Goal: Task Accomplishment & Management: Manage account settings

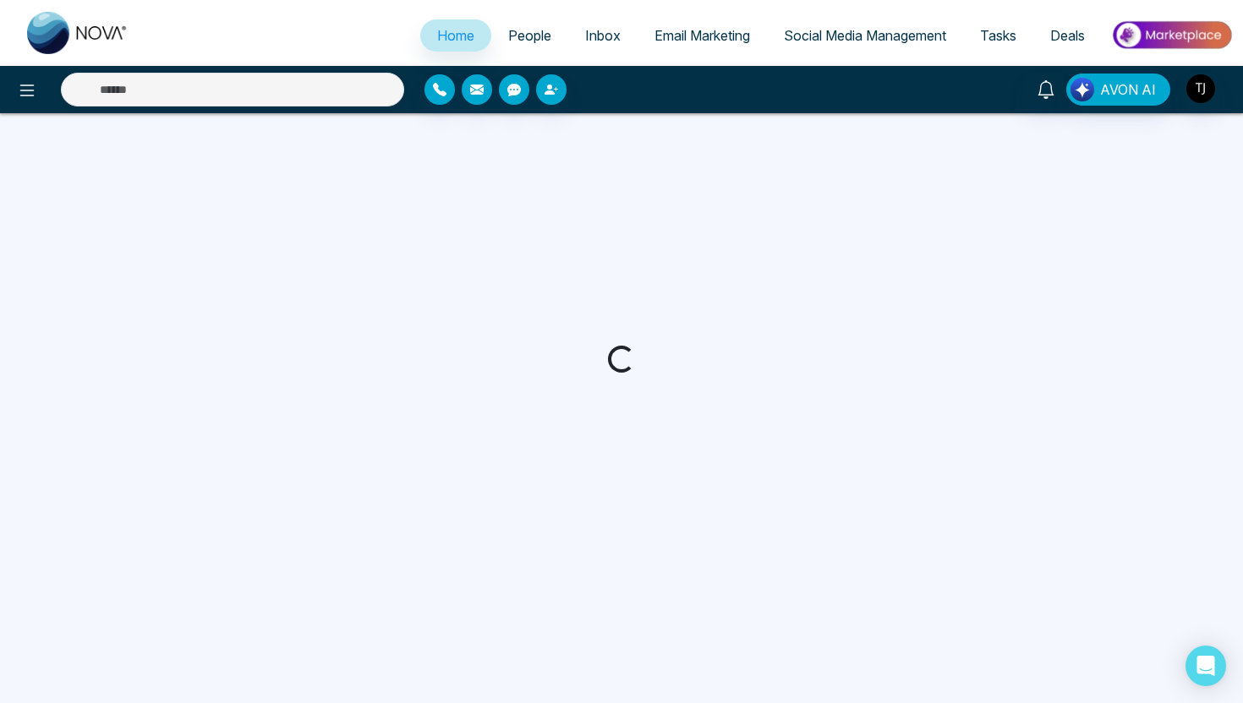
select select "*"
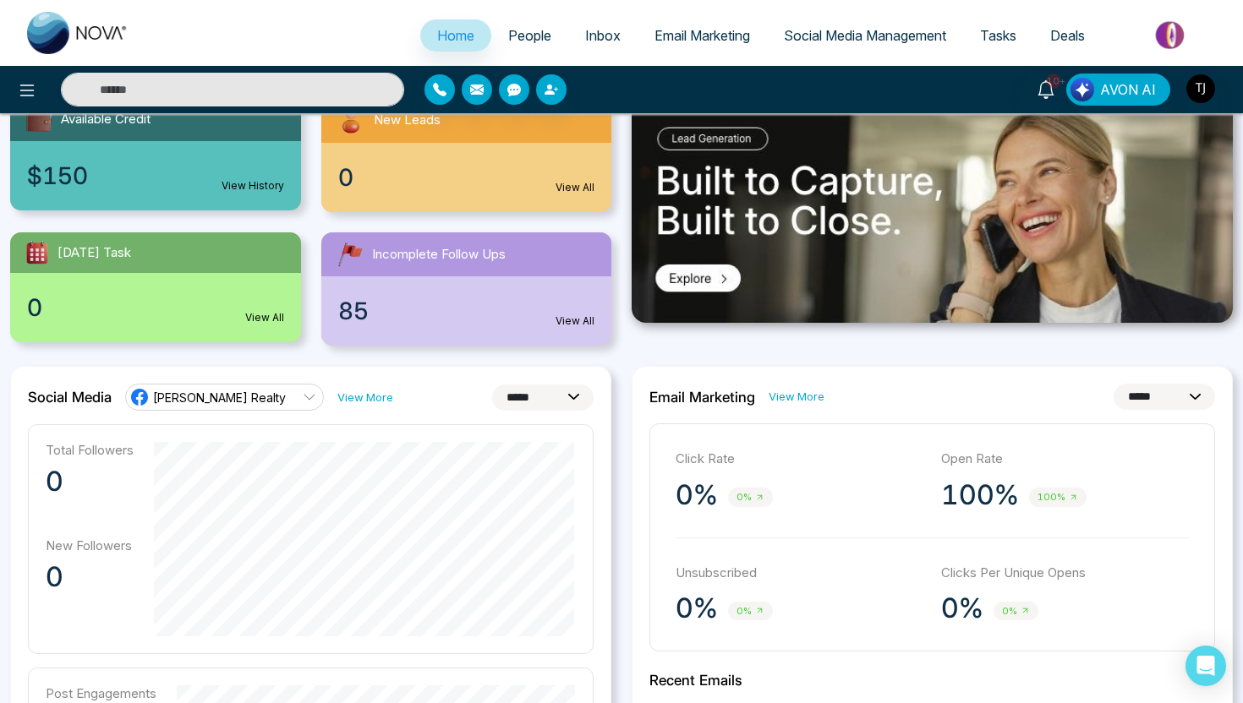
scroll to position [218, 0]
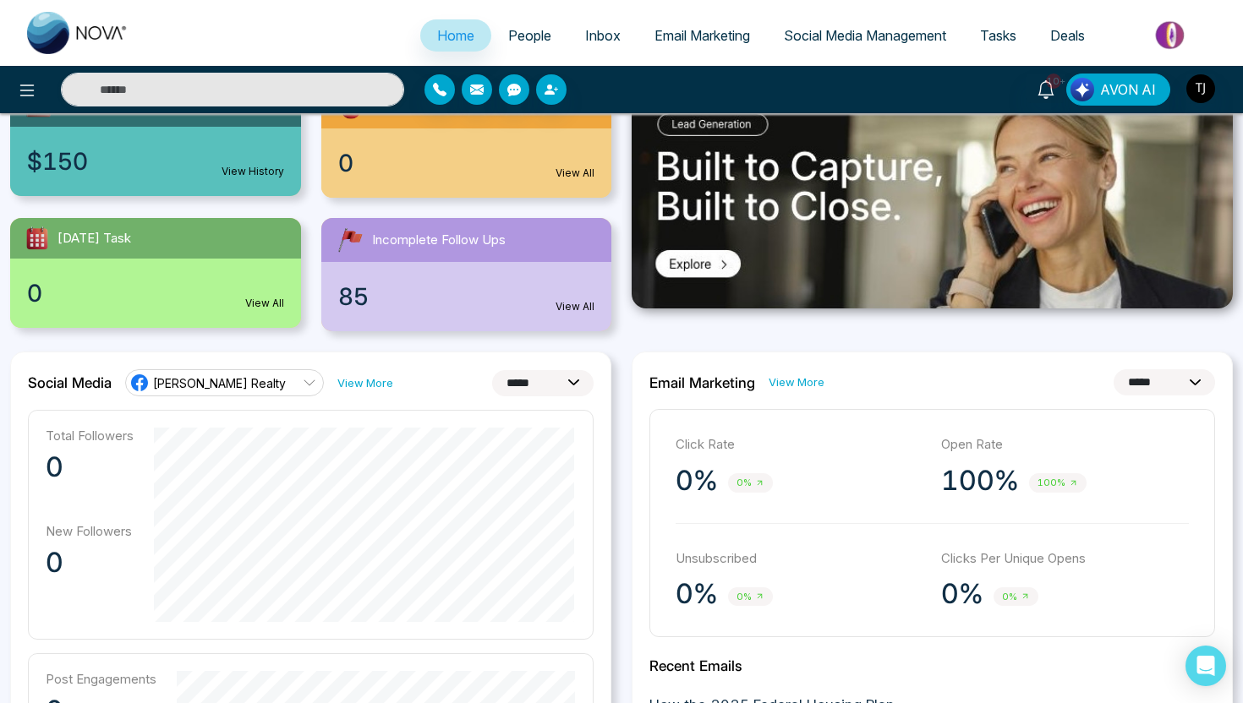
click at [266, 378] on span "[PERSON_NAME] Realty" at bounding box center [219, 383] width 133 height 16
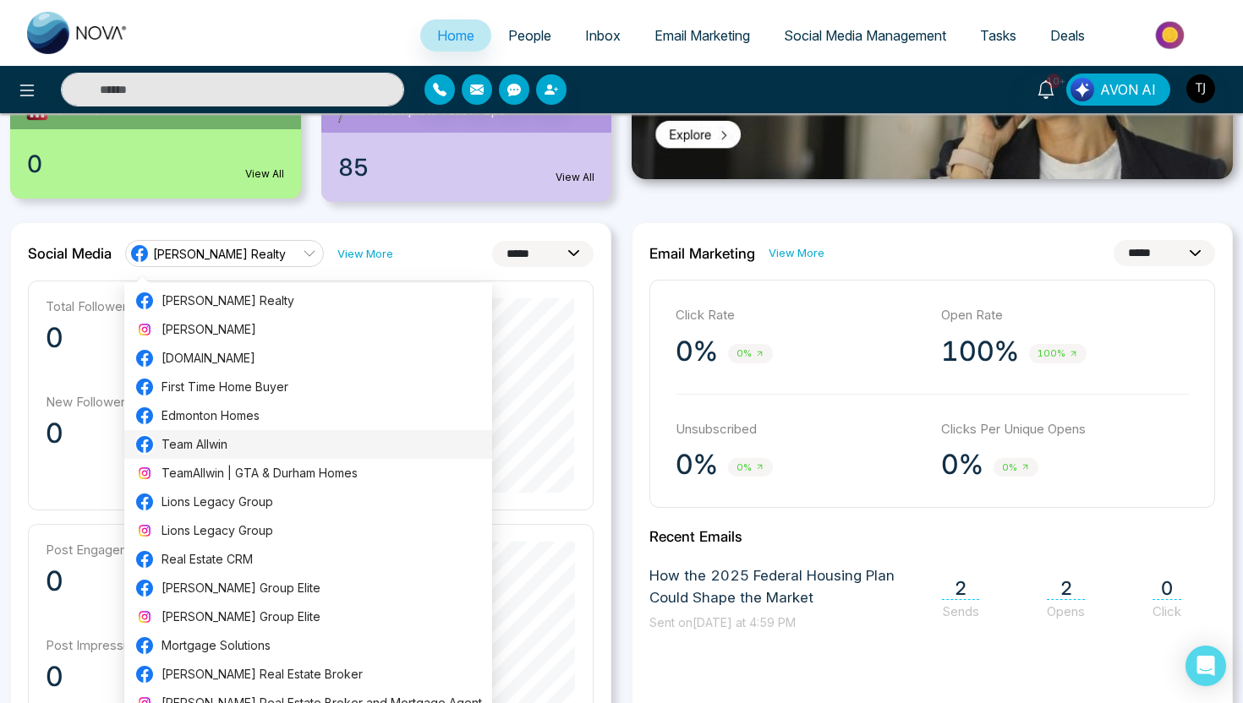
scroll to position [349, 0]
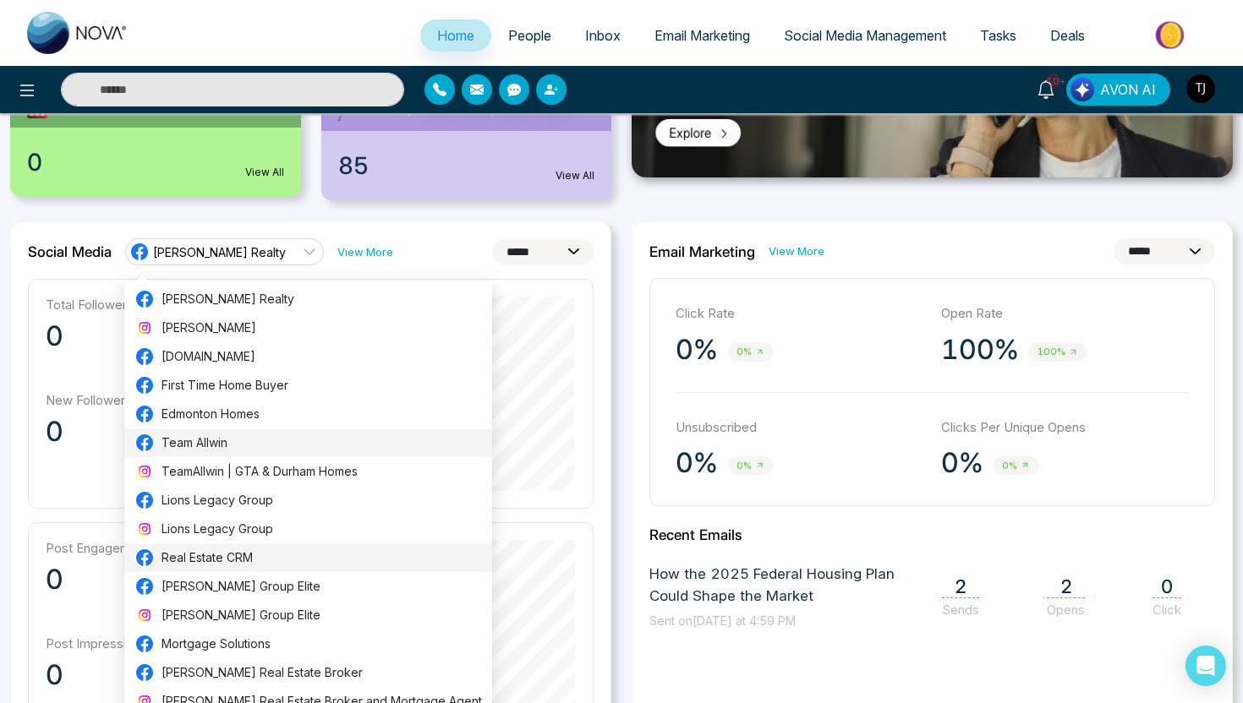
click at [240, 570] on li "Real Estate CRM" at bounding box center [308, 558] width 368 height 29
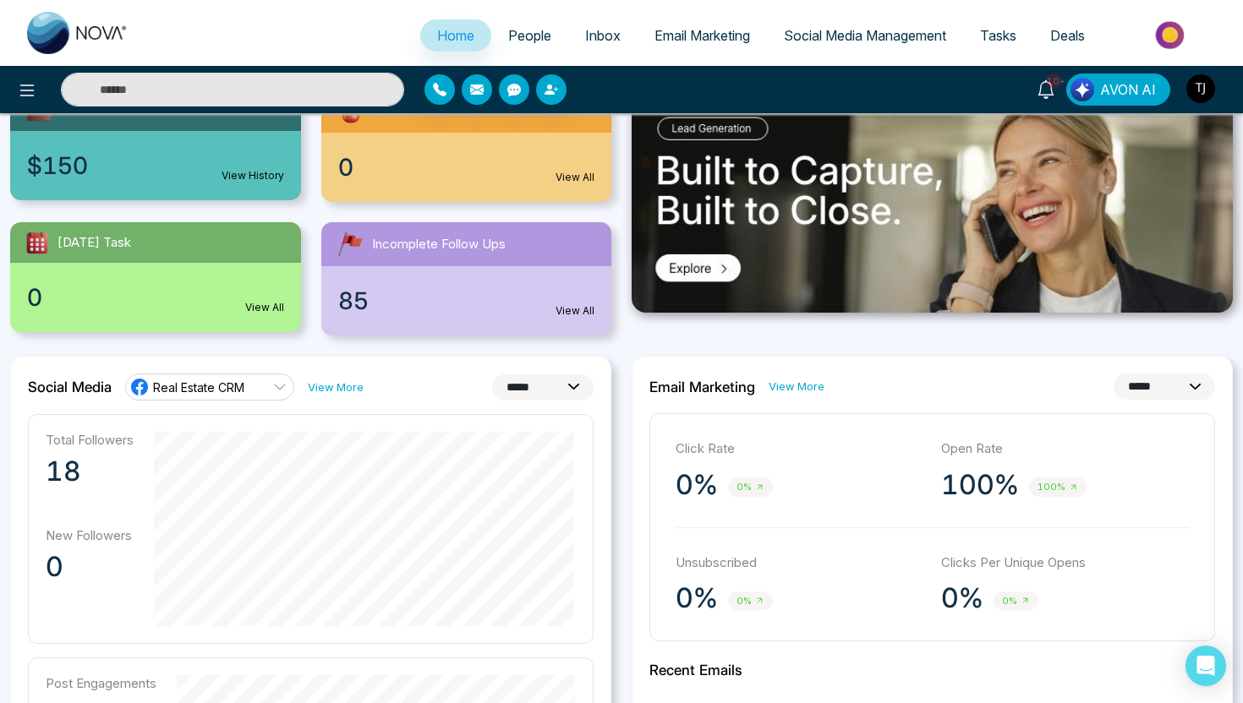
scroll to position [222, 0]
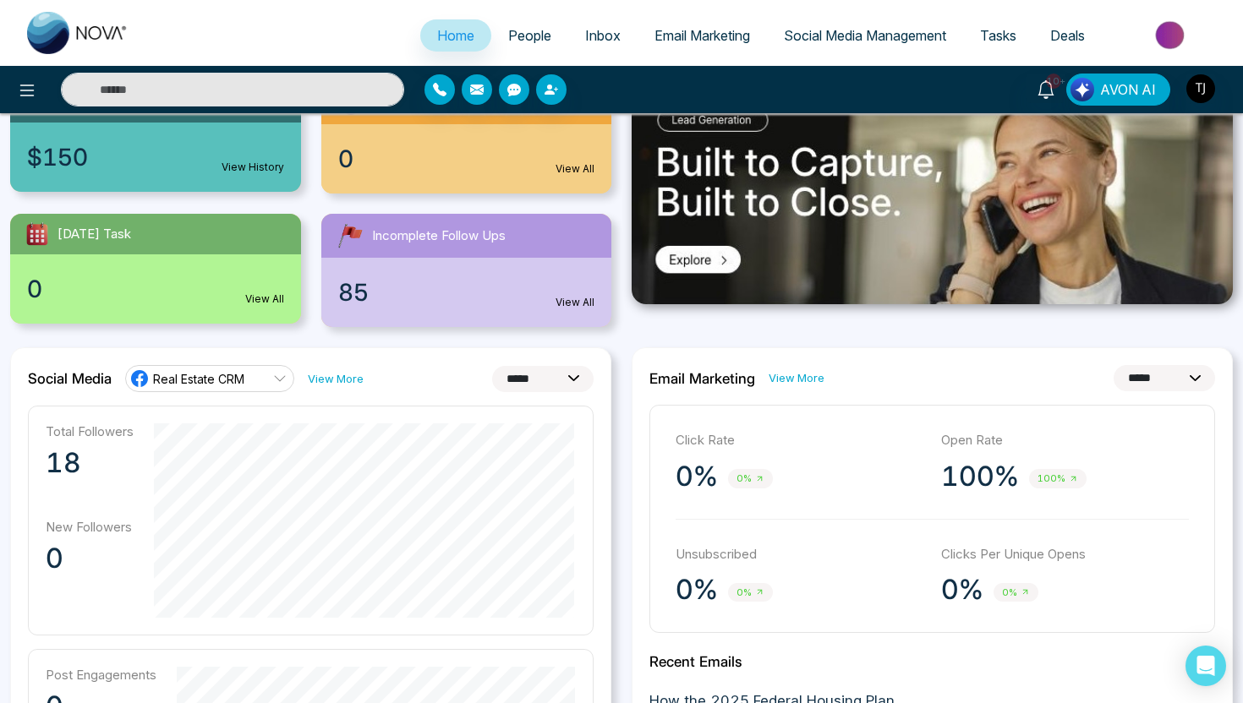
click at [512, 385] on select "**********" at bounding box center [542, 379] width 101 height 26
select select "**"
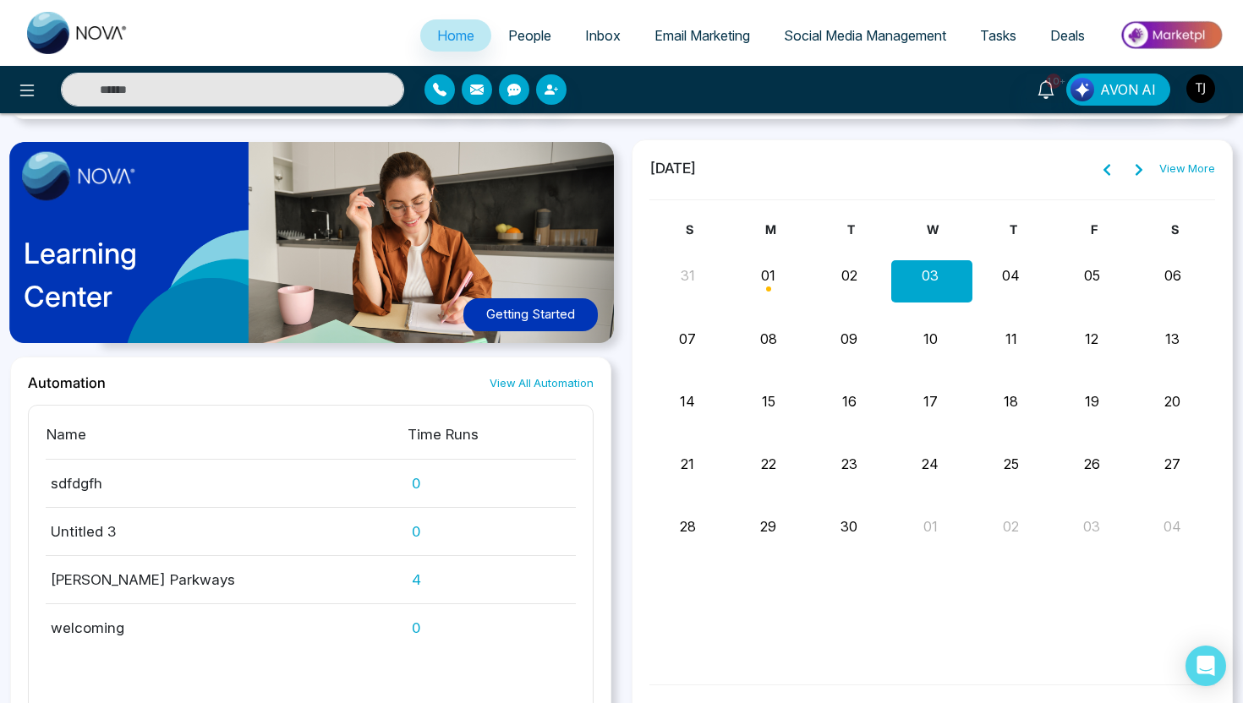
scroll to position [1447, 0]
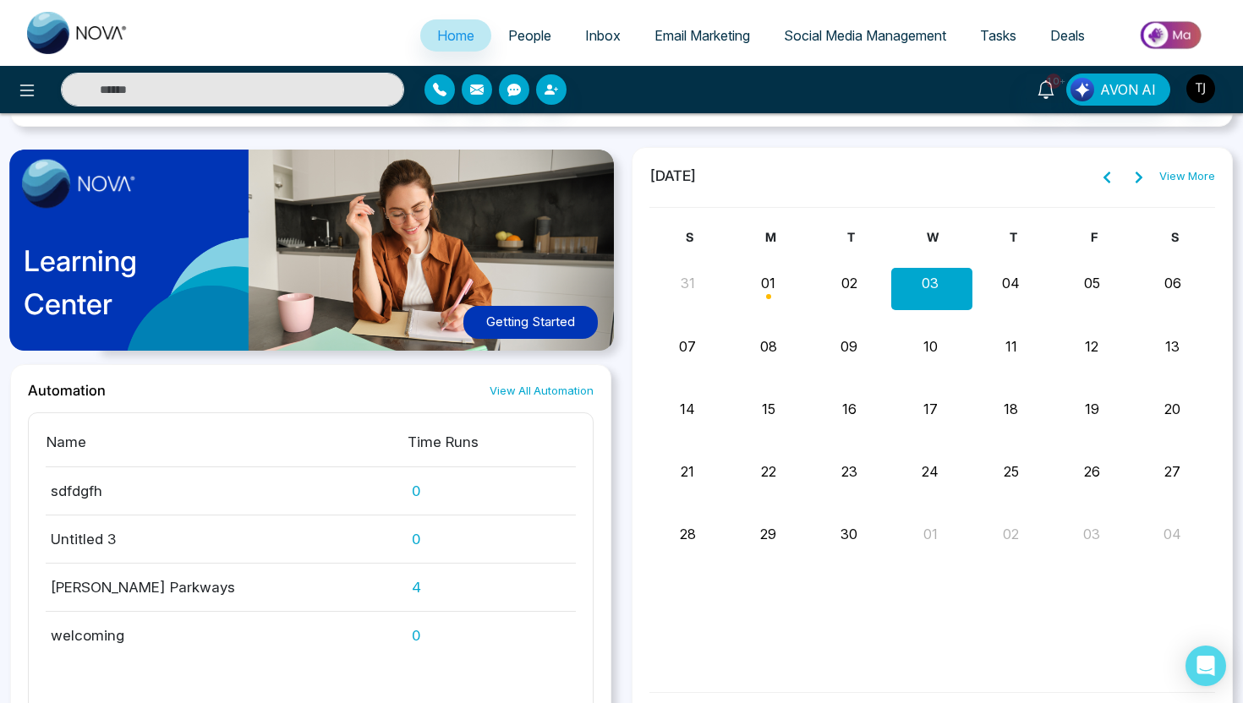
click at [514, 41] on span "People" at bounding box center [529, 35] width 43 height 17
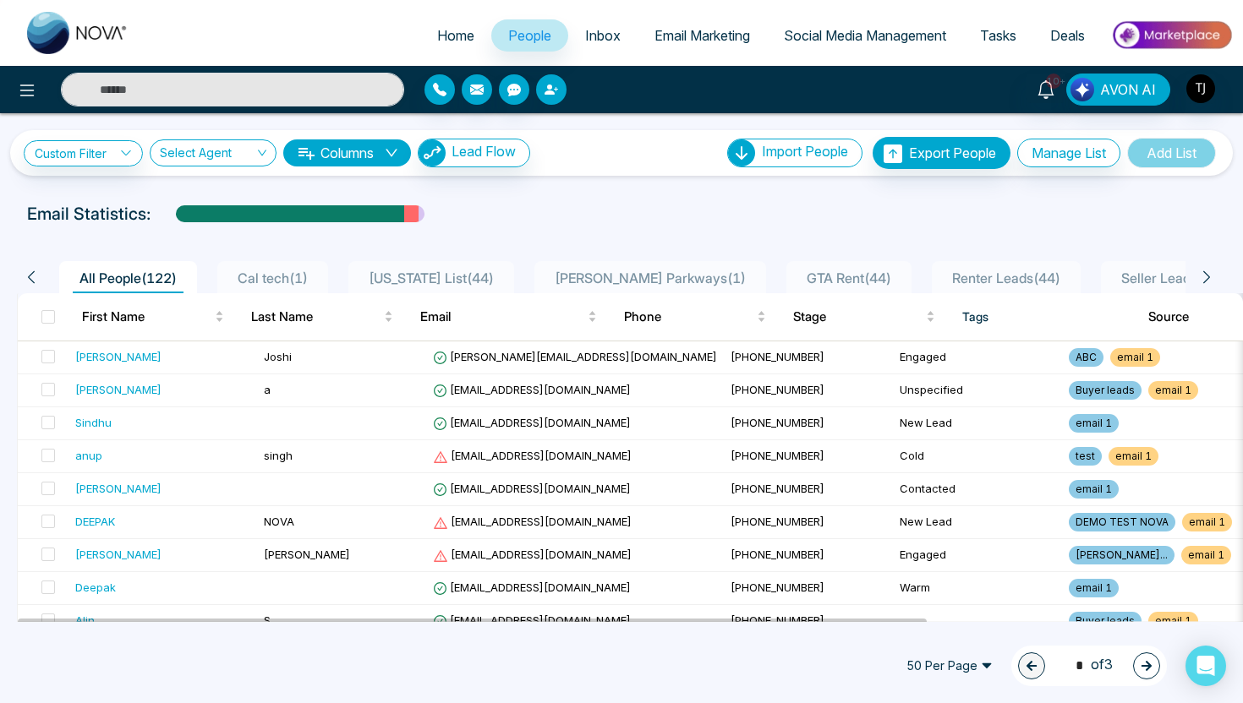
click at [550, 90] on icon "button" at bounding box center [551, 90] width 14 height 14
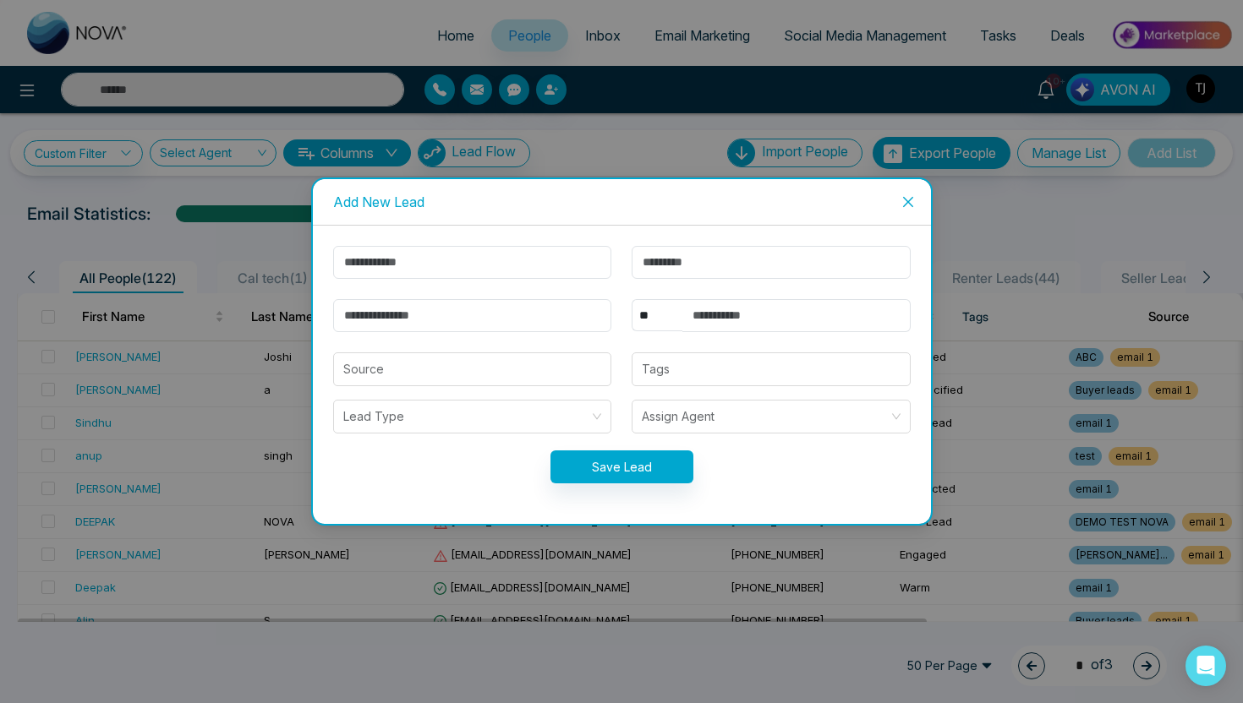
click at [899, 196] on span "Close" at bounding box center [908, 202] width 46 height 46
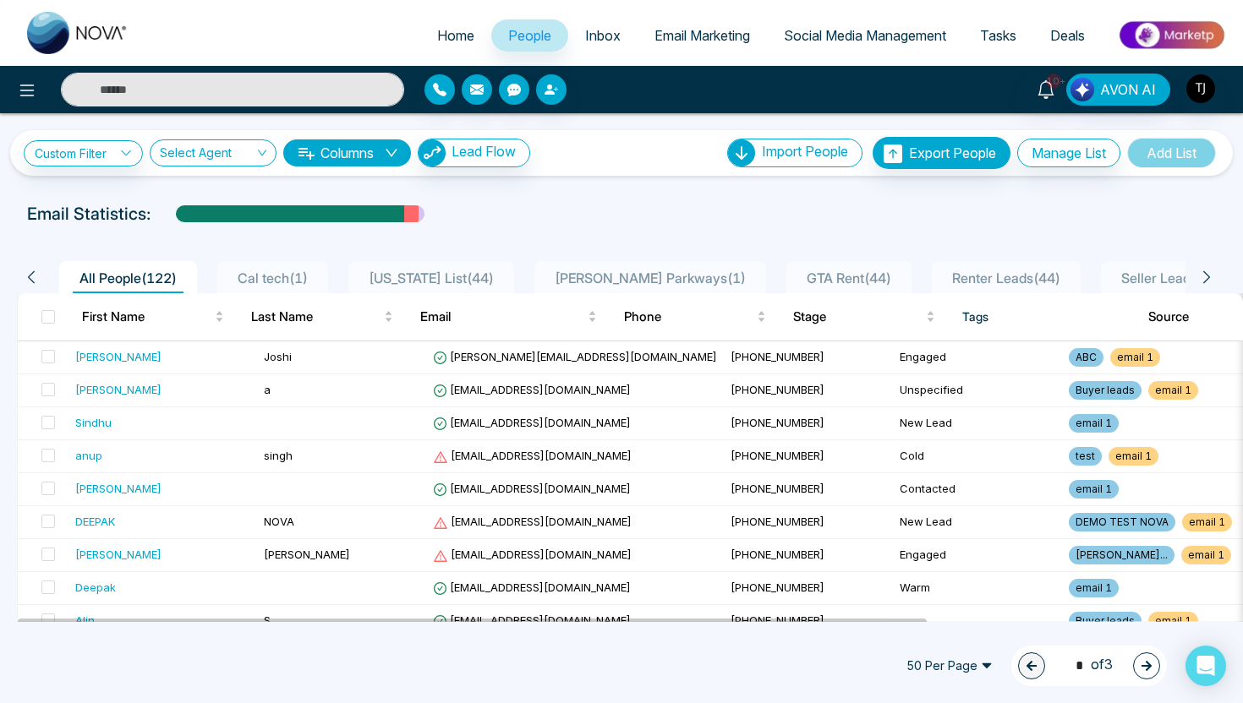
click at [648, 221] on div "Email Statistics:" at bounding box center [621, 213] width 1189 height 25
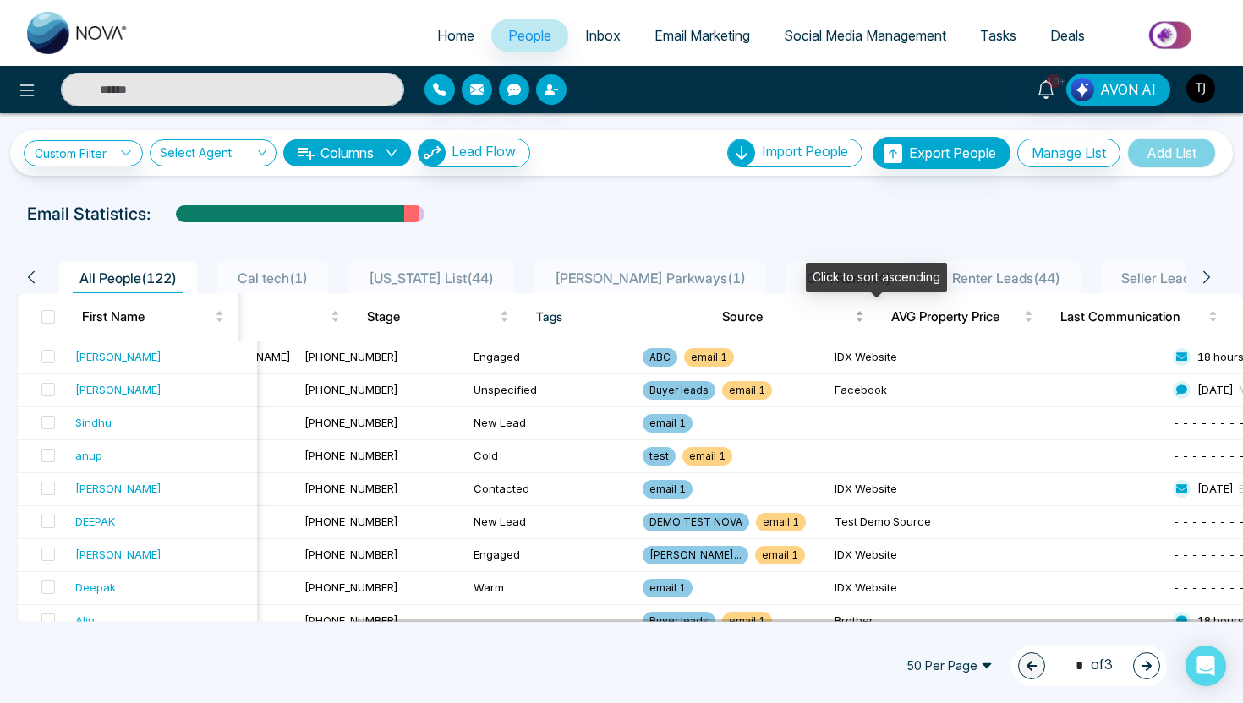
scroll to position [0, 426]
click at [329, 155] on button "Columns" at bounding box center [347, 152] width 128 height 27
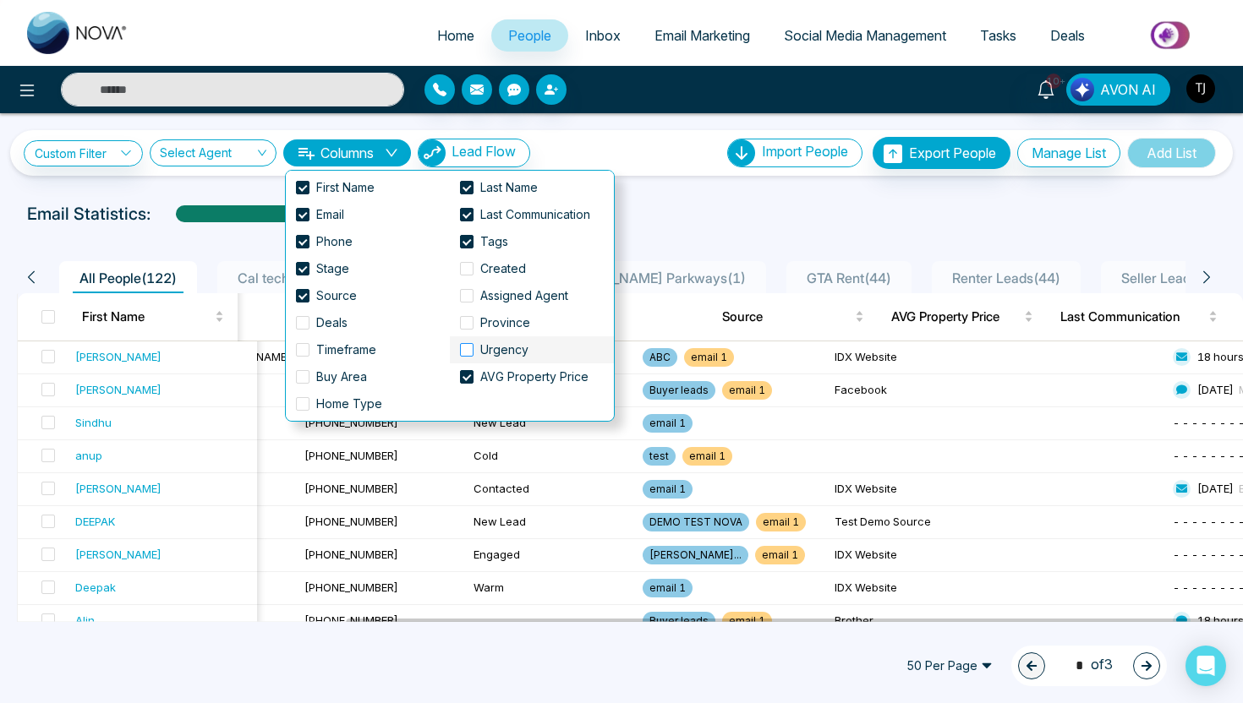
click at [473, 345] on span at bounding box center [467, 350] width 14 height 14
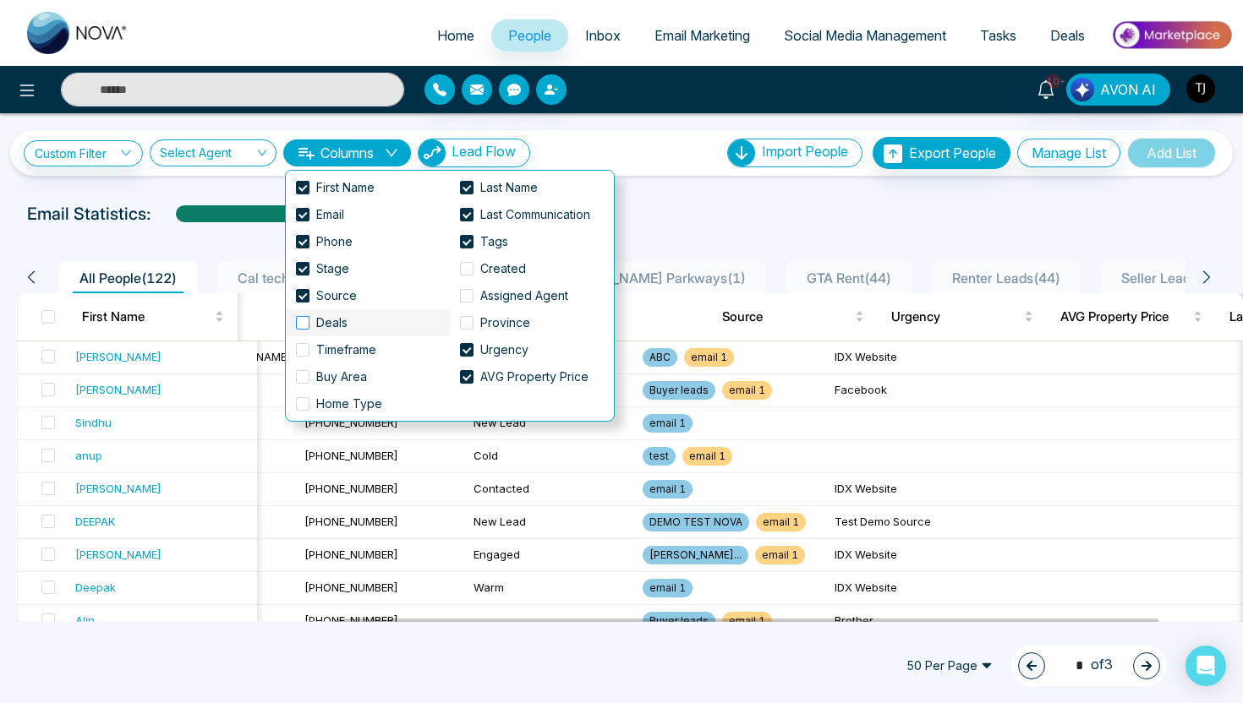
click at [309, 320] on span "Deals" at bounding box center [331, 323] width 45 height 19
click at [721, 215] on div "Email Statistics:" at bounding box center [621, 213] width 1189 height 25
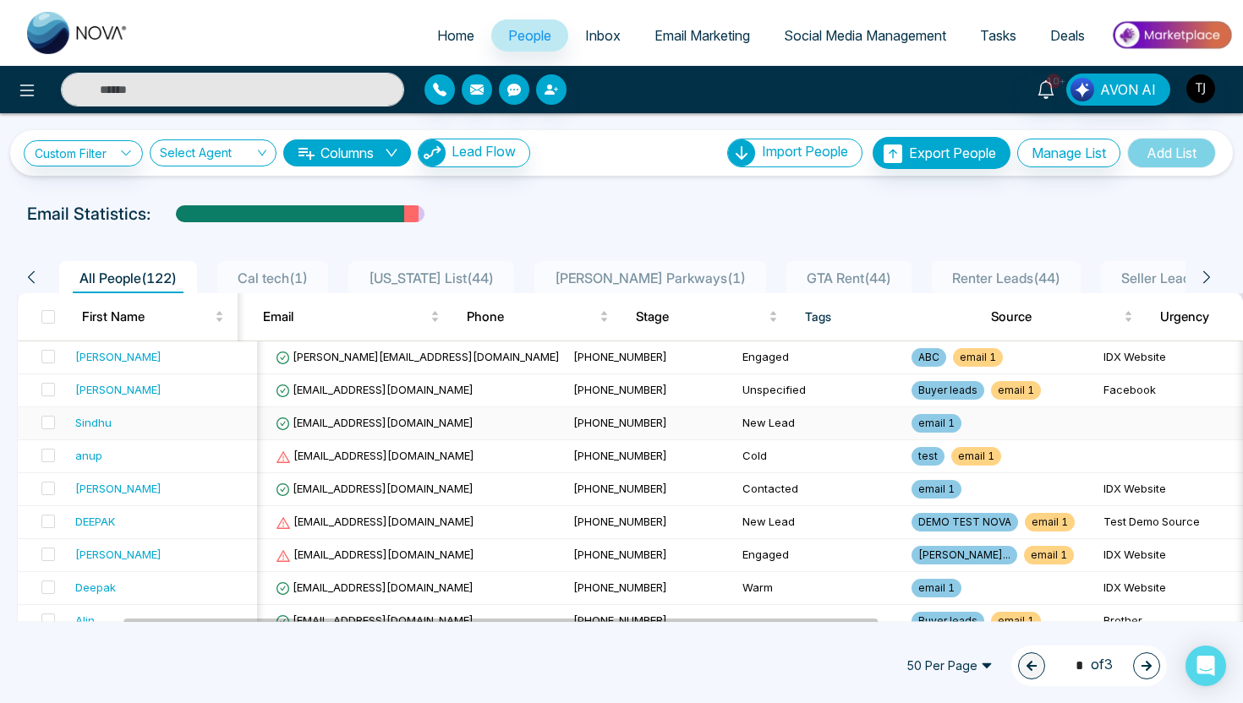
scroll to position [0, 0]
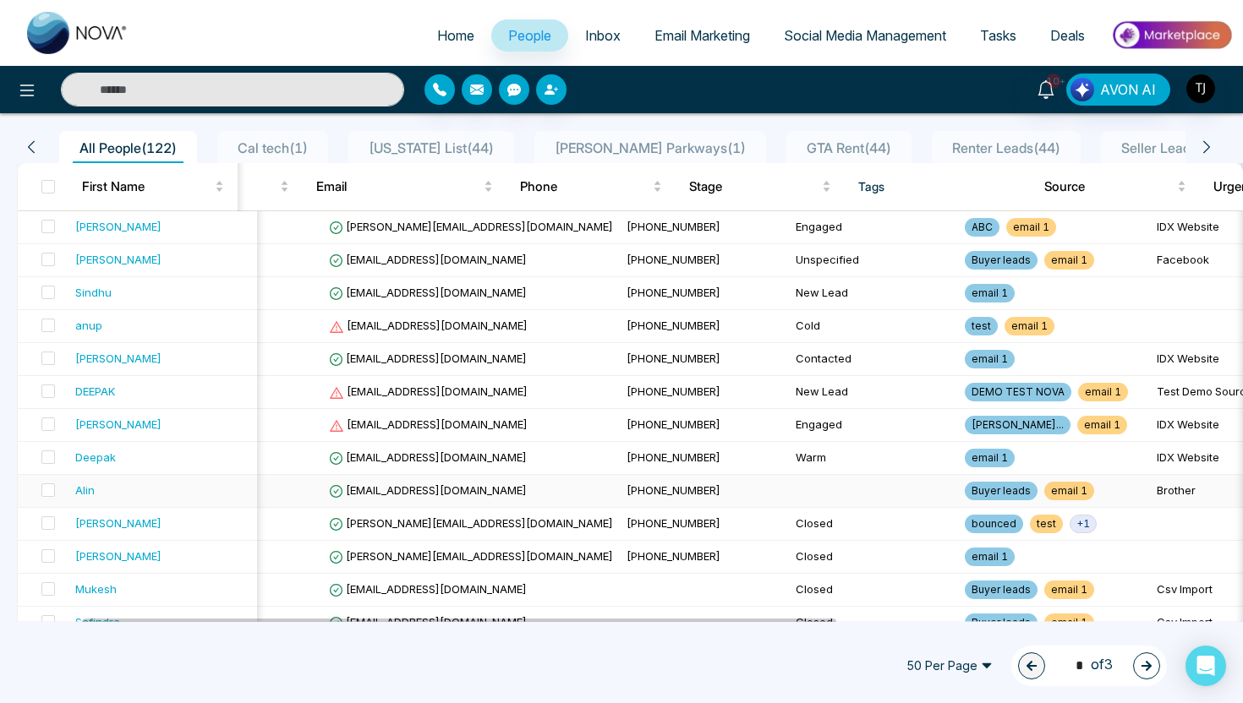
click at [88, 490] on div "Alin" at bounding box center [84, 490] width 19 height 17
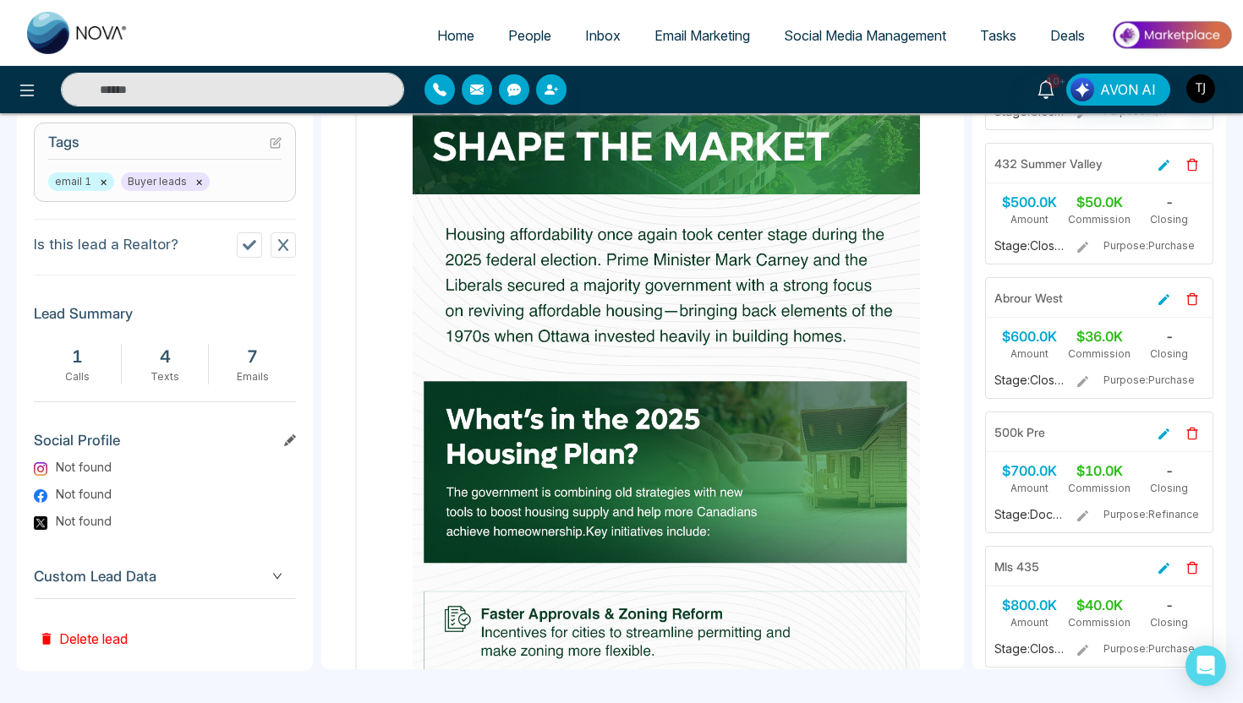
click at [112, 588] on div "Custom Lead Data" at bounding box center [165, 576] width 262 height 43
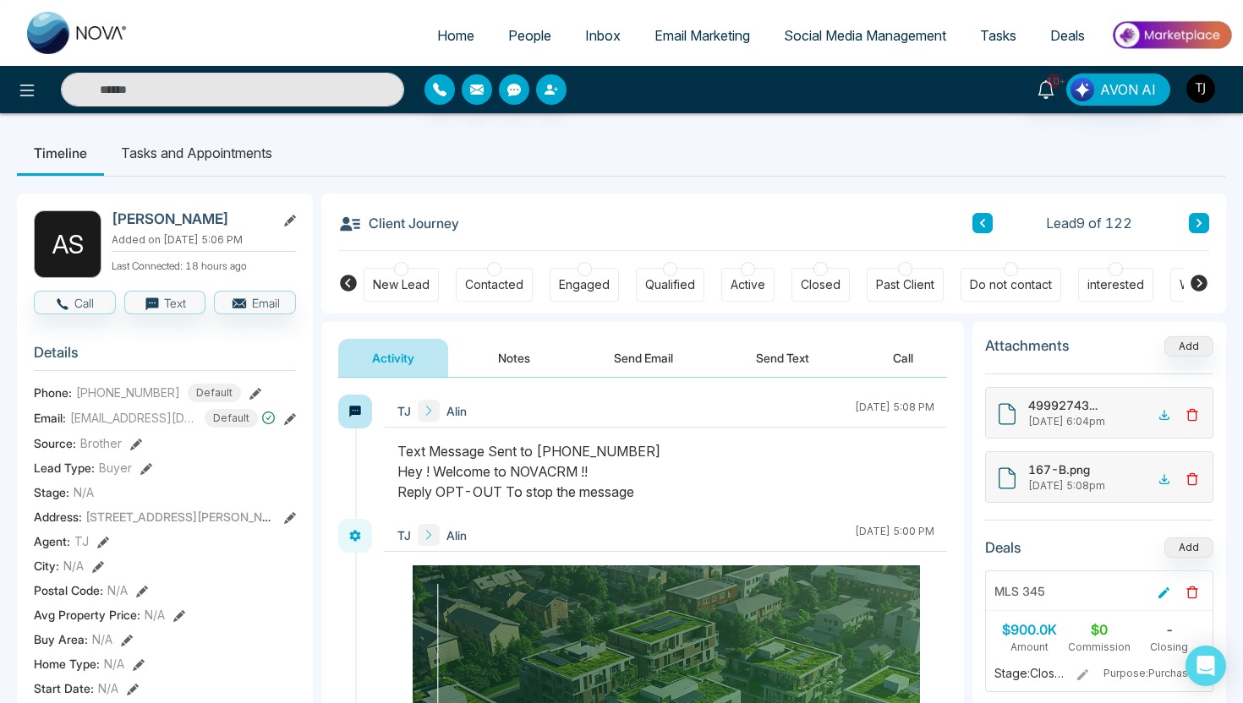
click at [533, 30] on span "People" at bounding box center [529, 35] width 43 height 17
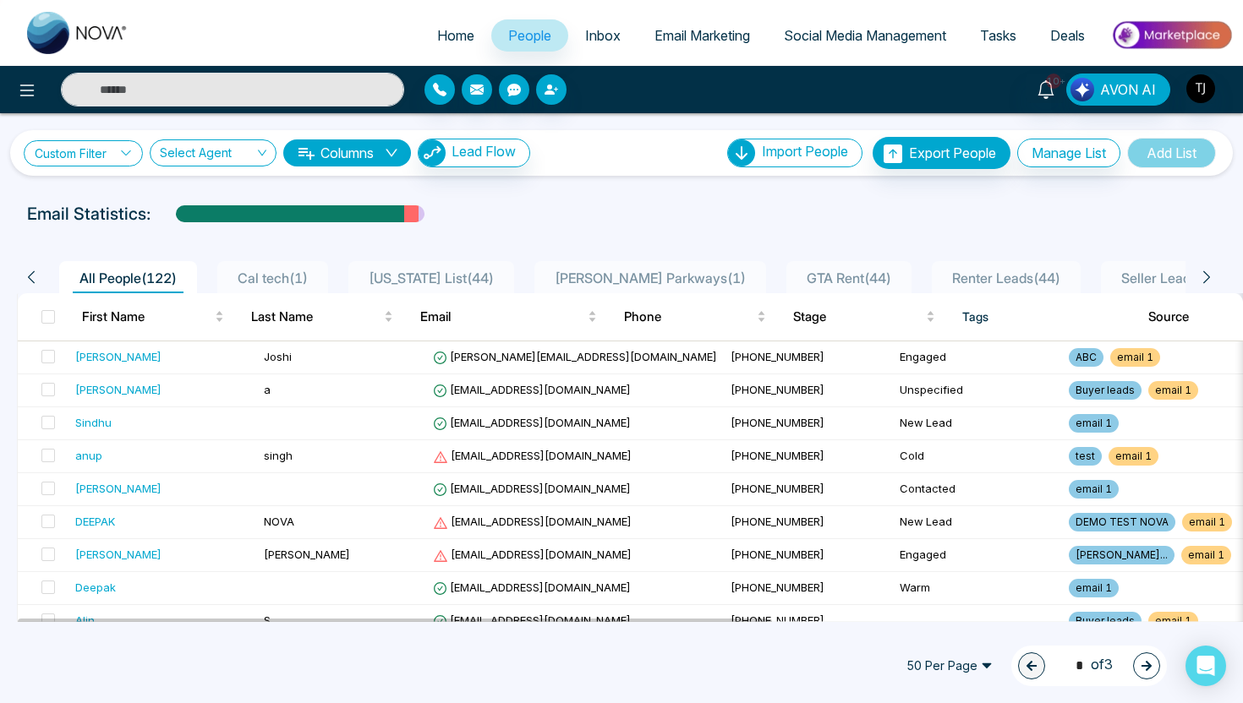
click at [99, 153] on link "Custom Filter" at bounding box center [83, 153] width 119 height 26
click at [94, 200] on input "search" at bounding box center [117, 192] width 137 height 25
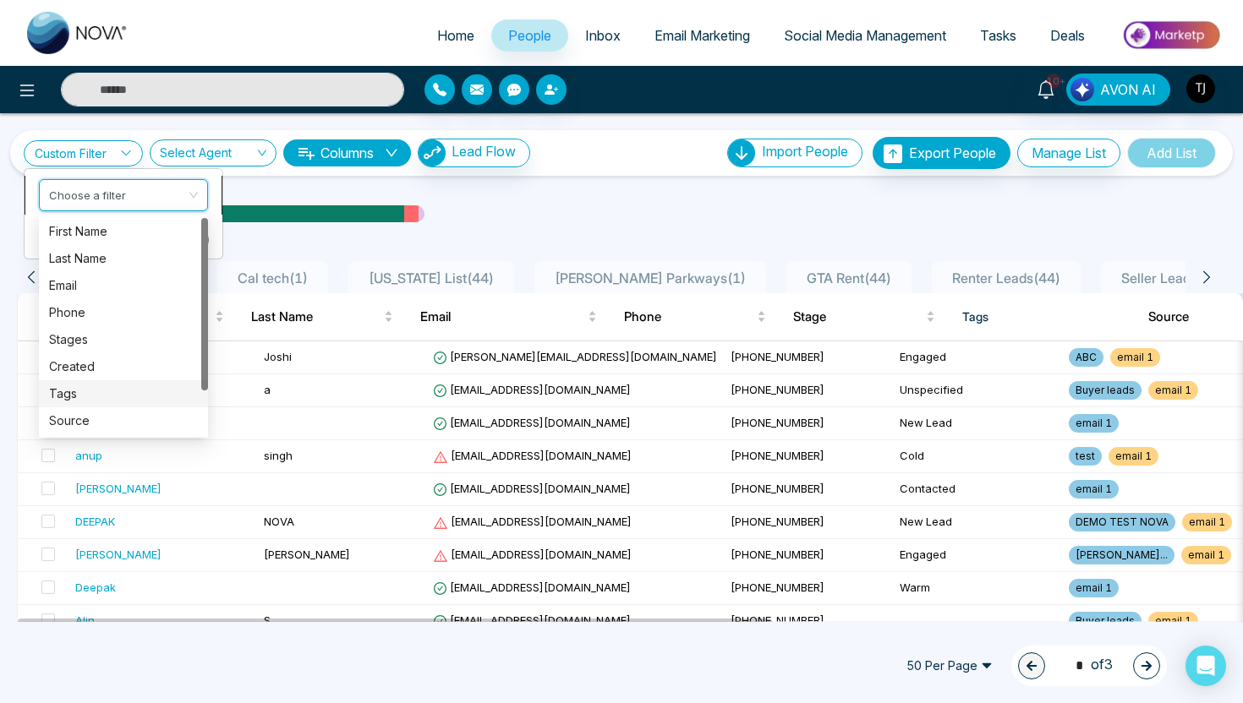
scroll to position [54, 0]
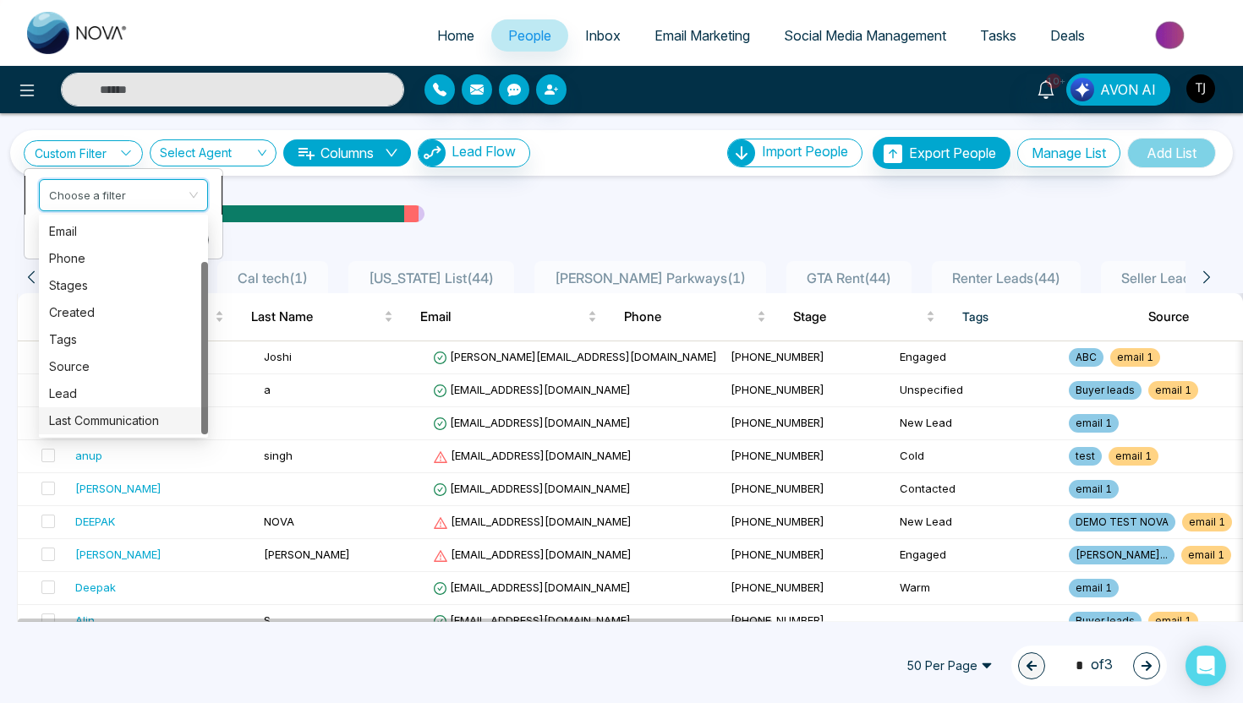
click at [108, 418] on div "Last Communication" at bounding box center [123, 421] width 149 height 19
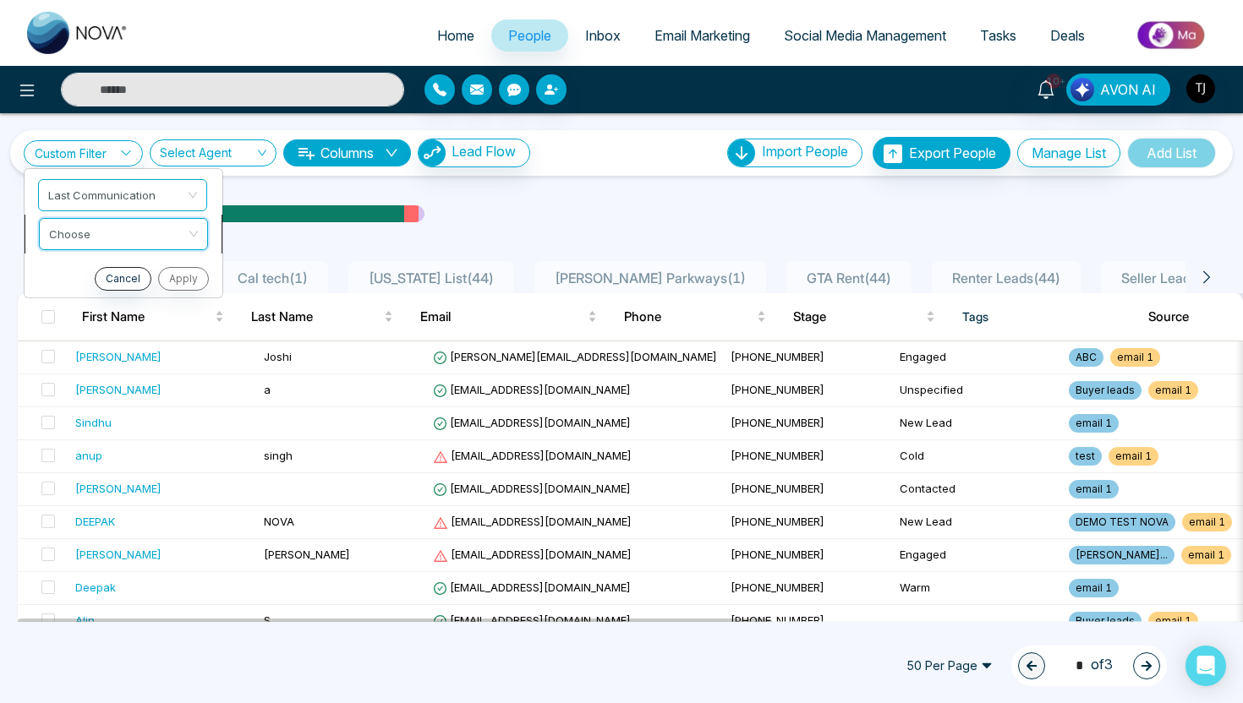
click at [132, 235] on input "search" at bounding box center [117, 231] width 137 height 25
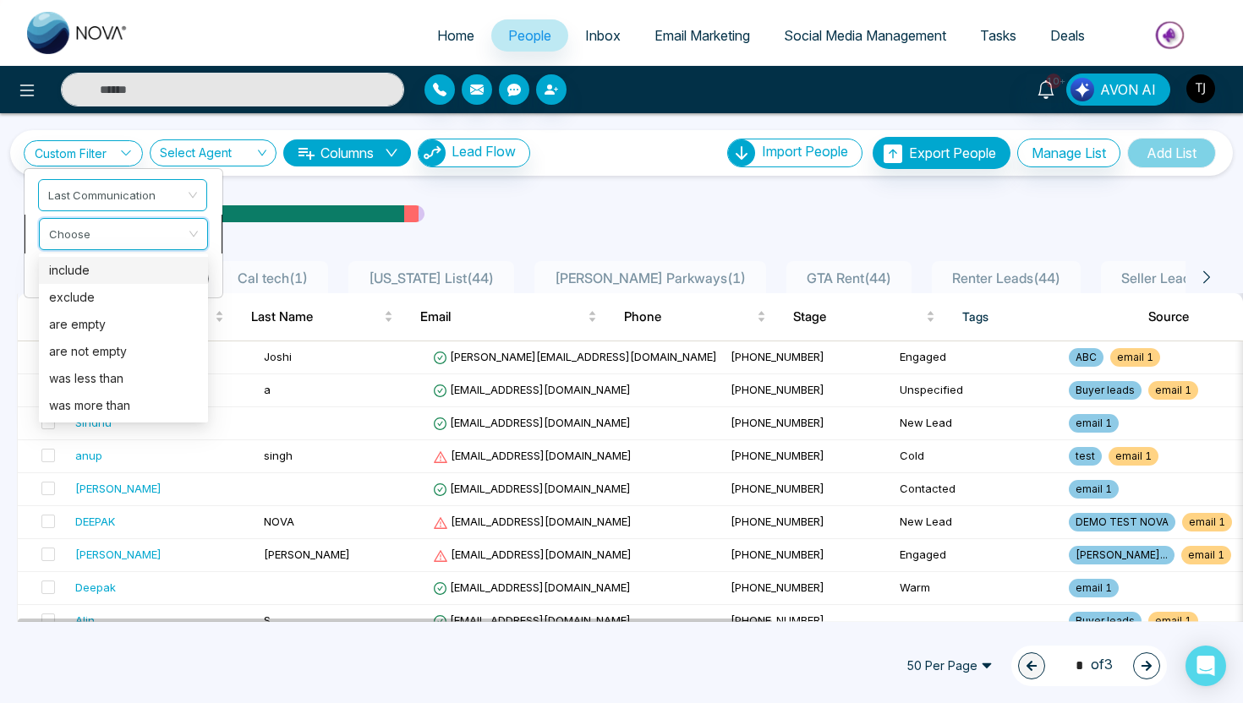
click at [120, 278] on div "include" at bounding box center [123, 270] width 149 height 19
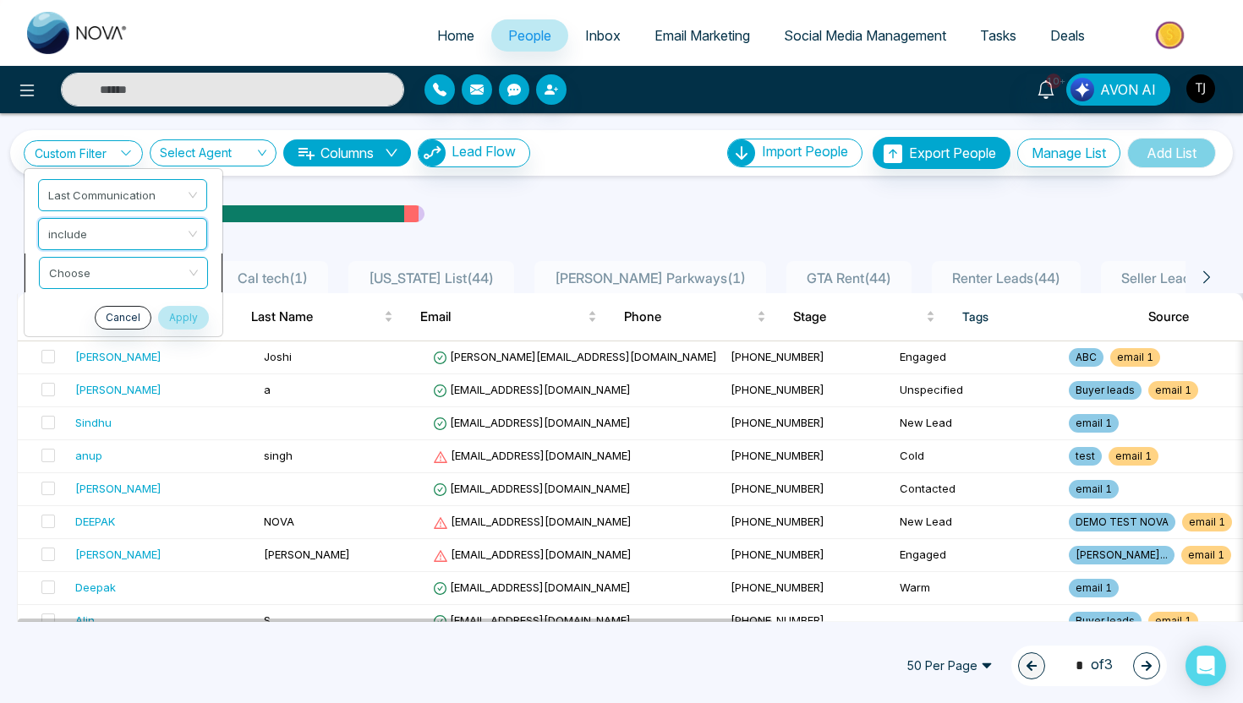
click at [126, 276] on input "search" at bounding box center [117, 270] width 137 height 25
click at [122, 237] on span "include" at bounding box center [123, 234] width 149 height 30
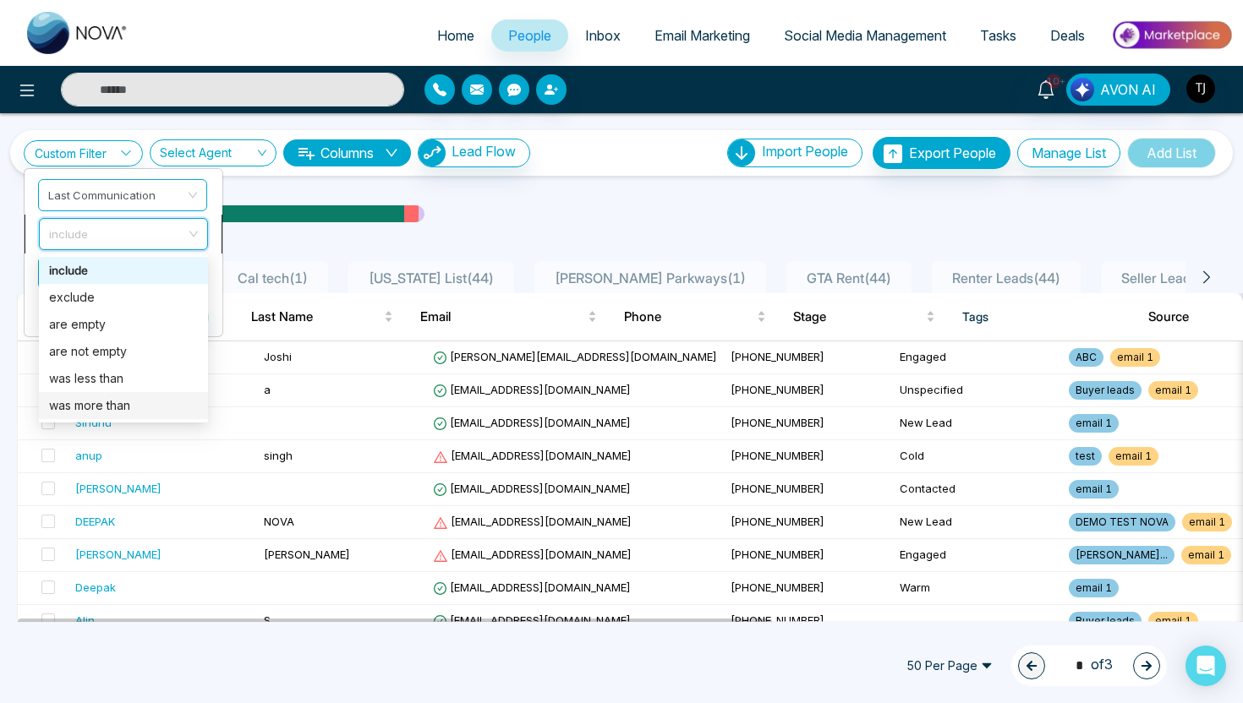
click at [113, 407] on div "was more than" at bounding box center [123, 406] width 149 height 19
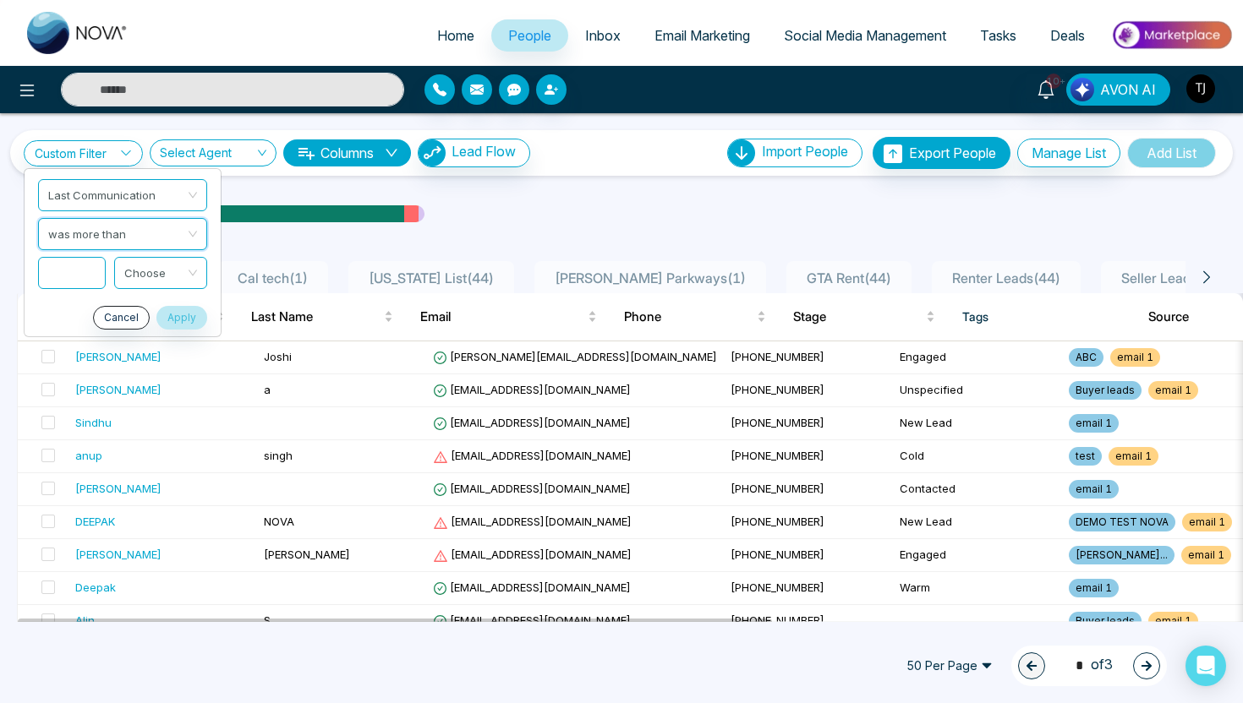
click at [57, 271] on input at bounding box center [72, 273] width 68 height 32
type input "*"
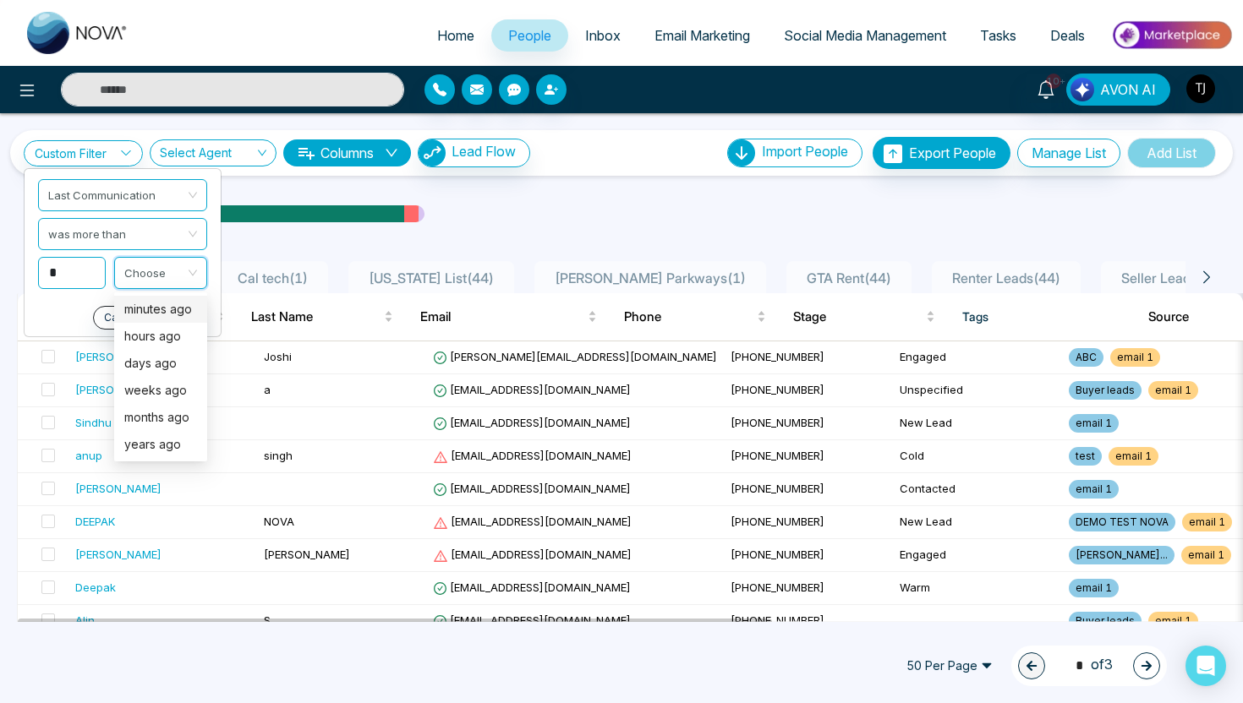
click at [178, 269] on input "search" at bounding box center [154, 270] width 61 height 25
click at [161, 414] on div "months ago" at bounding box center [160, 417] width 73 height 19
click at [188, 319] on button "Apply" at bounding box center [181, 318] width 51 height 24
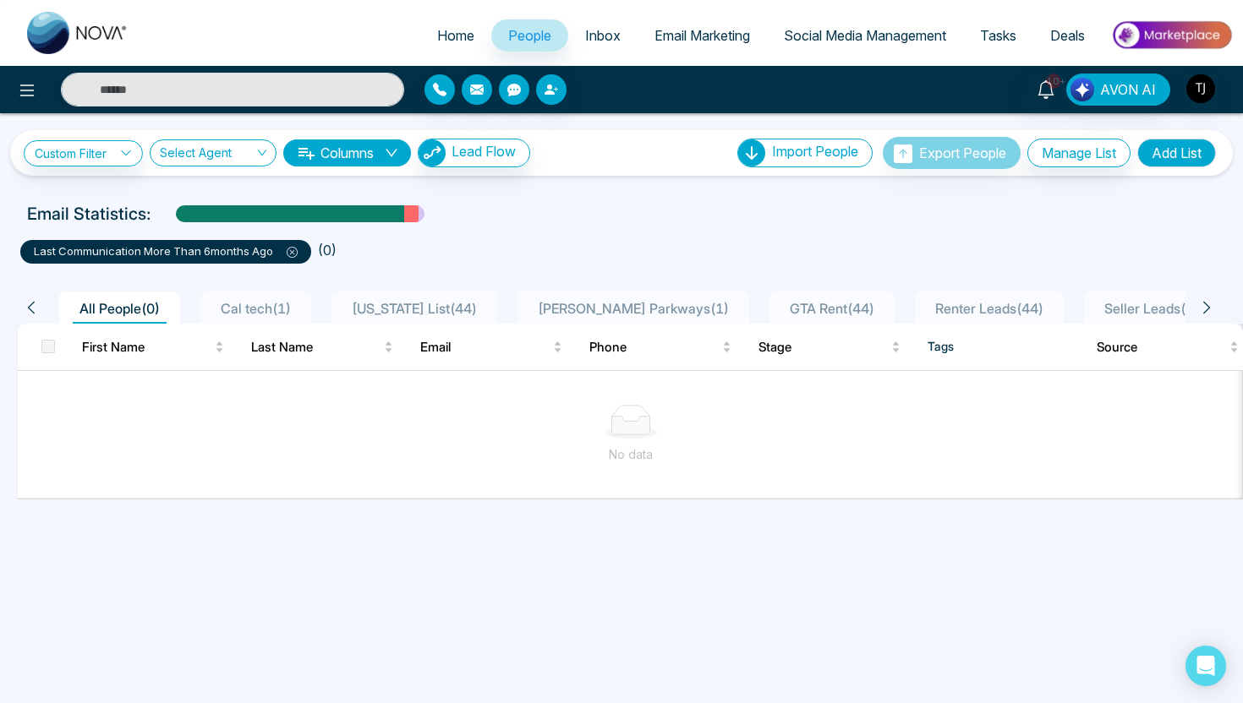
click at [292, 257] on icon at bounding box center [292, 252] width 11 height 11
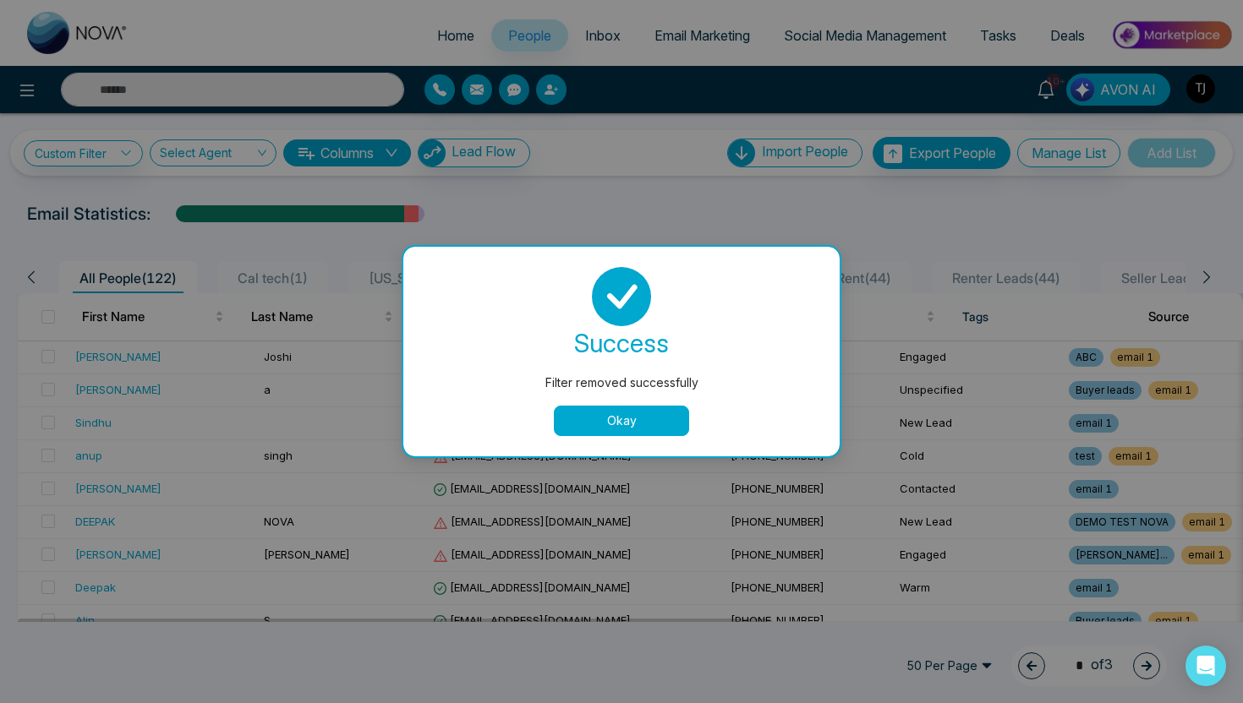
click at [605, 421] on button "Okay" at bounding box center [621, 421] width 135 height 30
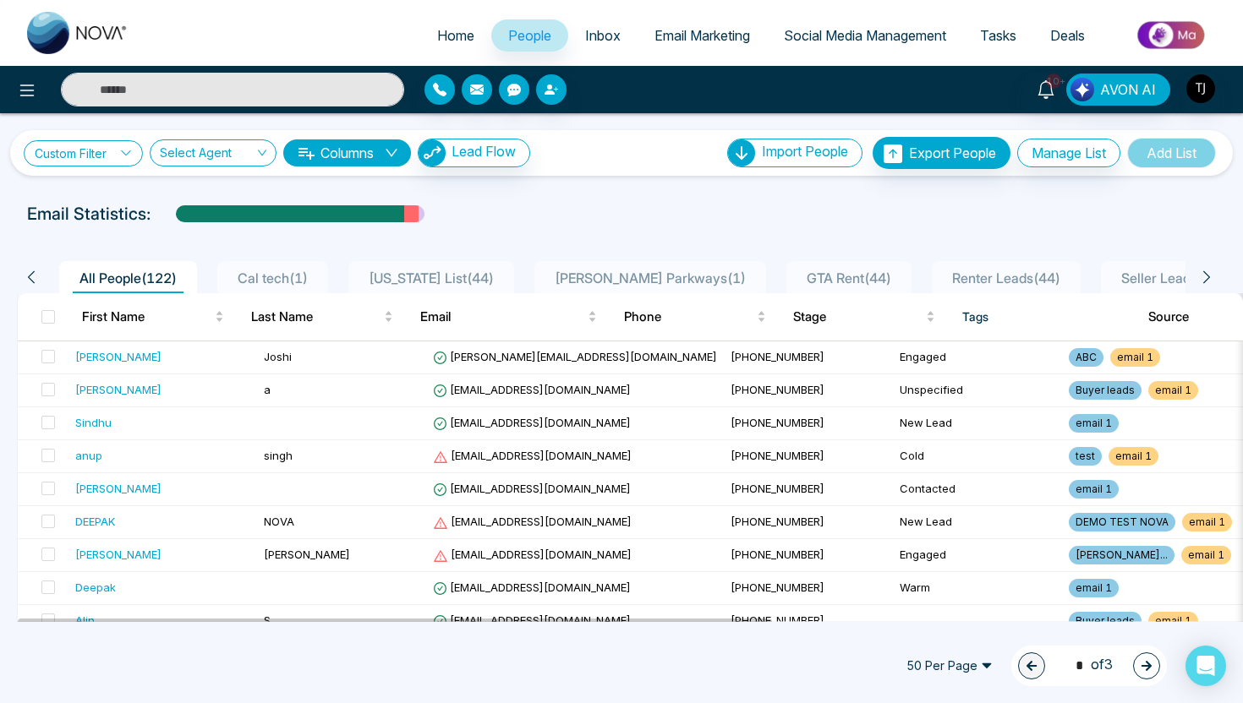
click at [63, 150] on link "Custom Filter" at bounding box center [83, 153] width 119 height 26
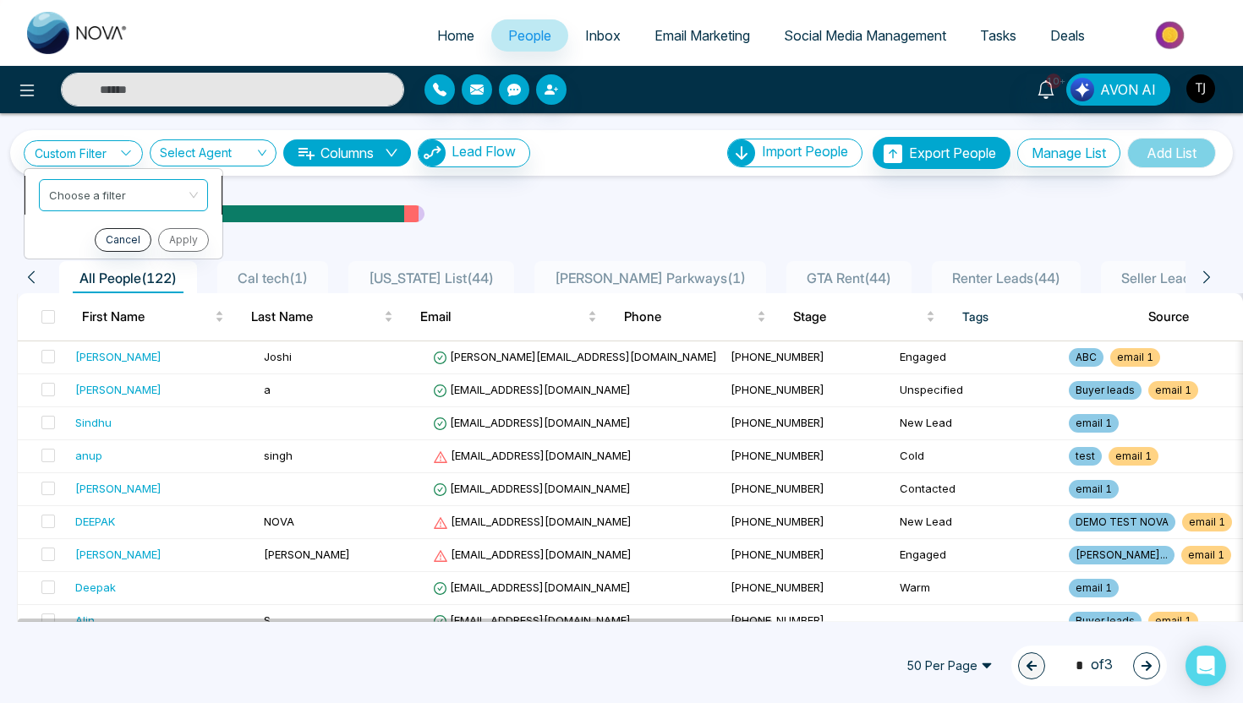
click at [107, 202] on input "search" at bounding box center [117, 192] width 137 height 25
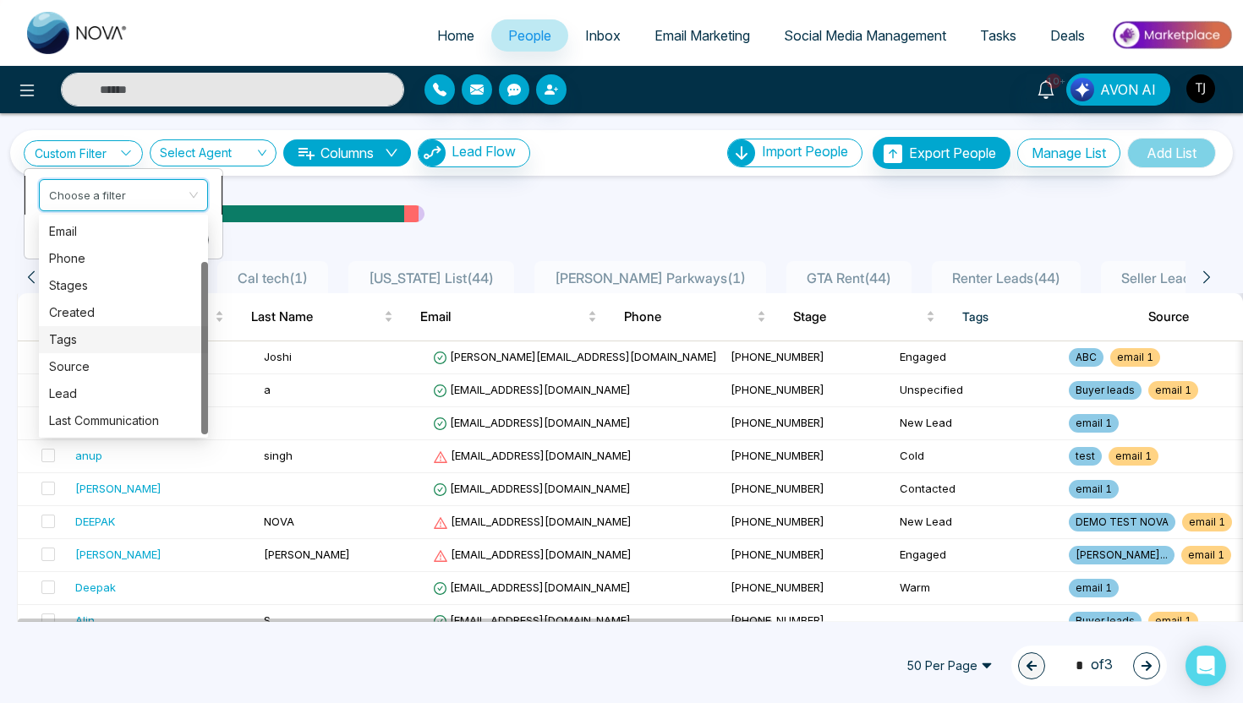
click at [70, 333] on div "Tags" at bounding box center [123, 340] width 149 height 19
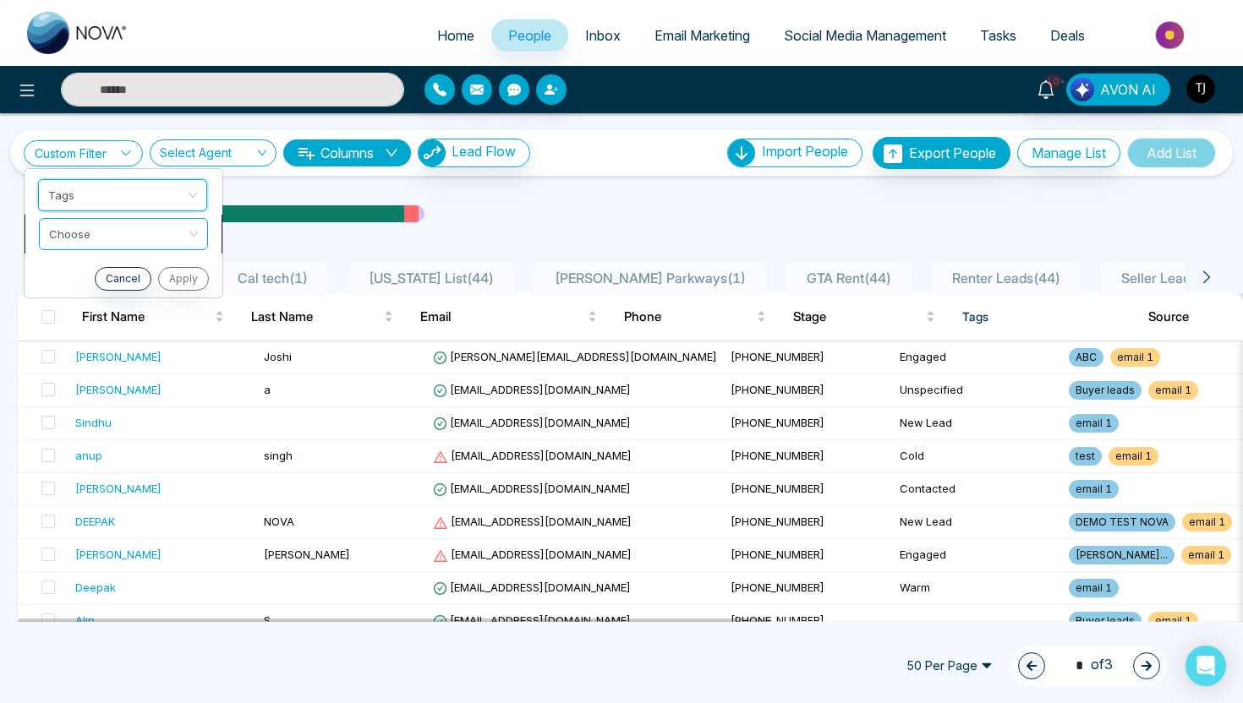
click at [89, 232] on input "search" at bounding box center [117, 231] width 137 height 25
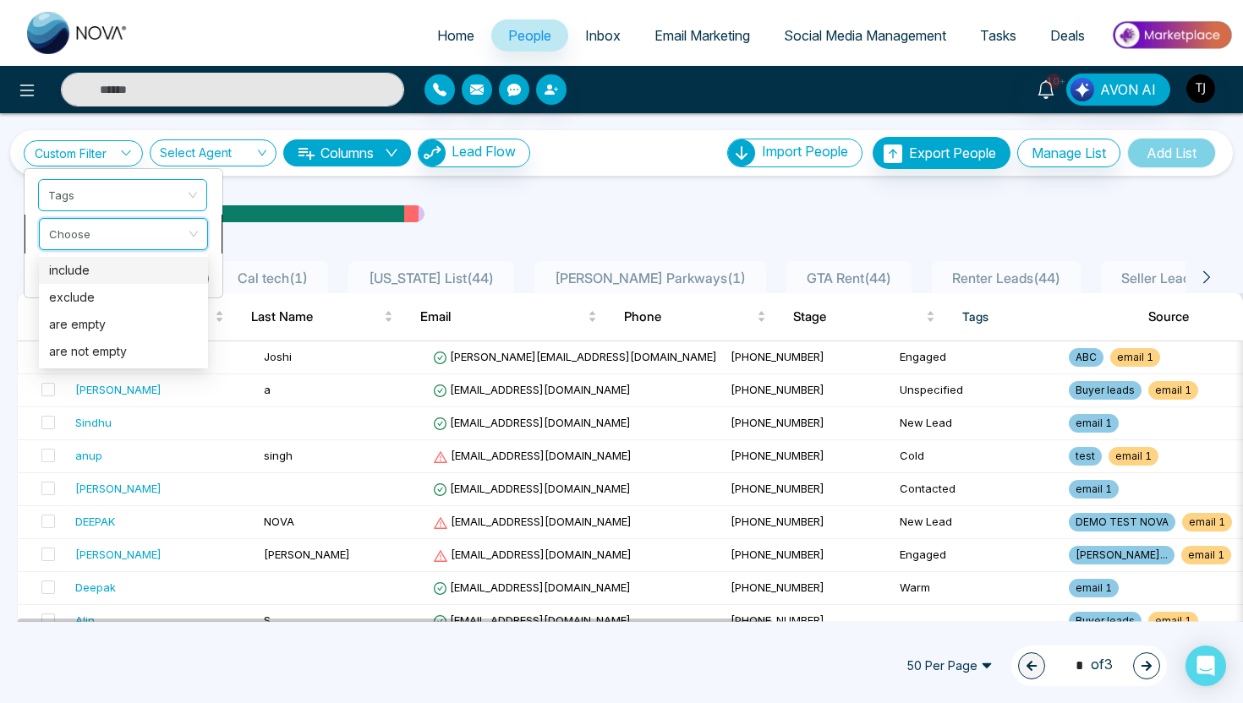
click at [90, 275] on div "include" at bounding box center [123, 270] width 149 height 19
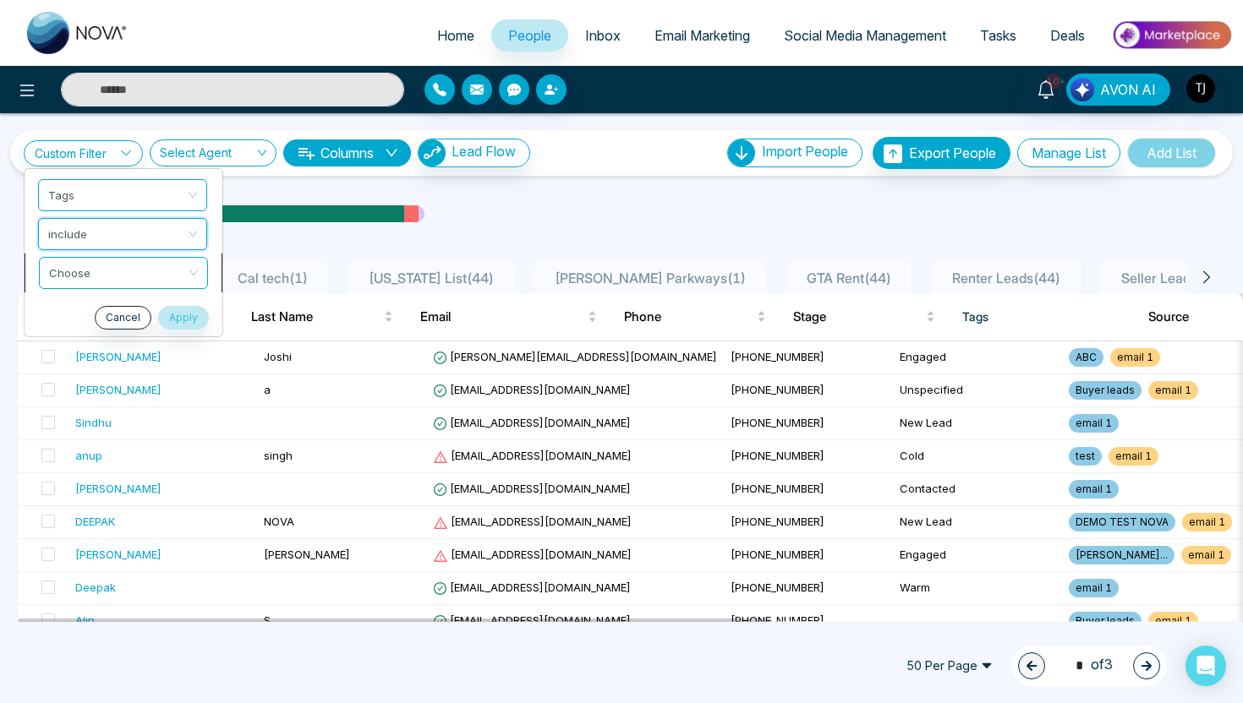
click at [99, 274] on input "search" at bounding box center [117, 270] width 137 height 25
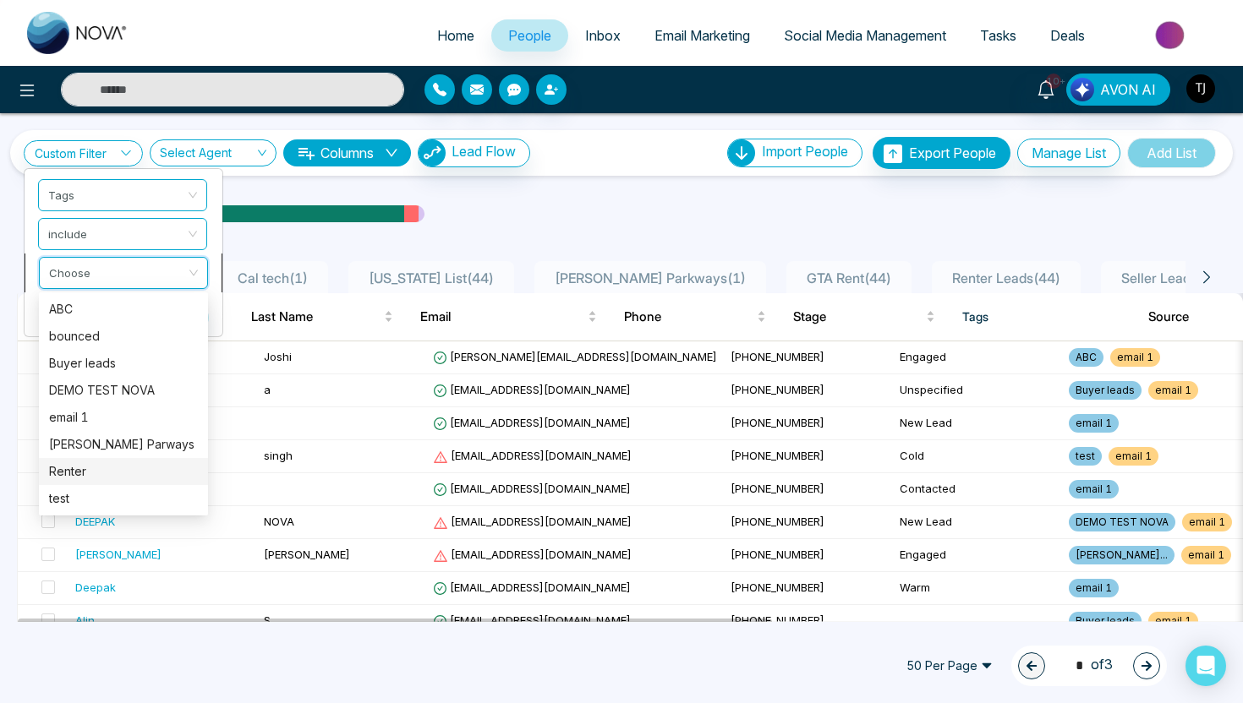
click at [95, 473] on div "Renter" at bounding box center [123, 471] width 149 height 19
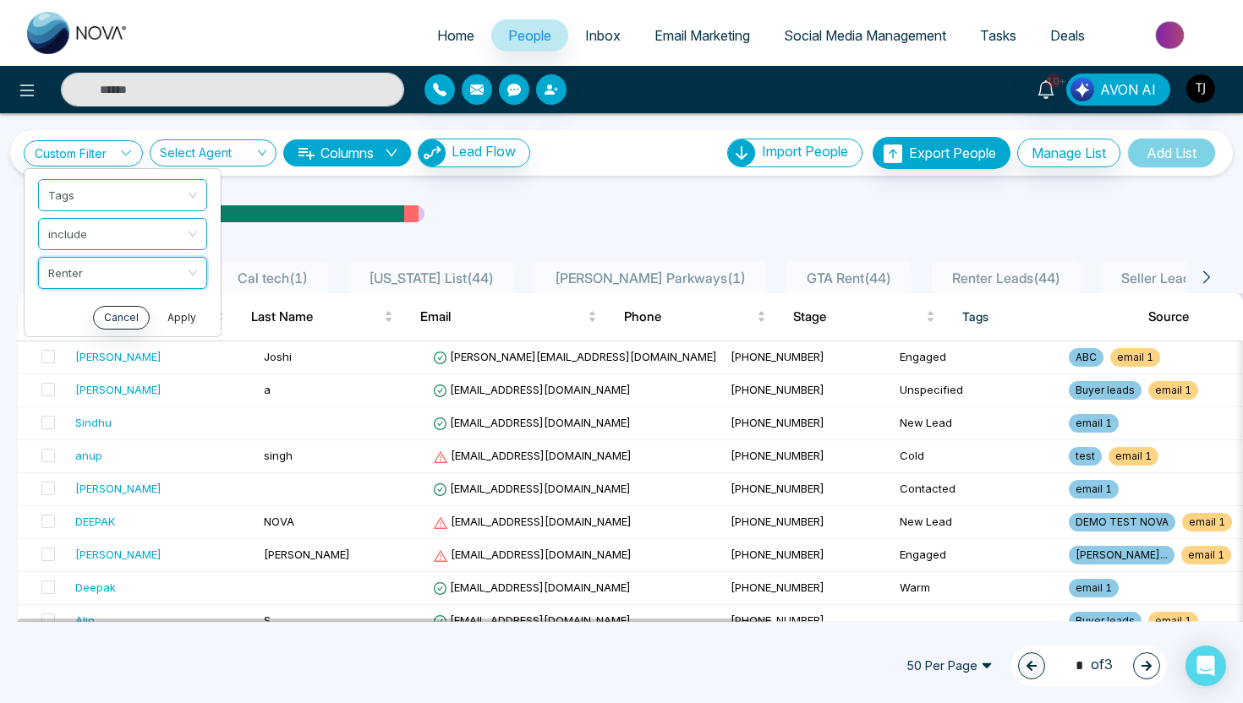
click at [193, 315] on button "Apply" at bounding box center [181, 318] width 51 height 24
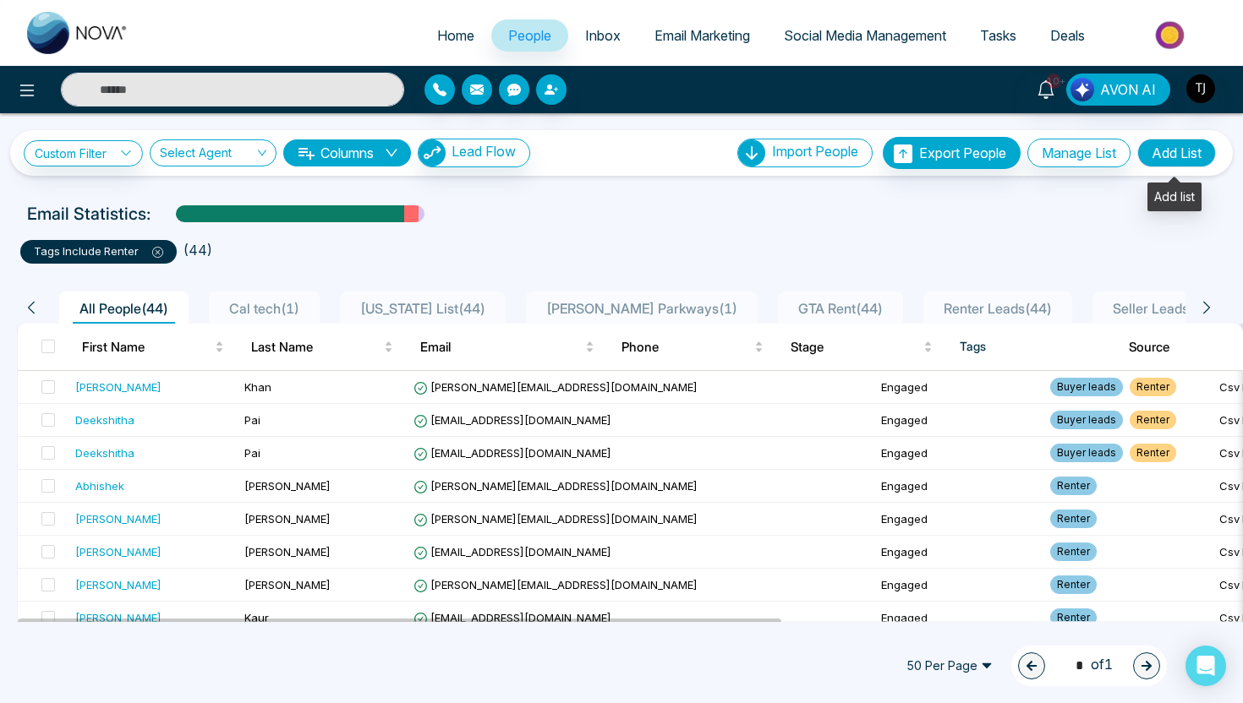
click at [1173, 154] on button "Add List" at bounding box center [1176, 153] width 79 height 29
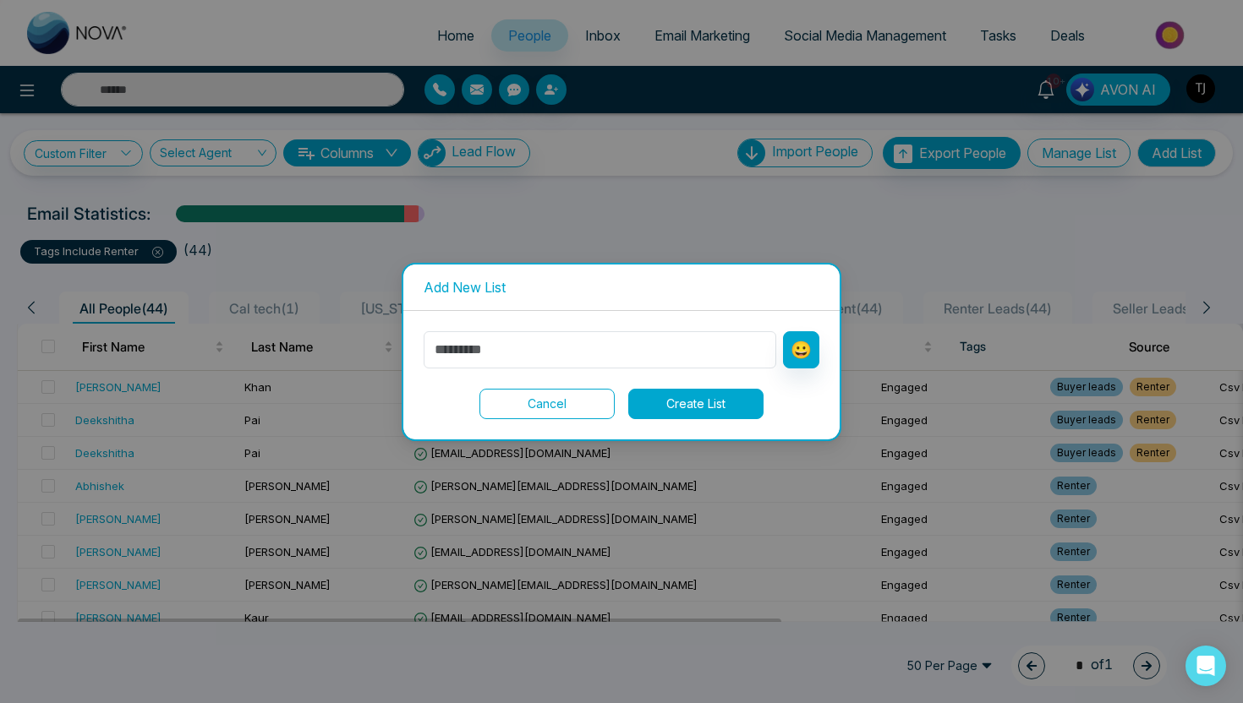
click at [555, 407] on button "Cancel" at bounding box center [546, 404] width 135 height 30
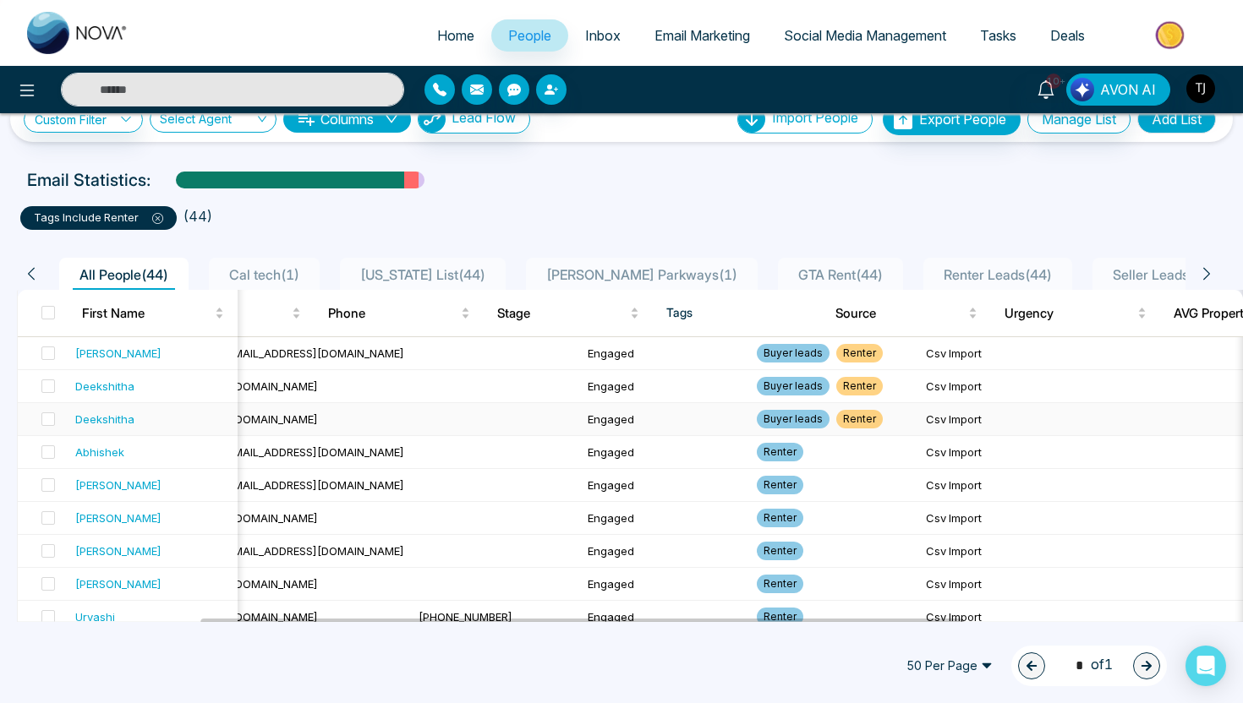
scroll to position [0, 0]
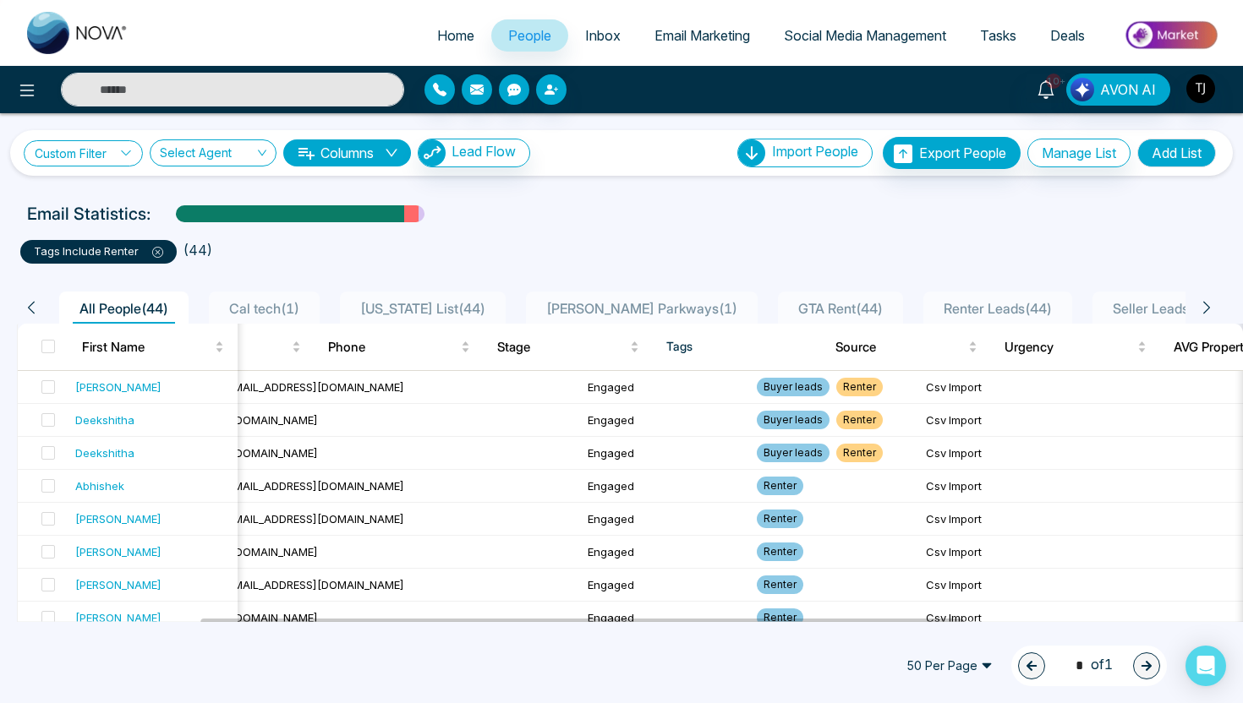
click at [76, 150] on link "Custom Filter" at bounding box center [83, 153] width 119 height 26
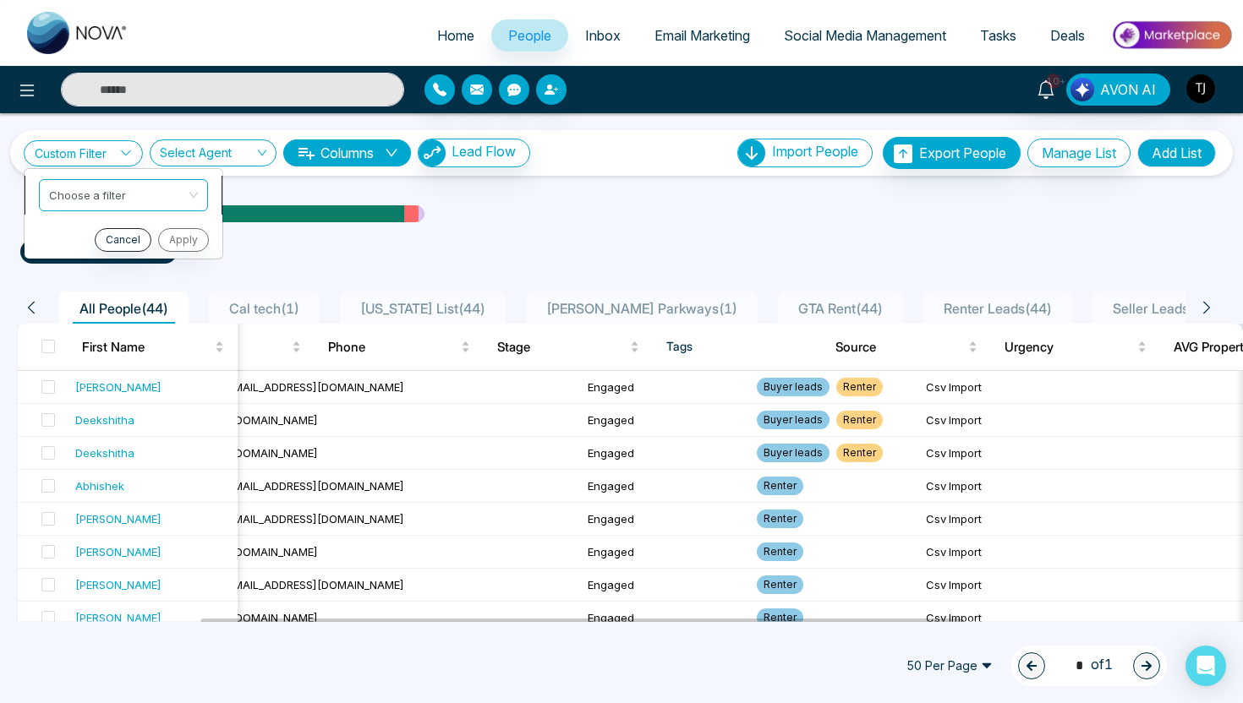
click at [83, 197] on input "search" at bounding box center [117, 192] width 137 height 25
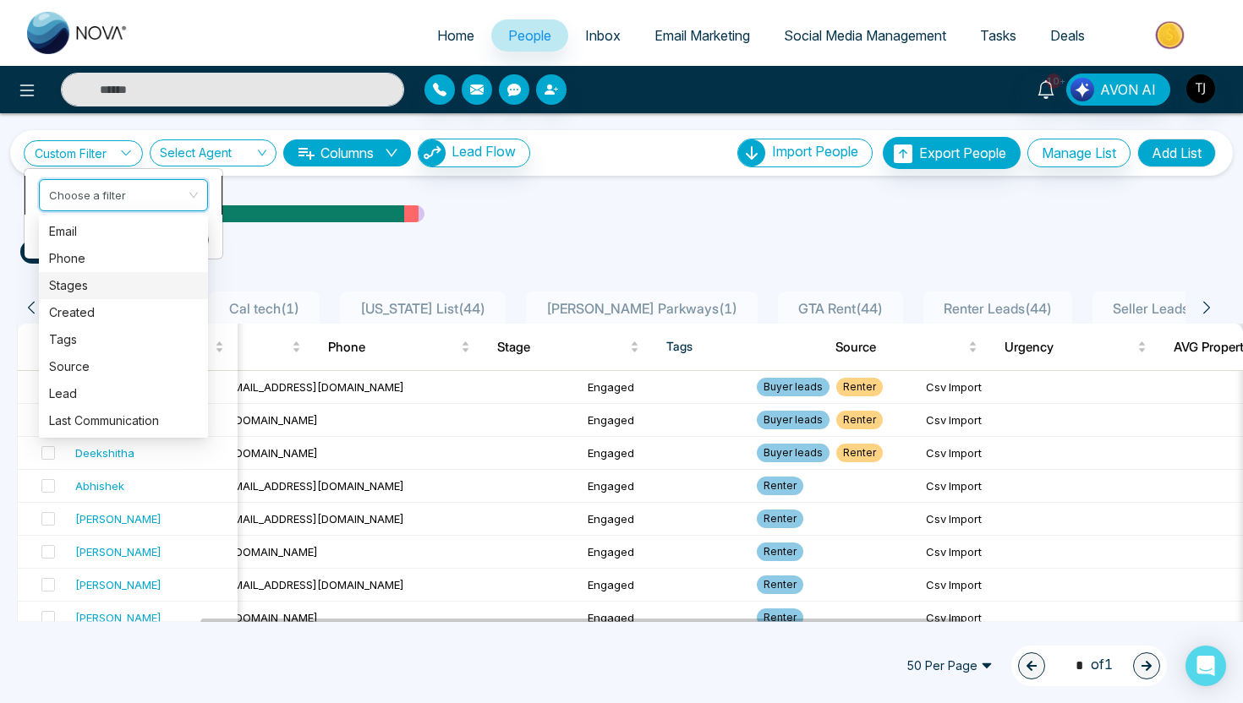
click at [82, 294] on div "Stages" at bounding box center [123, 285] width 169 height 27
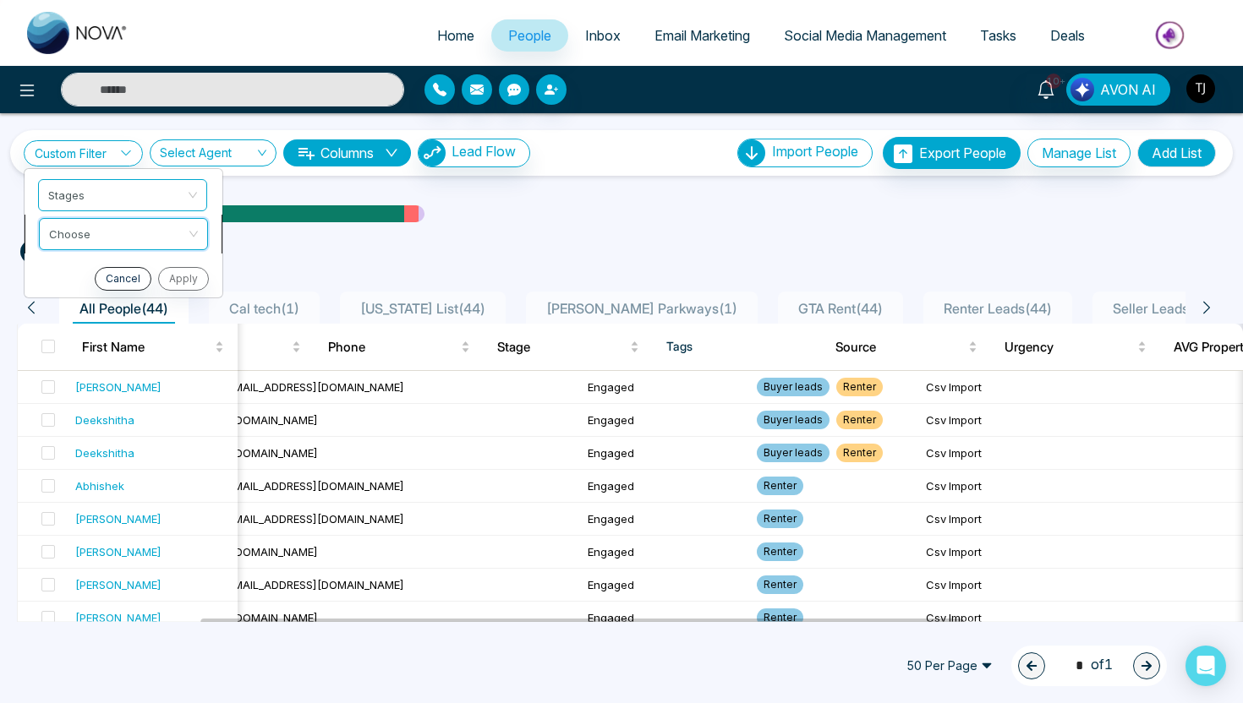
click at [139, 235] on input "search" at bounding box center [117, 231] width 137 height 25
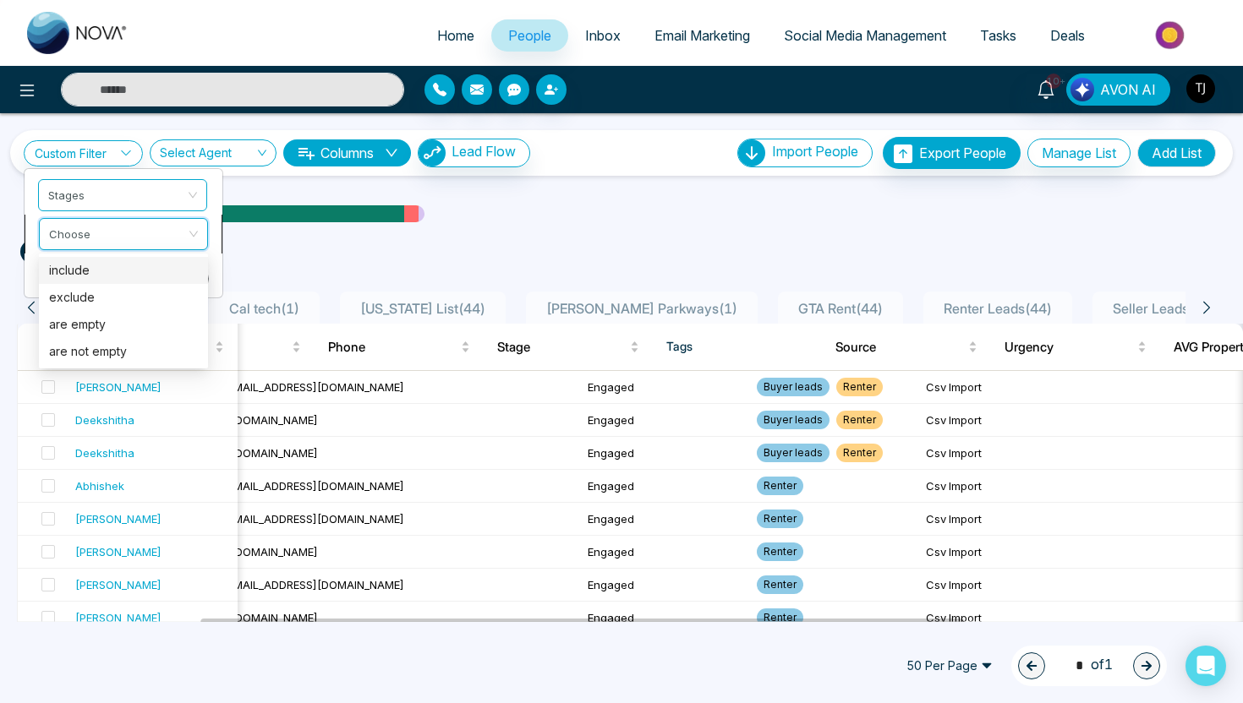
click at [99, 280] on div "include" at bounding box center [123, 270] width 169 height 27
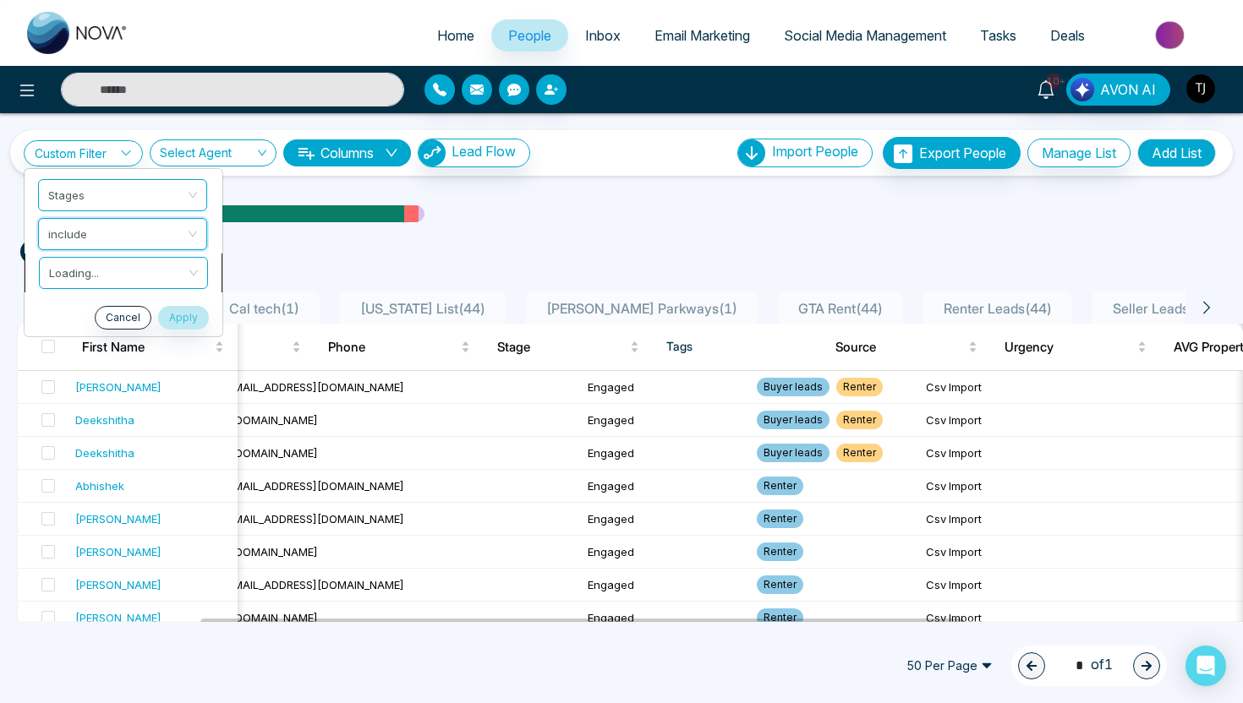
click at [142, 259] on input "search" at bounding box center [117, 270] width 137 height 25
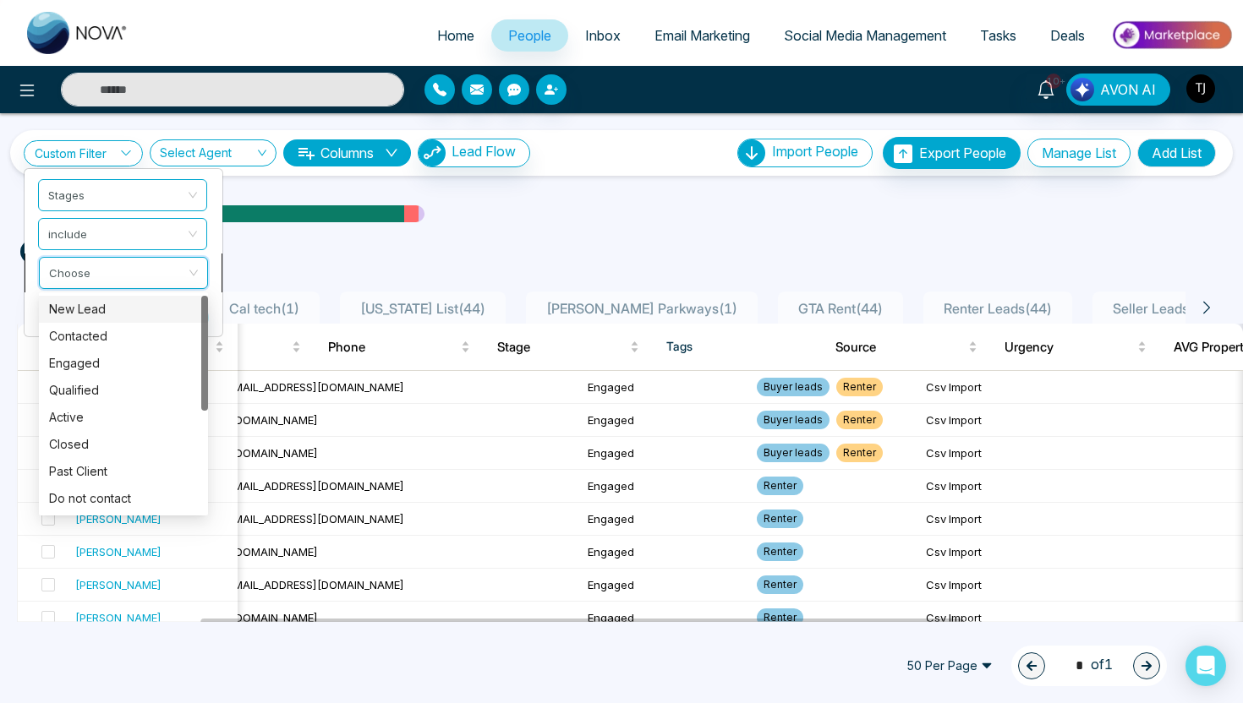
click at [88, 319] on div "New Lead" at bounding box center [123, 309] width 169 height 27
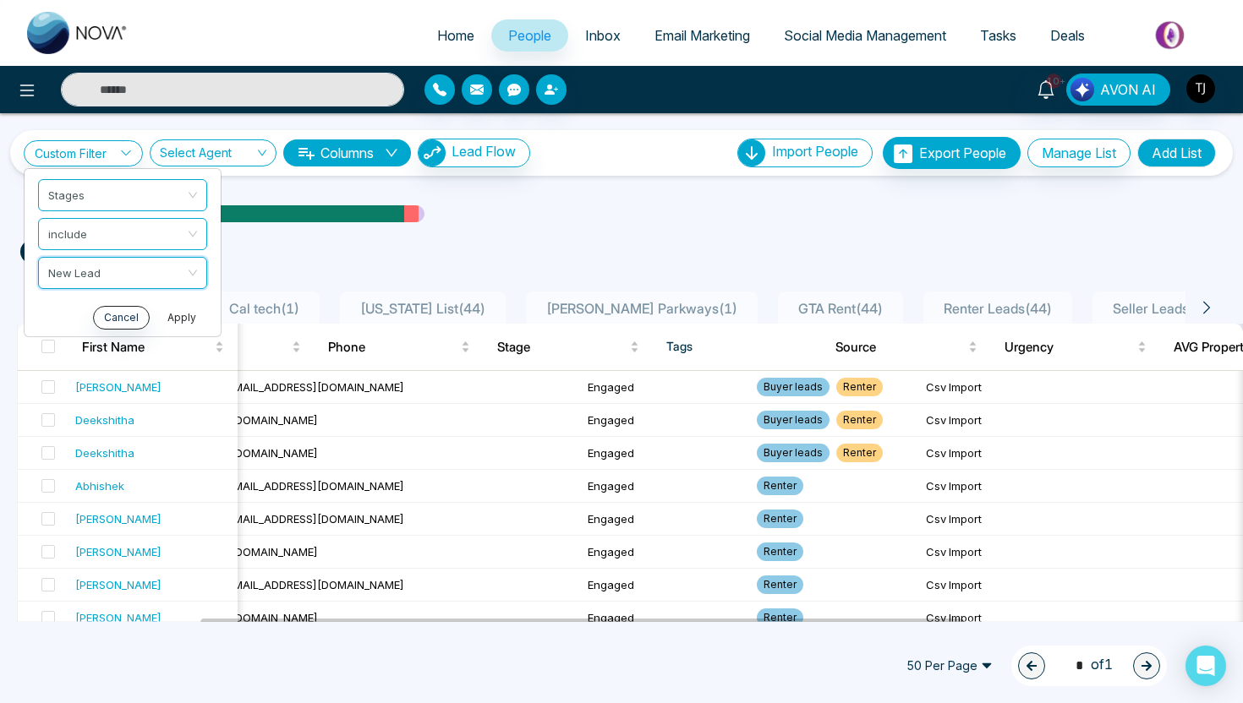
click at [188, 320] on button "Apply" at bounding box center [181, 318] width 51 height 24
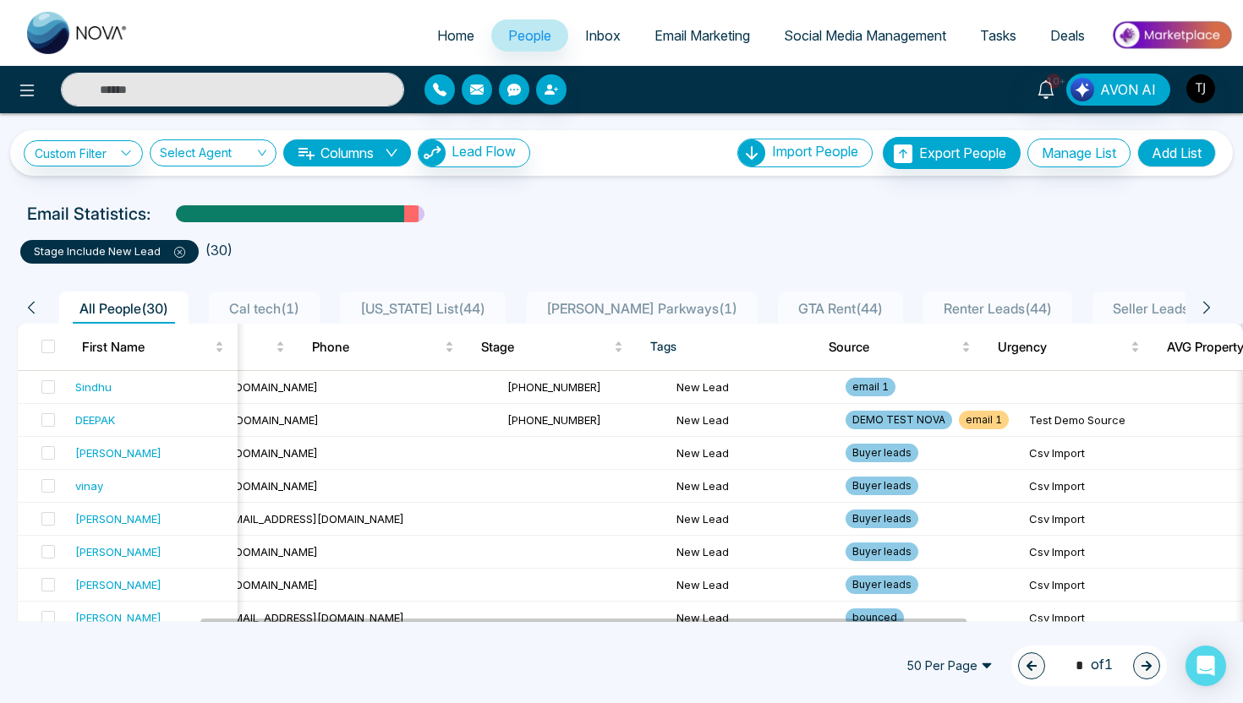
click at [72, 166] on div "Custom Filter Choose a filter phone stage created Last Name Email Phone Stages …" at bounding box center [277, 153] width 506 height 29
click at [81, 147] on link "Custom Filter" at bounding box center [83, 153] width 119 height 26
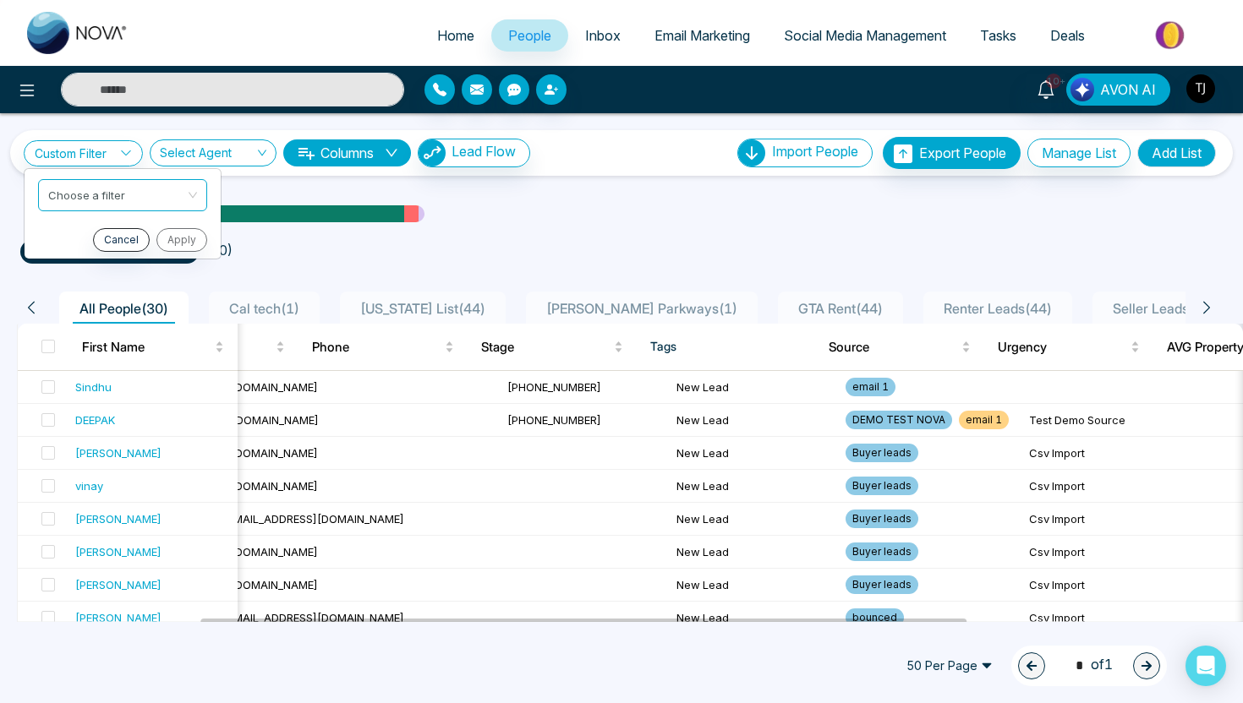
click at [1025, 243] on ul "stage include New Lead ( 30 )" at bounding box center [621, 248] width 1202 height 30
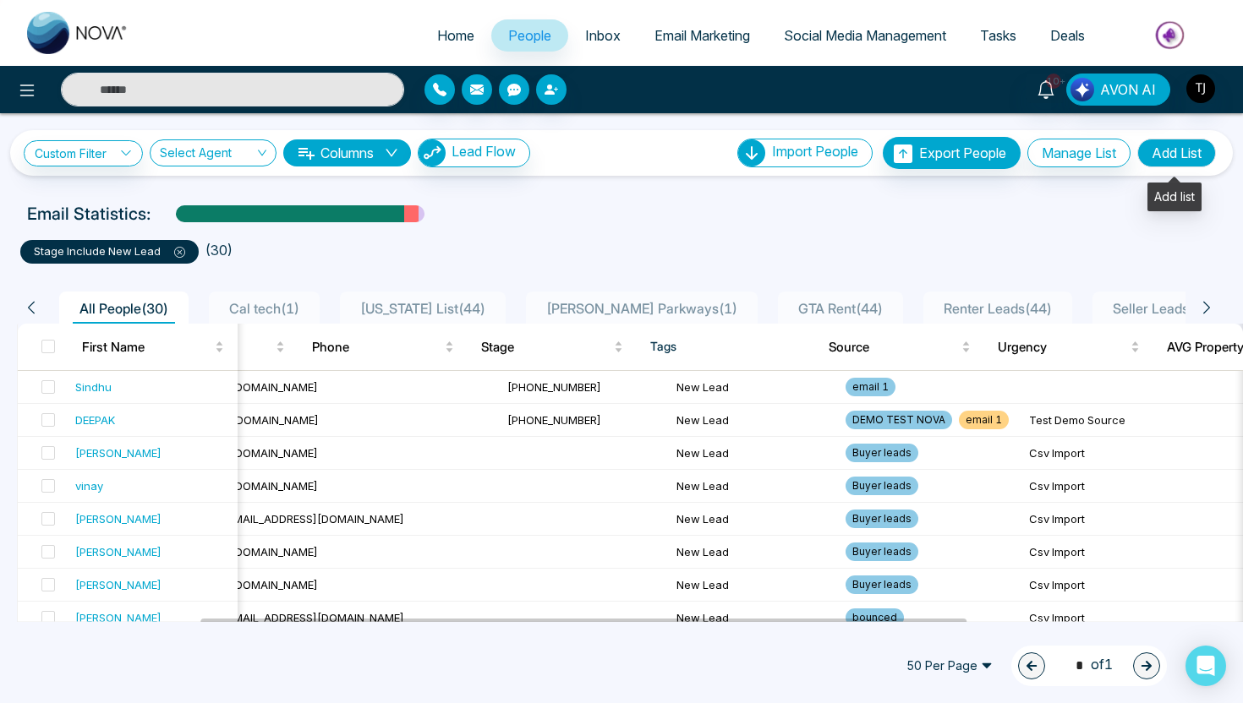
click at [1173, 155] on button "Add List" at bounding box center [1176, 153] width 79 height 29
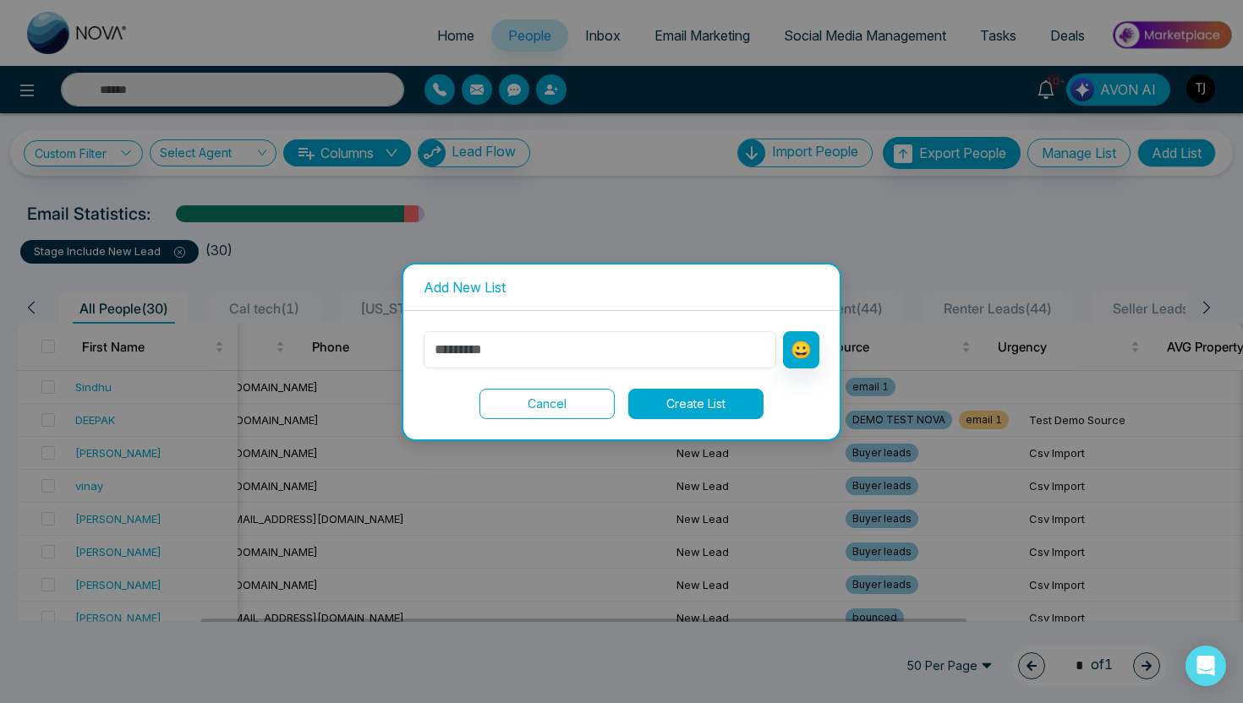
click at [619, 350] on input "text" at bounding box center [600, 349] width 353 height 37
type input "******"
click at [738, 393] on button "Create List" at bounding box center [695, 404] width 135 height 30
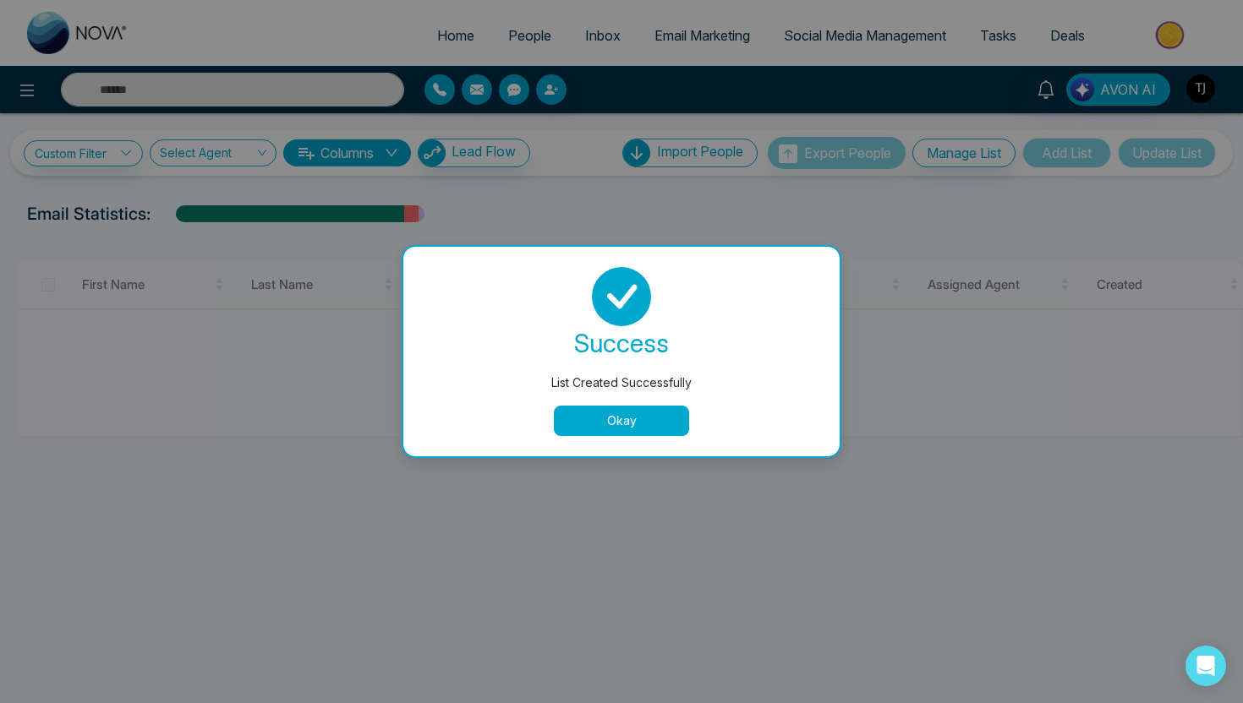
click at [594, 423] on button "Okay" at bounding box center [621, 421] width 135 height 30
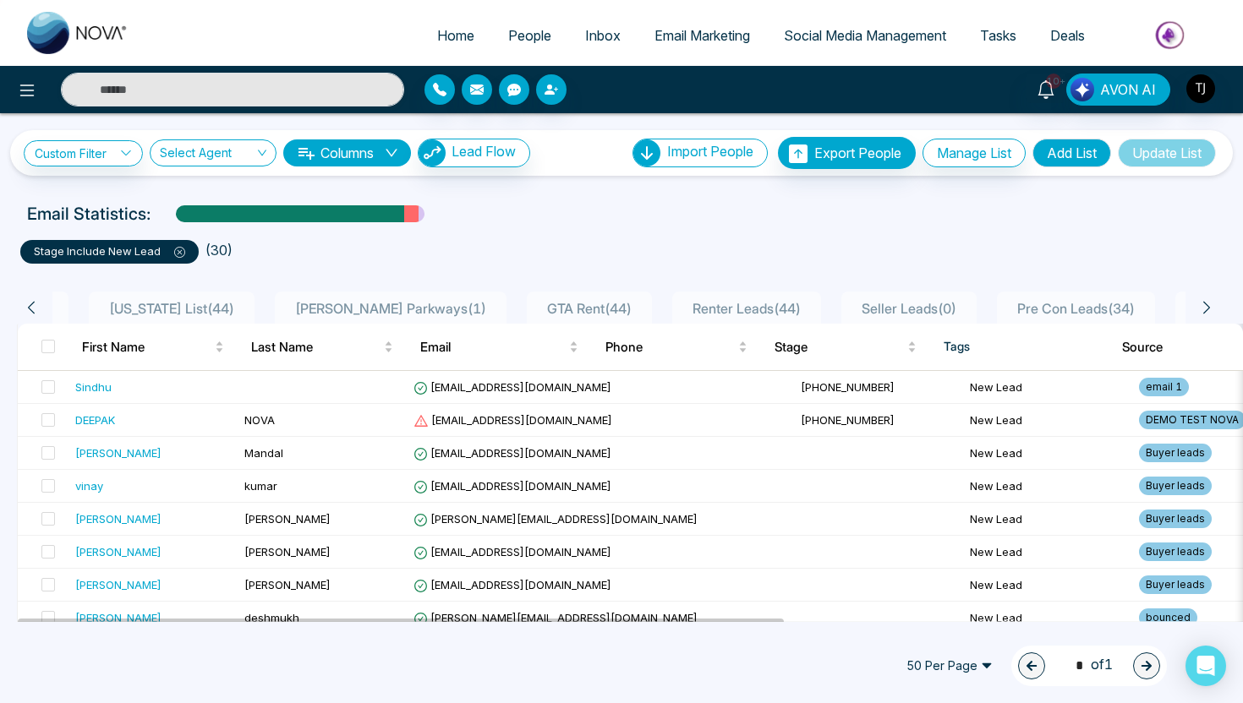
scroll to position [0, 435]
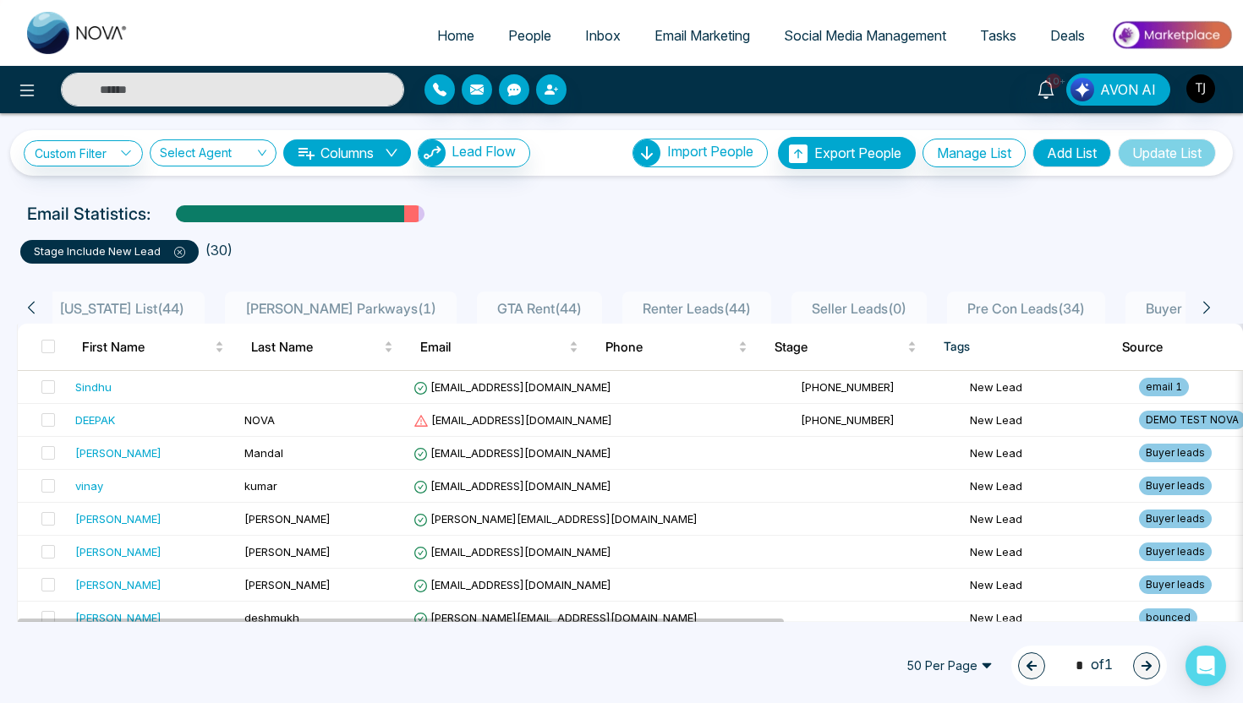
click at [813, 309] on span "Seller Leads ( 0 )" at bounding box center [859, 308] width 108 height 17
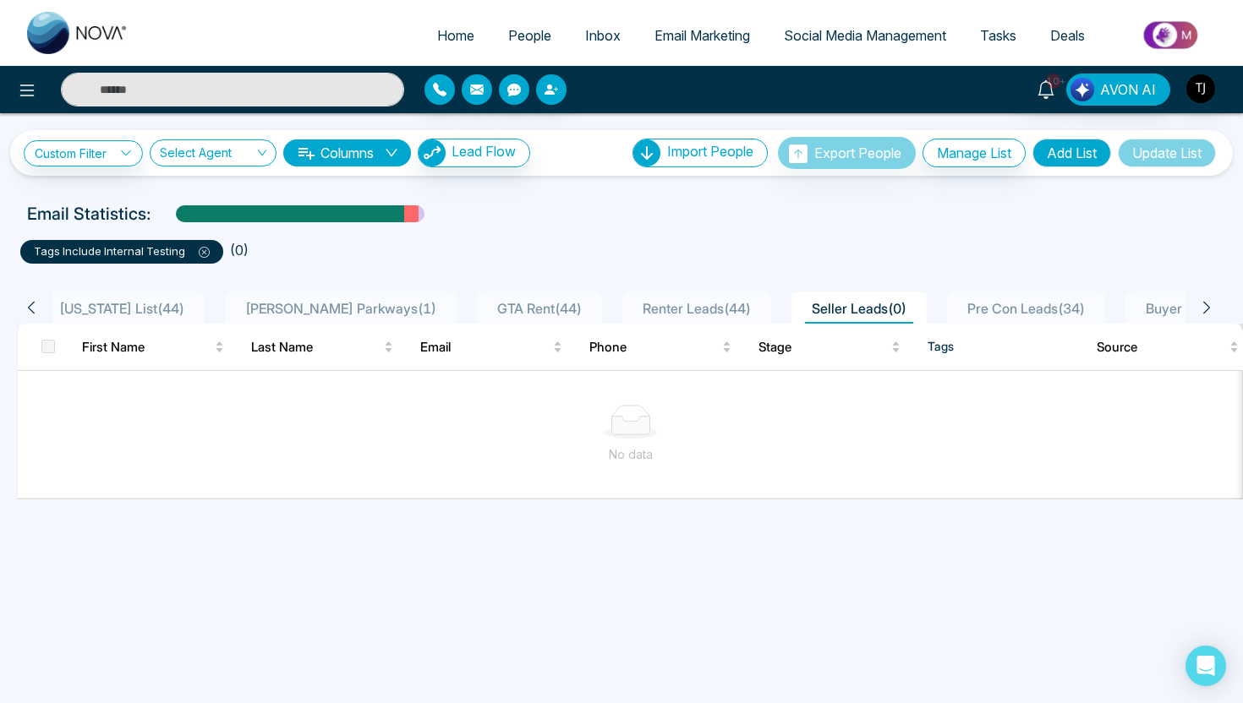
click at [960, 300] on span "Pre Con Leads ( 34 )" at bounding box center [1025, 308] width 131 height 17
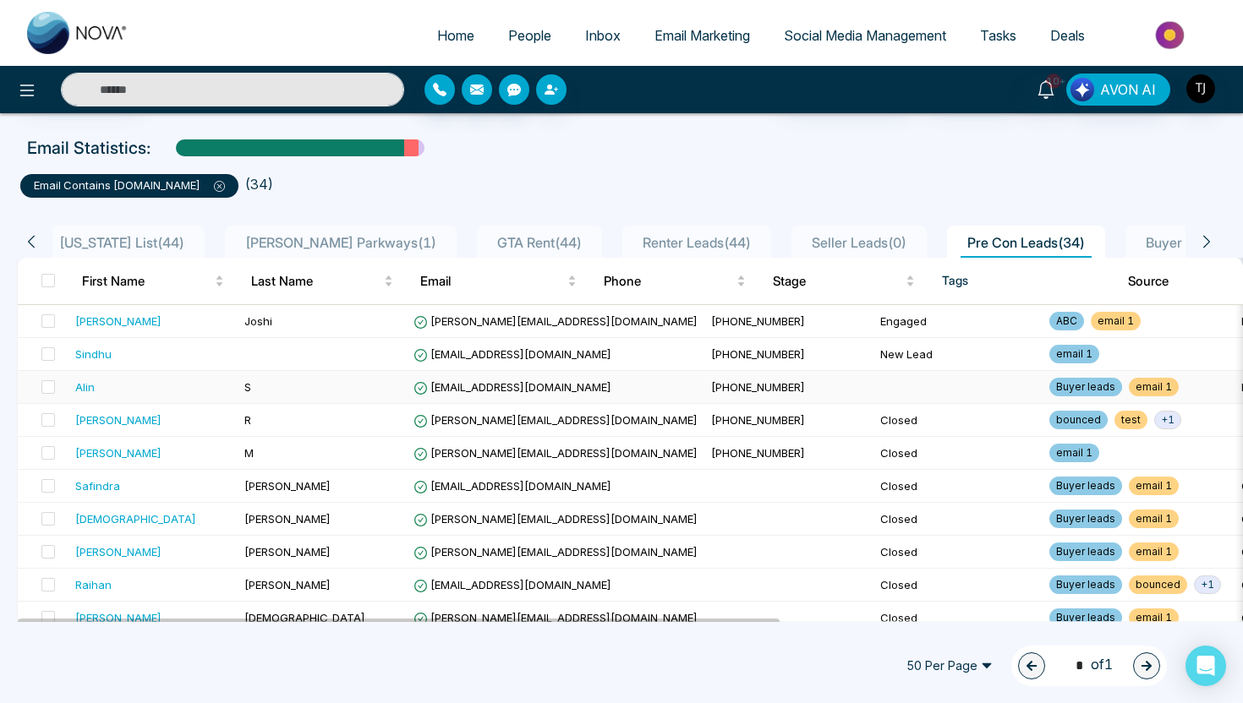
click at [94, 386] on div "Alin" at bounding box center [84, 387] width 19 height 17
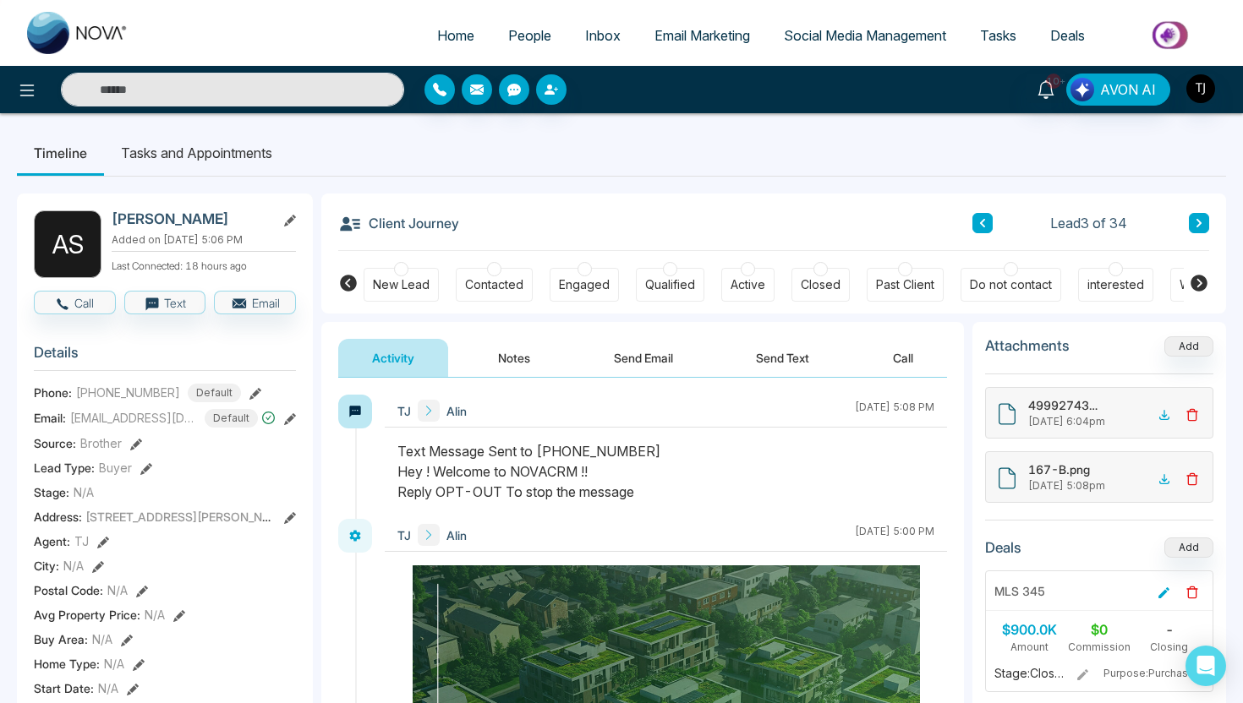
click at [516, 356] on button "Notes" at bounding box center [514, 358] width 100 height 38
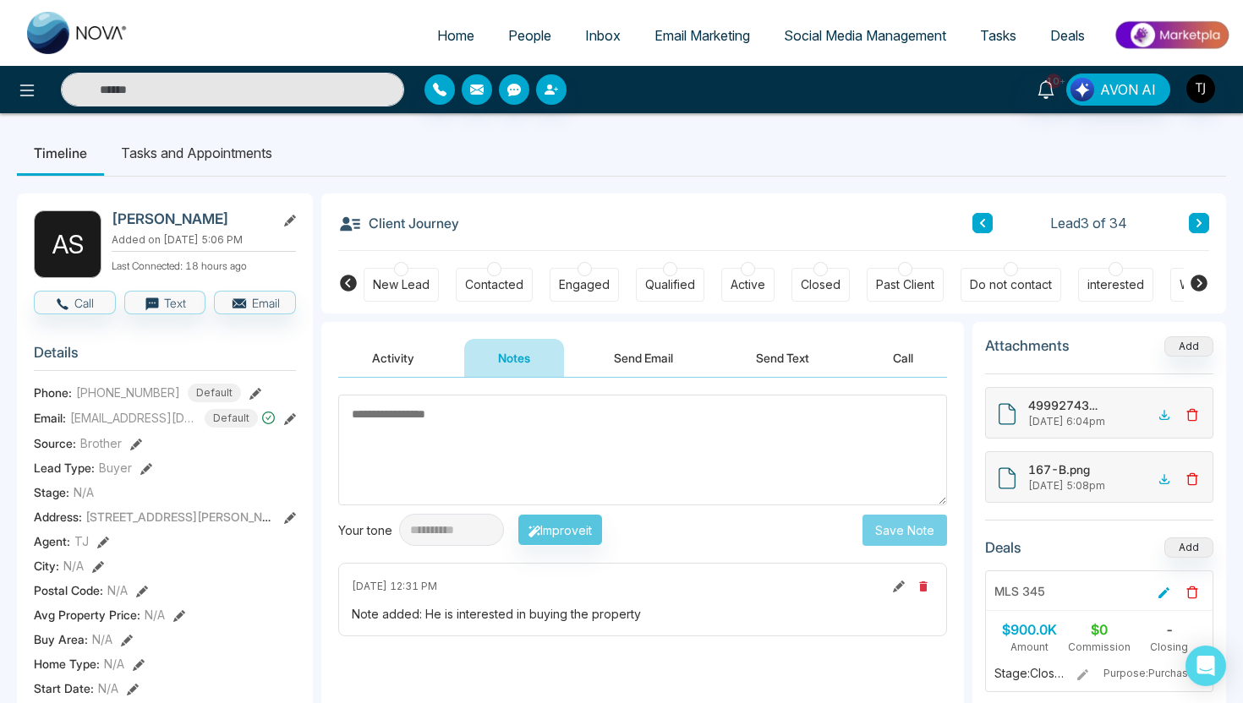
click at [390, 366] on button "Activity" at bounding box center [393, 358] width 110 height 38
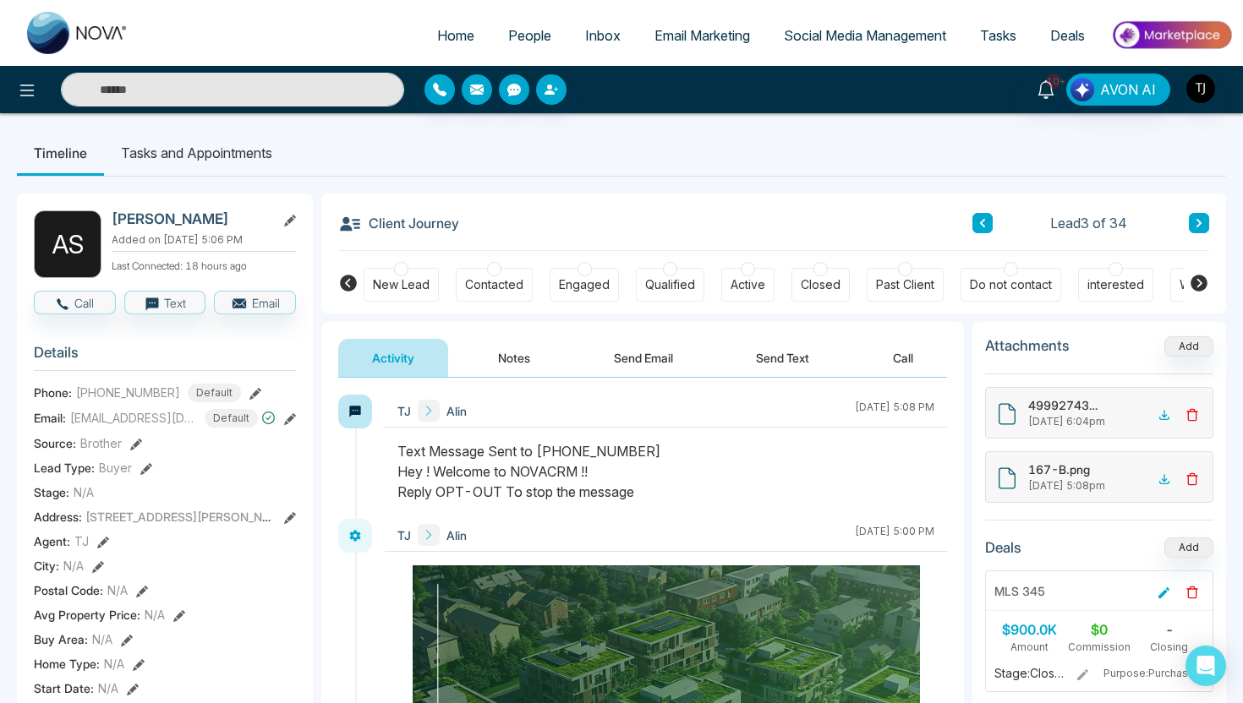
click at [631, 346] on button "Send Email" at bounding box center [643, 358] width 127 height 38
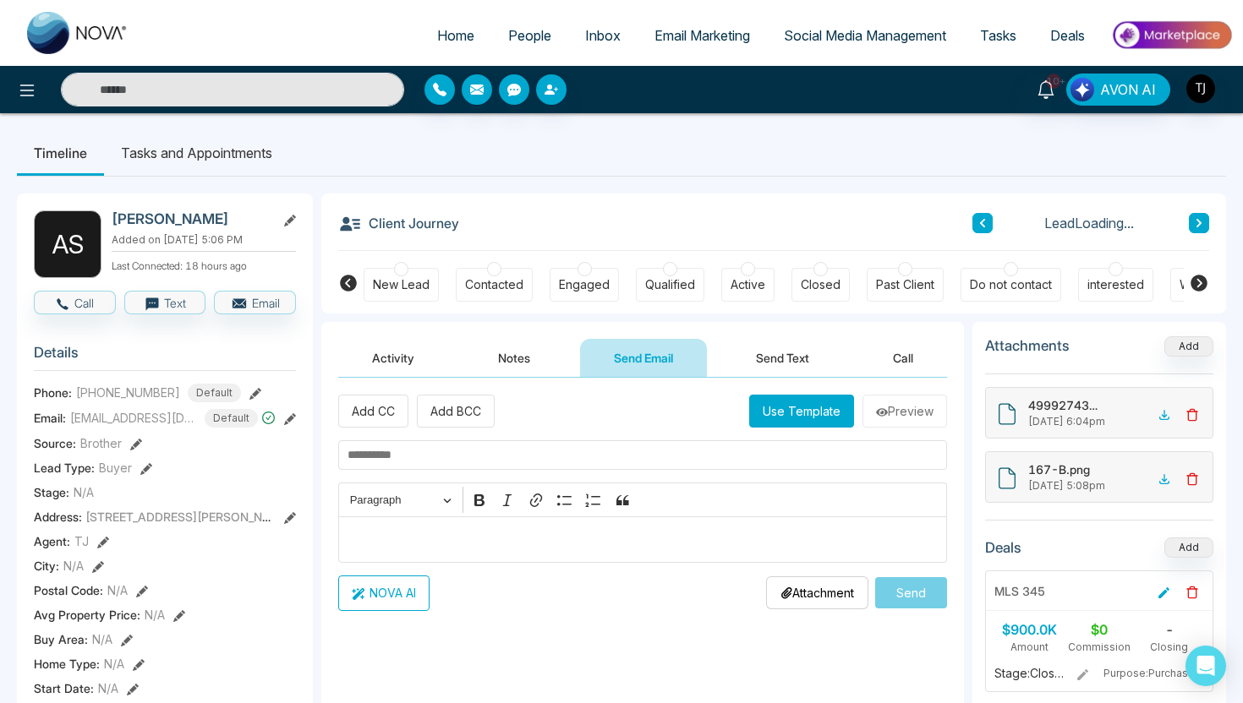
click at [562, 536] on p "Editor editing area: main" at bounding box center [642, 539] width 591 height 20
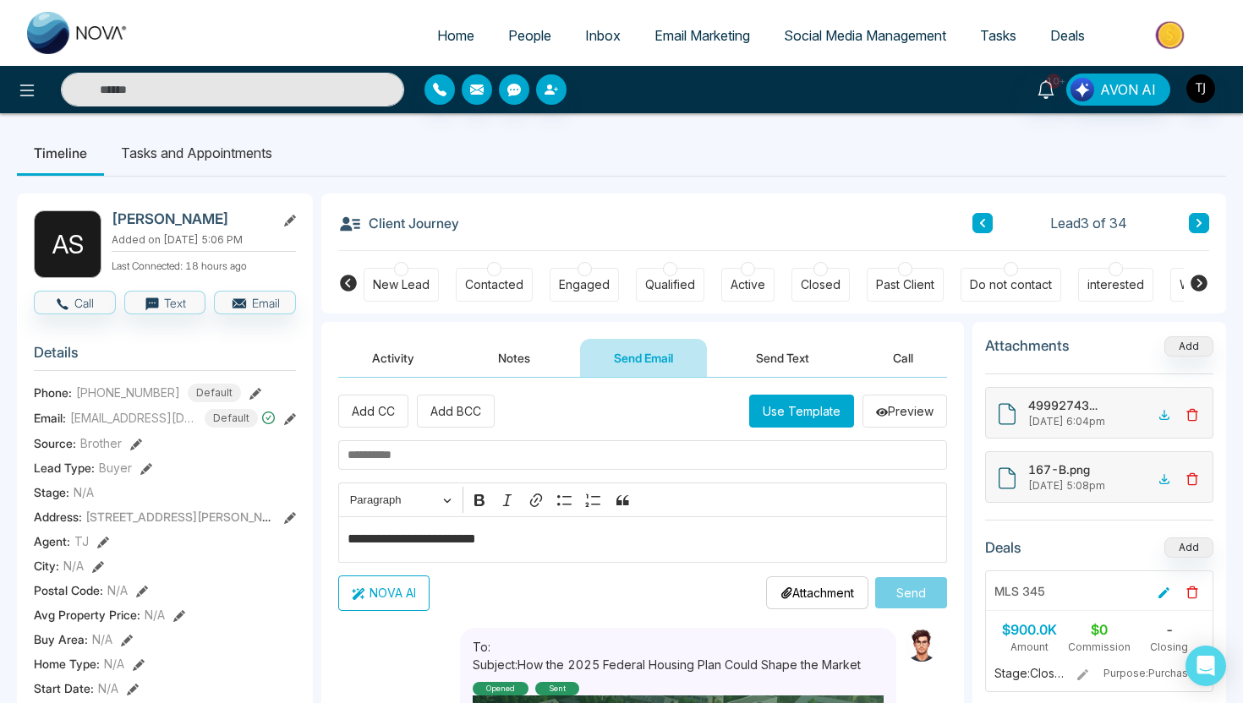
type textarea "**********"
click at [391, 593] on button "NOVA AI" at bounding box center [383, 594] width 91 height 36
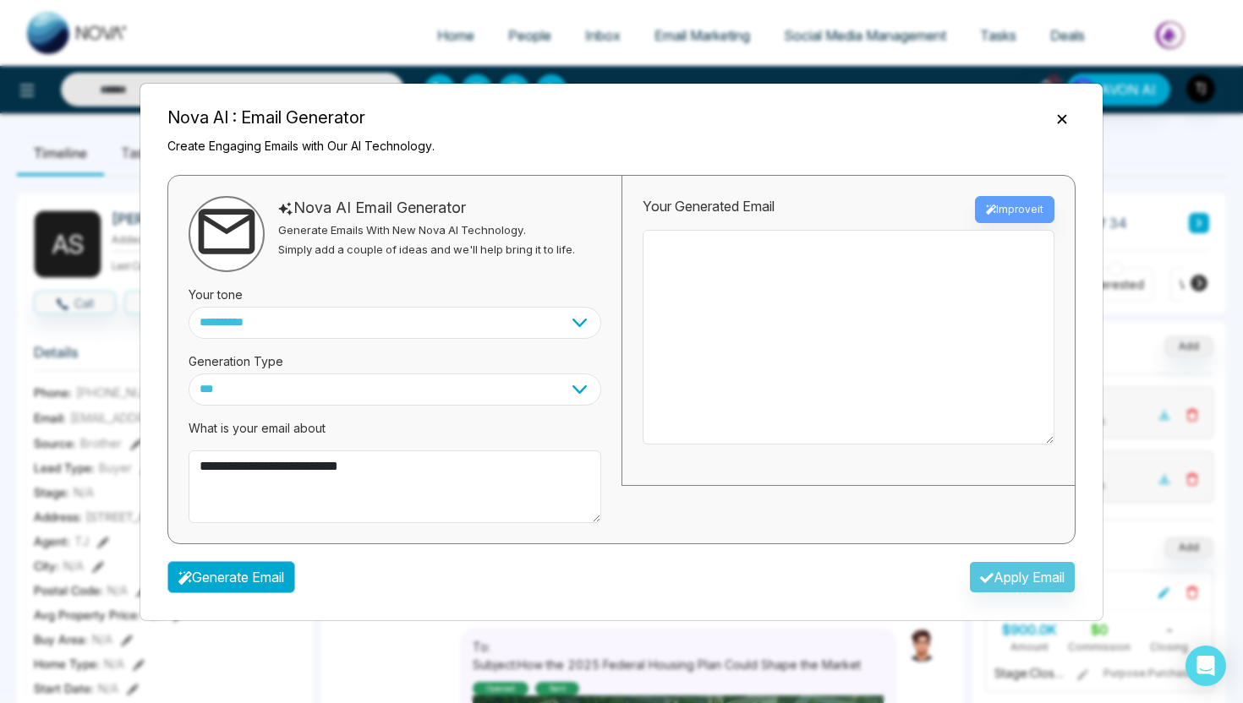
click at [181, 577] on icon "button" at bounding box center [185, 579] width 14 height 14
type textarea "**********"
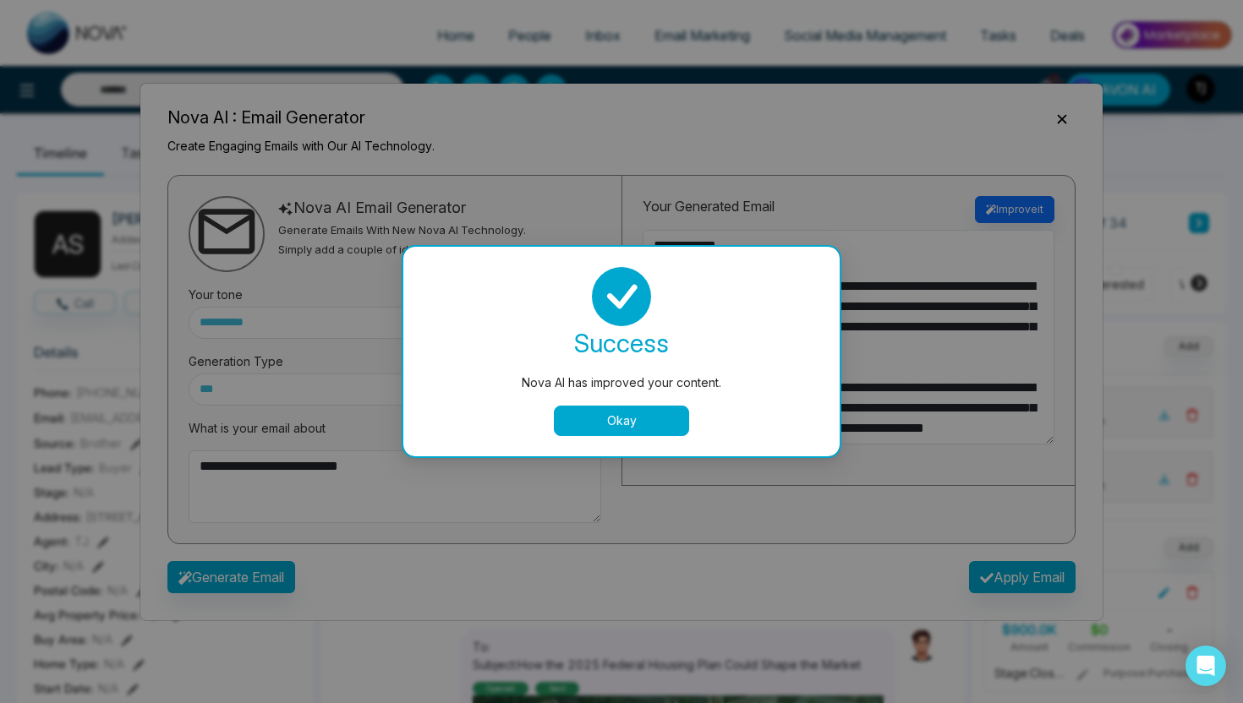
click at [627, 407] on button "Okay" at bounding box center [621, 421] width 135 height 30
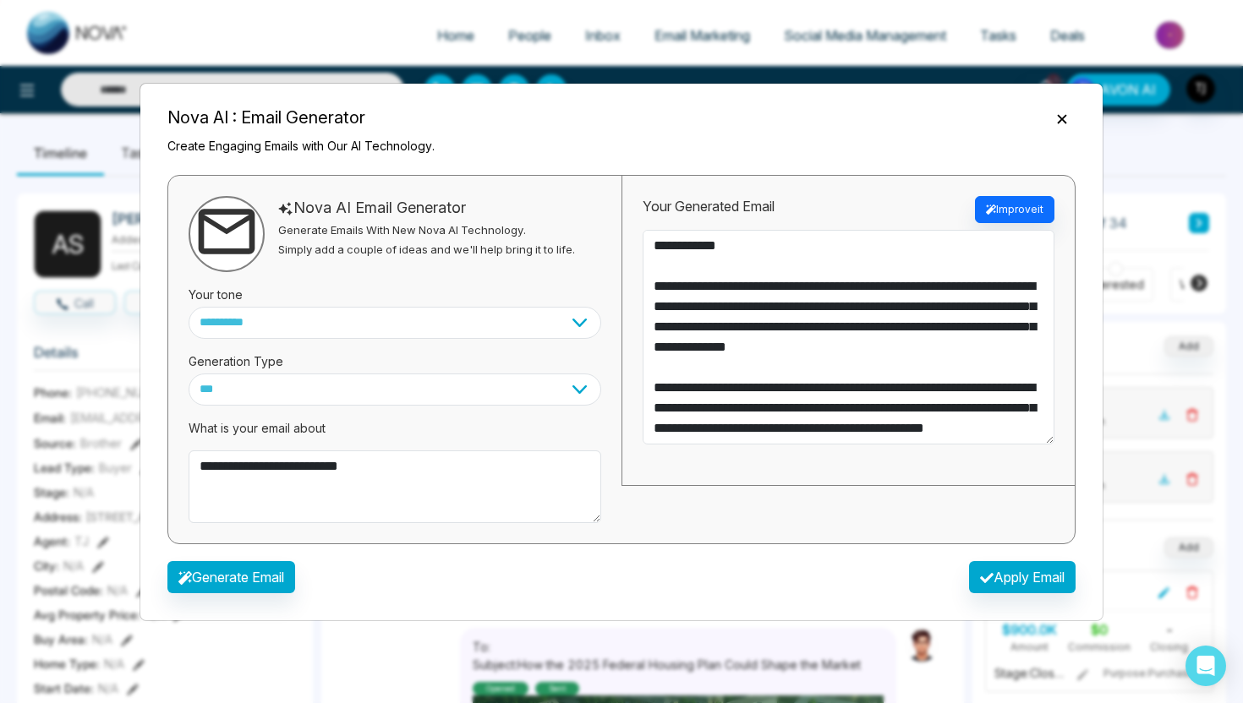
click at [998, 557] on div "**********" at bounding box center [621, 363] width 935 height 390
click at [1000, 582] on button "Apply Email" at bounding box center [1022, 577] width 107 height 32
type textarea "**********"
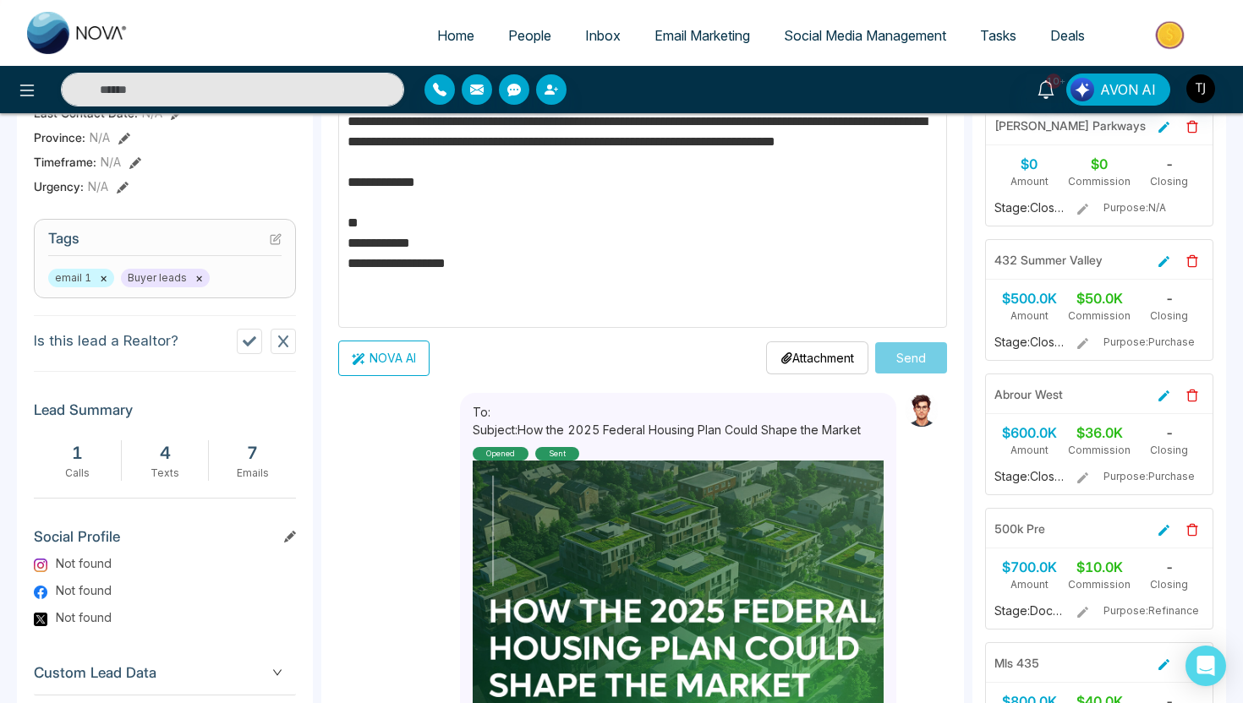
scroll to position [607, 0]
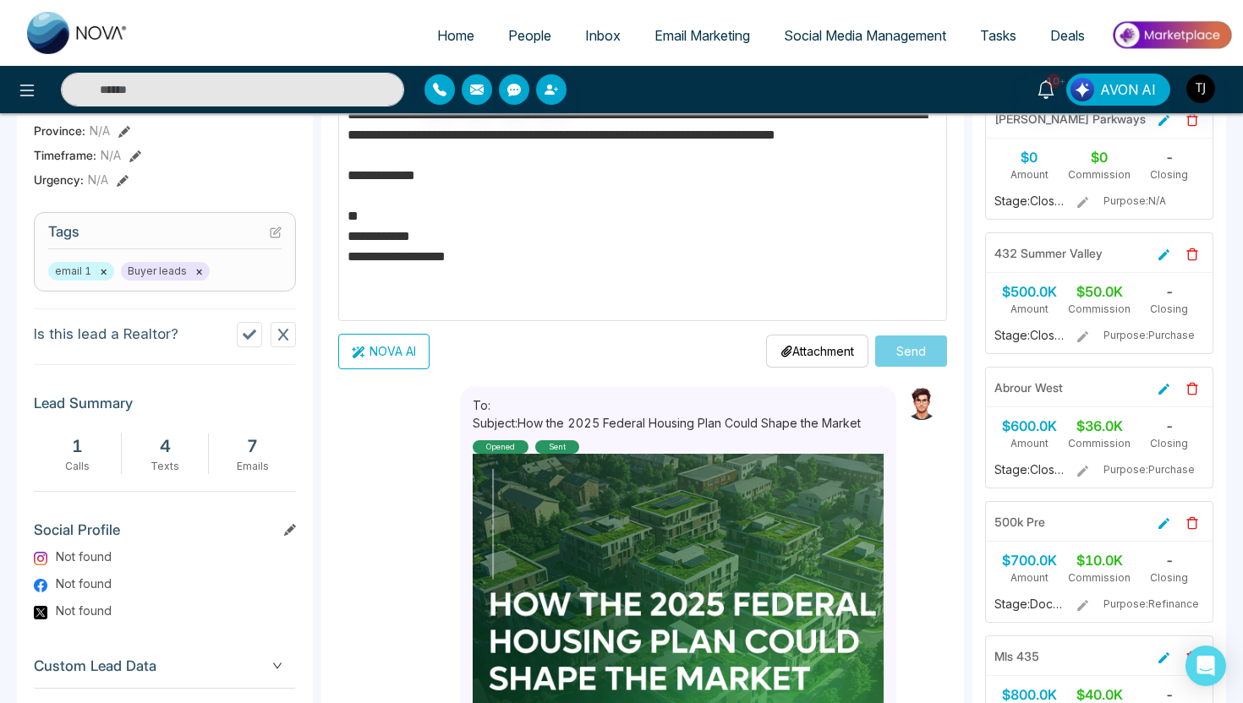
click at [893, 396] on div "To: Subject: How the 2025 Federal Housing Plan Could Shape the Market Opened se…" at bounding box center [678, 551] width 436 height 331
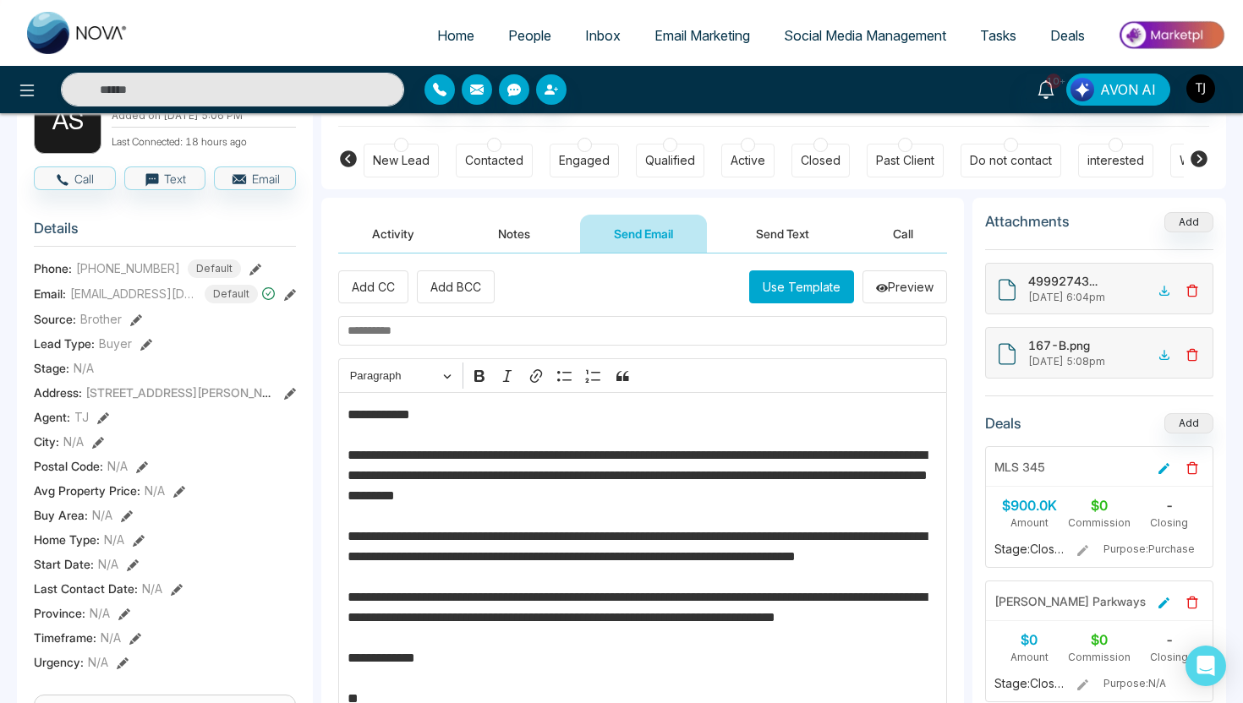
scroll to position [0, 0]
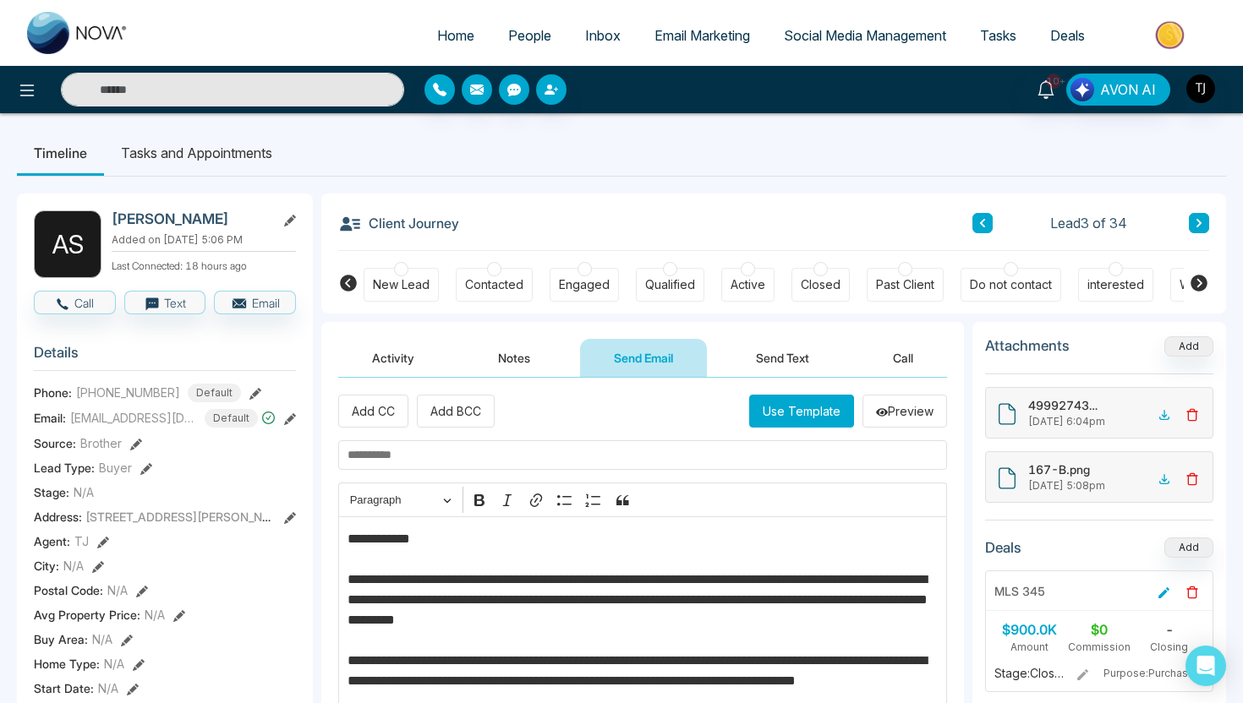
click at [795, 363] on button "Send Text" at bounding box center [782, 358] width 121 height 38
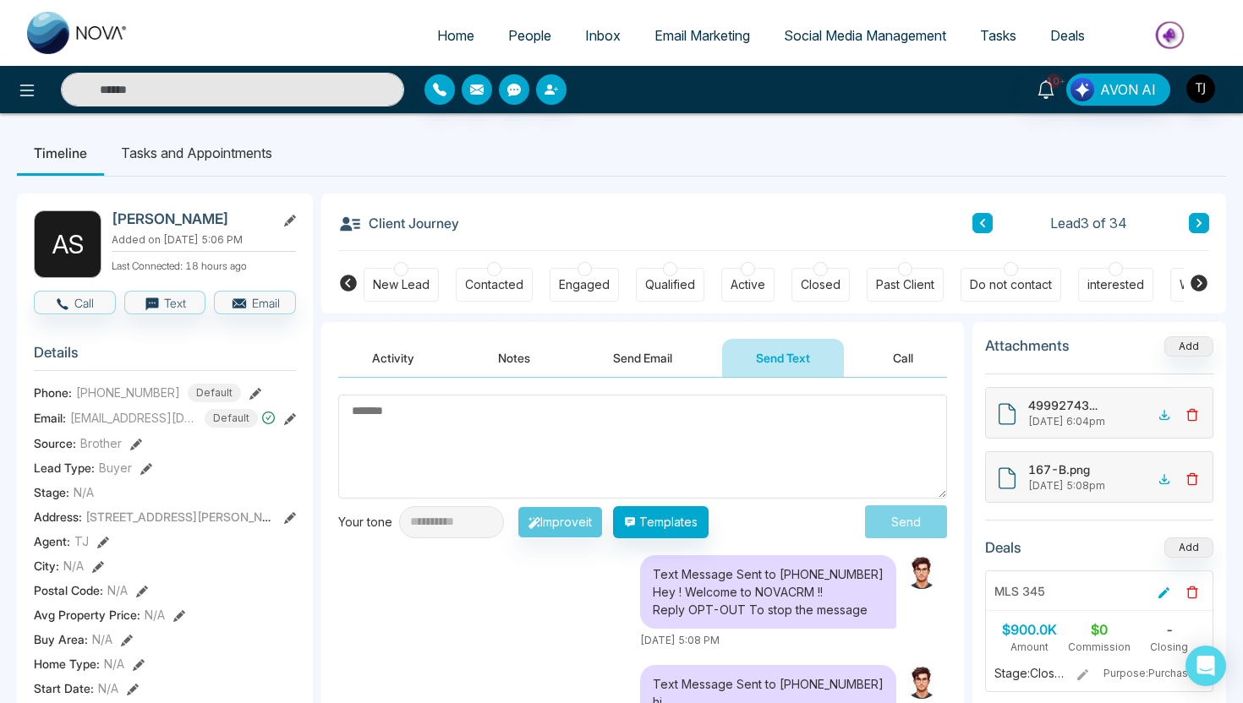
click at [911, 355] on button "Call" at bounding box center [903, 358] width 88 height 38
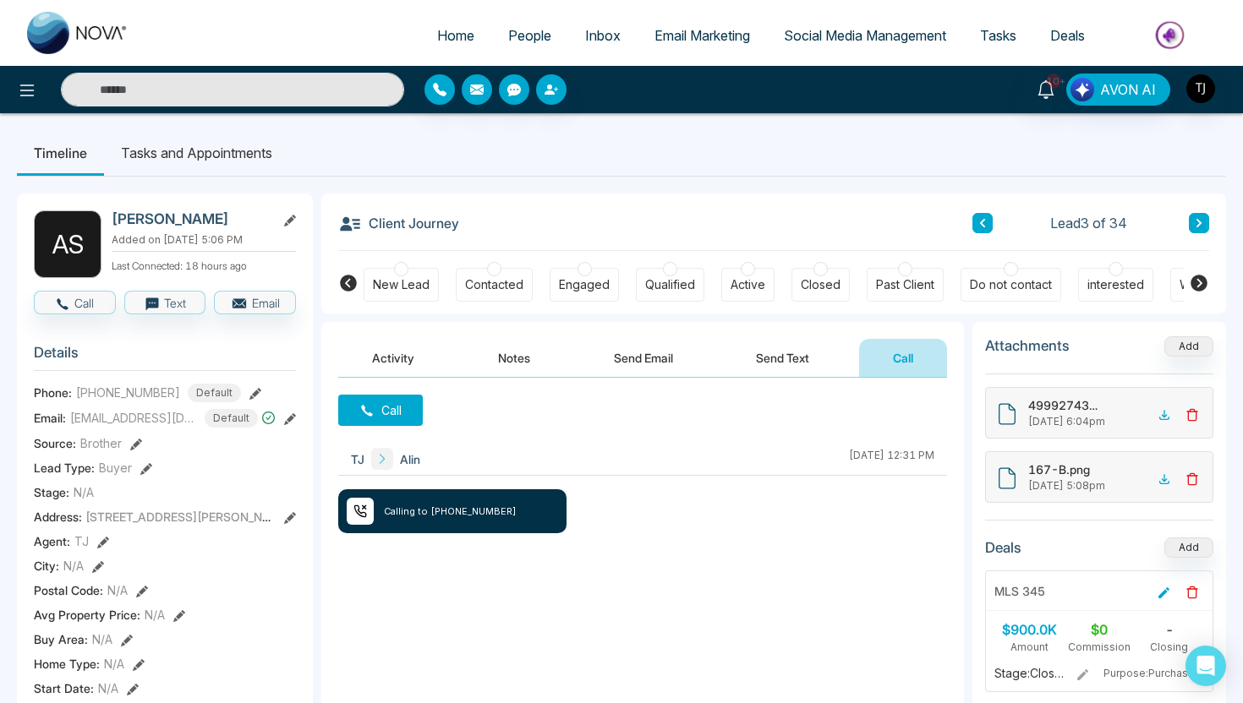
click at [211, 174] on li "Tasks and Appointments" at bounding box center [196, 153] width 185 height 46
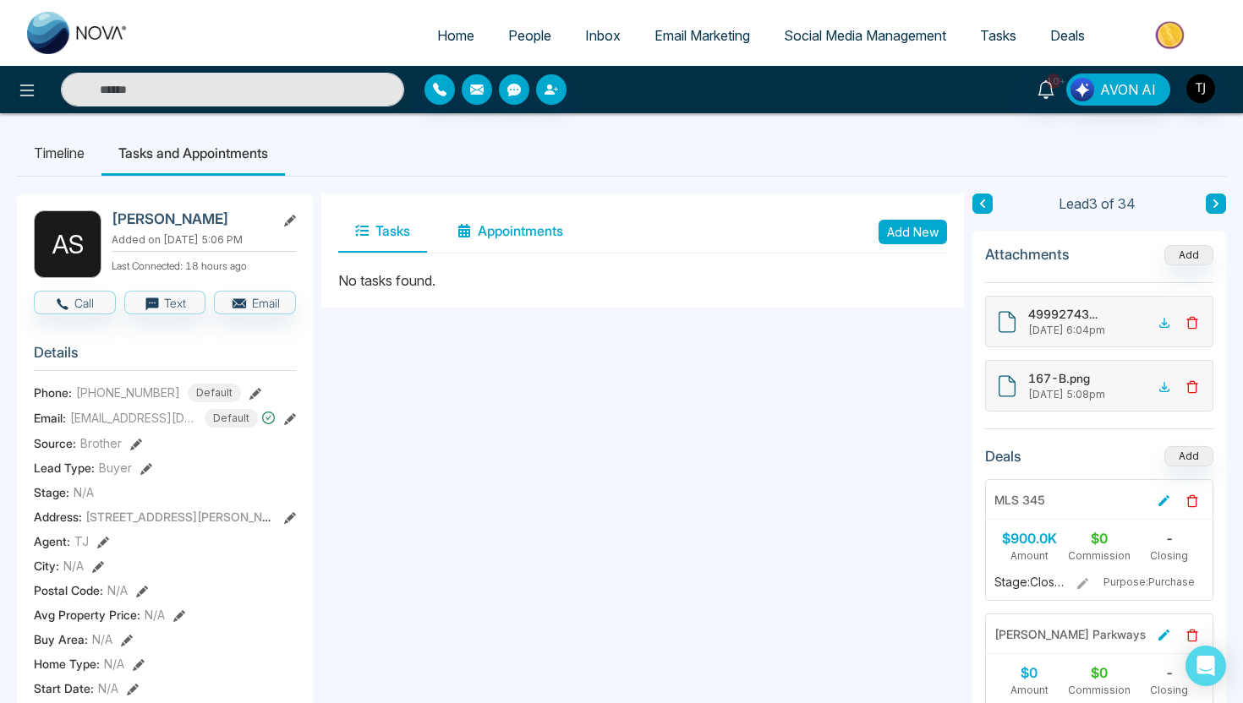
click at [506, 236] on button "Appointments" at bounding box center [509, 232] width 139 height 42
click at [1047, 98] on link "10+" at bounding box center [1045, 89] width 41 height 30
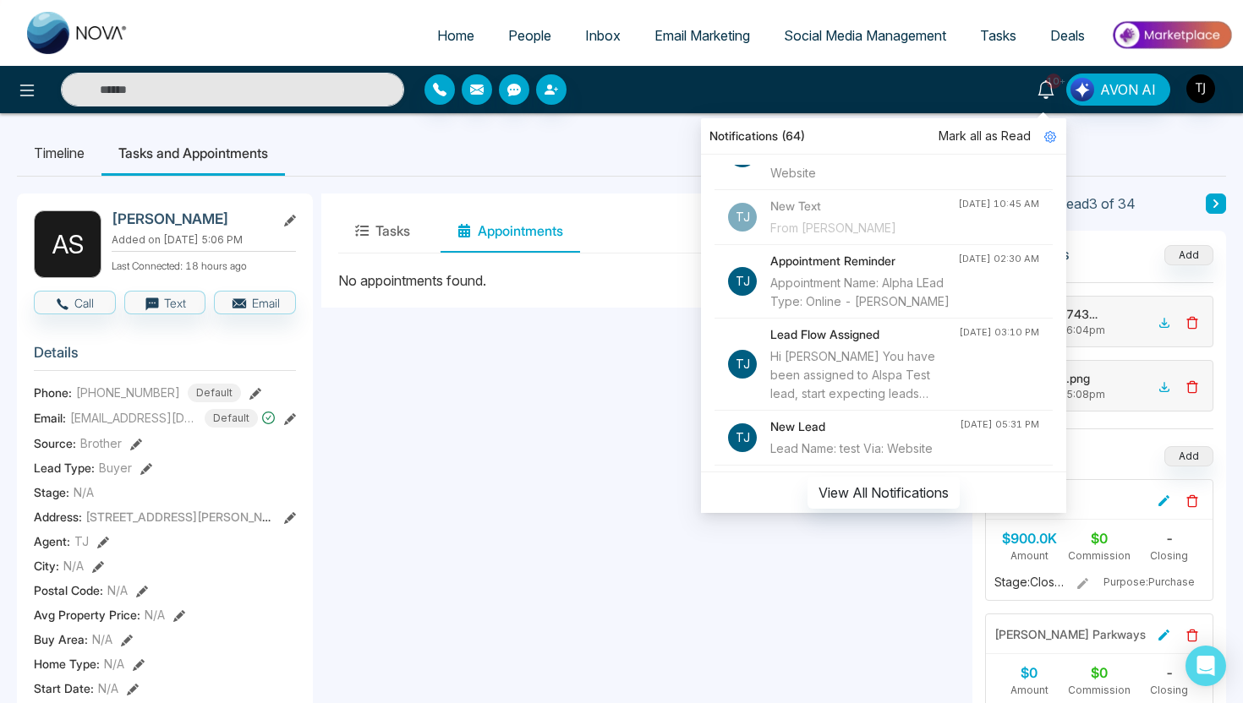
scroll to position [885, 0]
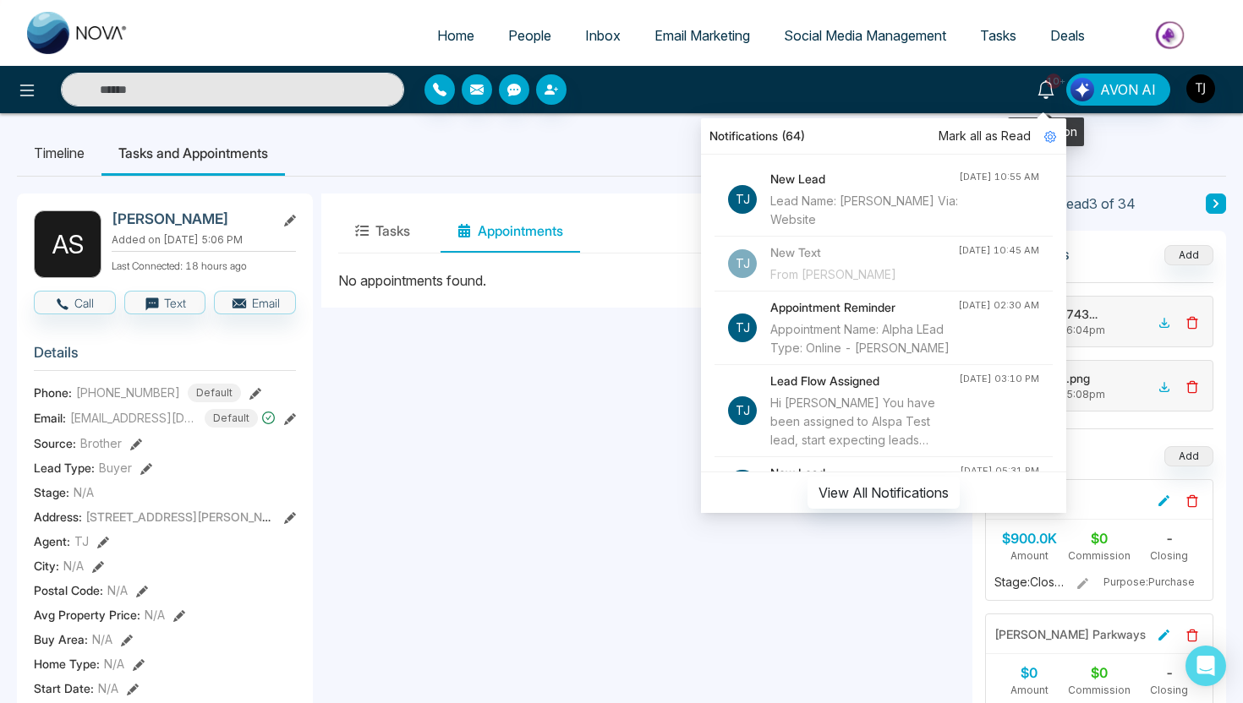
click at [1051, 85] on span "10+" at bounding box center [1053, 81] width 15 height 15
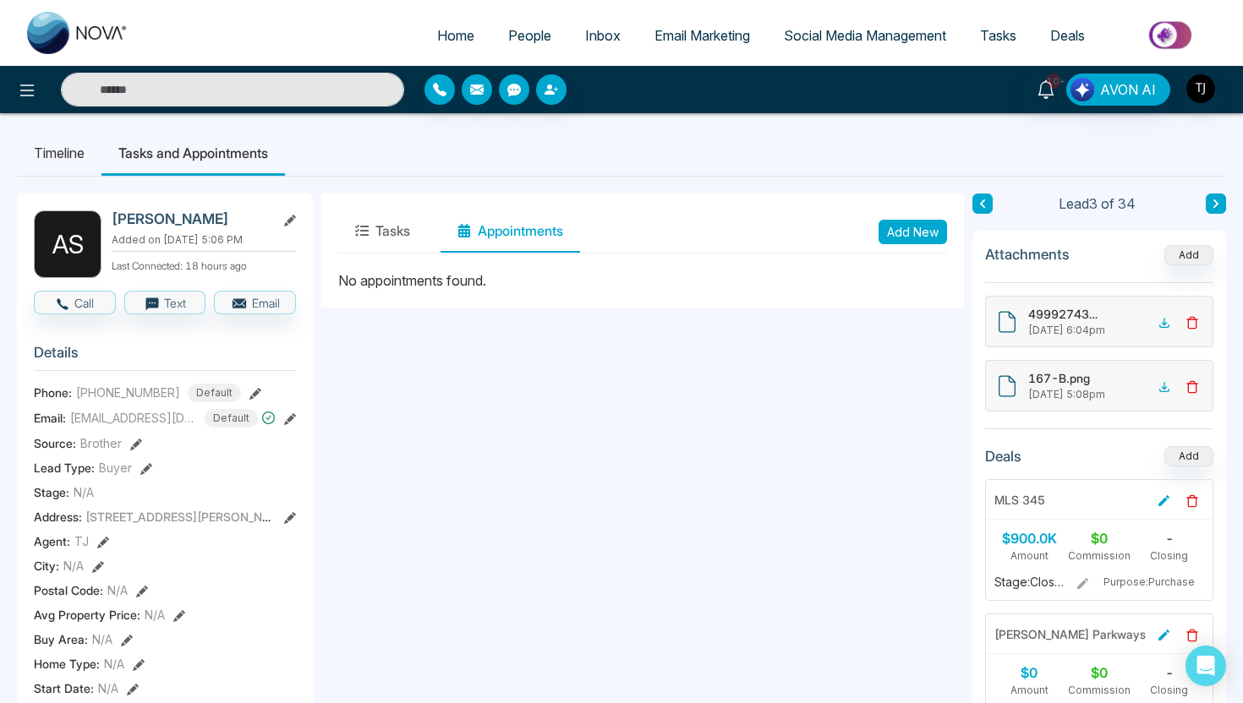
click at [710, 35] on span "Email Marketing" at bounding box center [702, 35] width 96 height 17
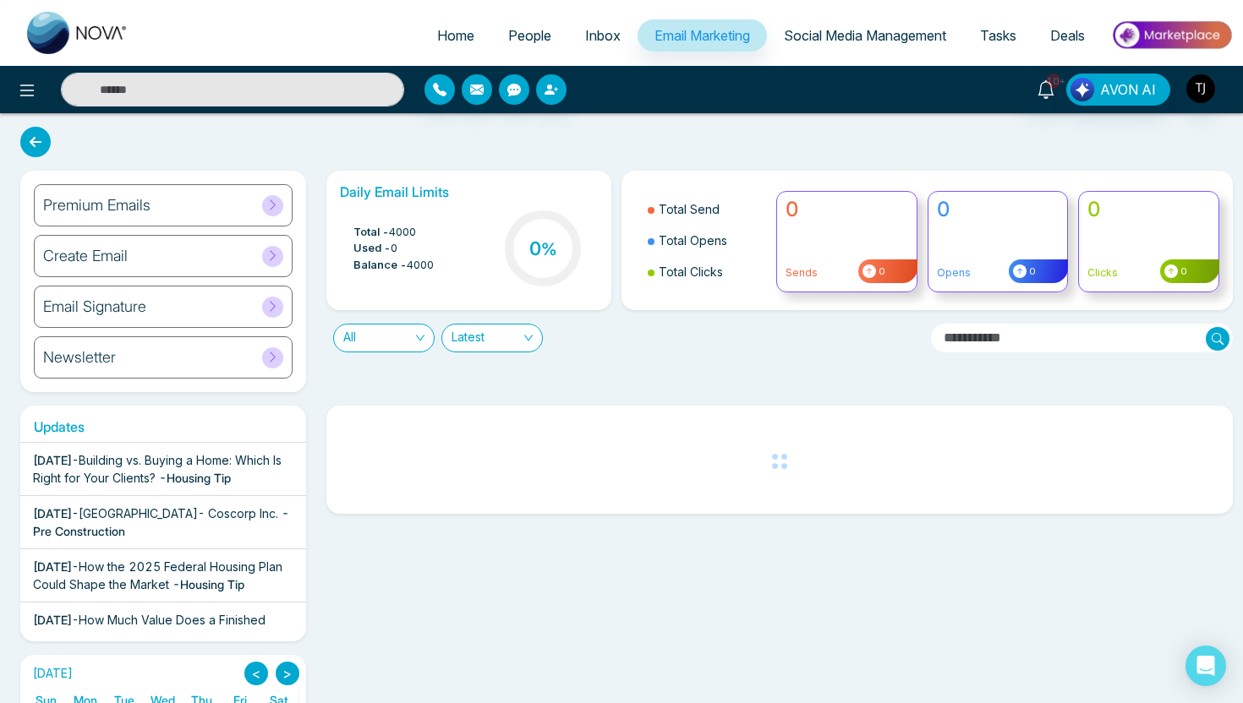
click at [189, 252] on div "Create Email" at bounding box center [163, 256] width 259 height 42
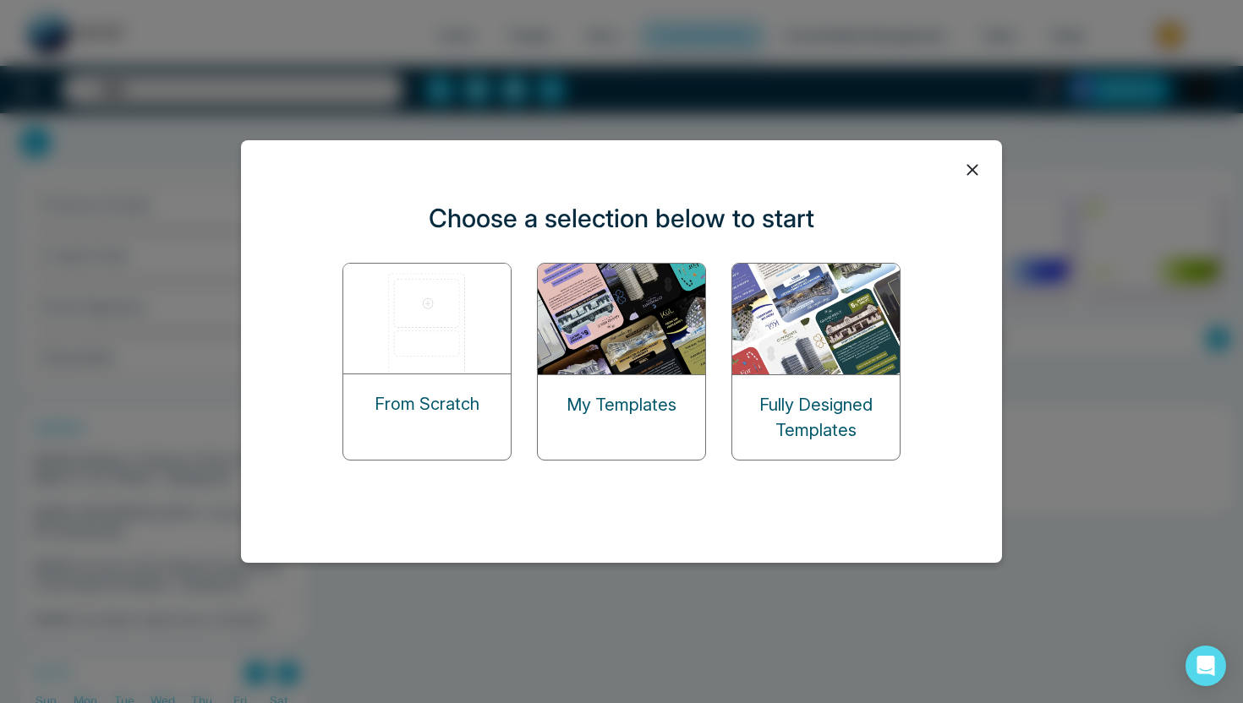
click at [395, 340] on img at bounding box center [427, 319] width 169 height 110
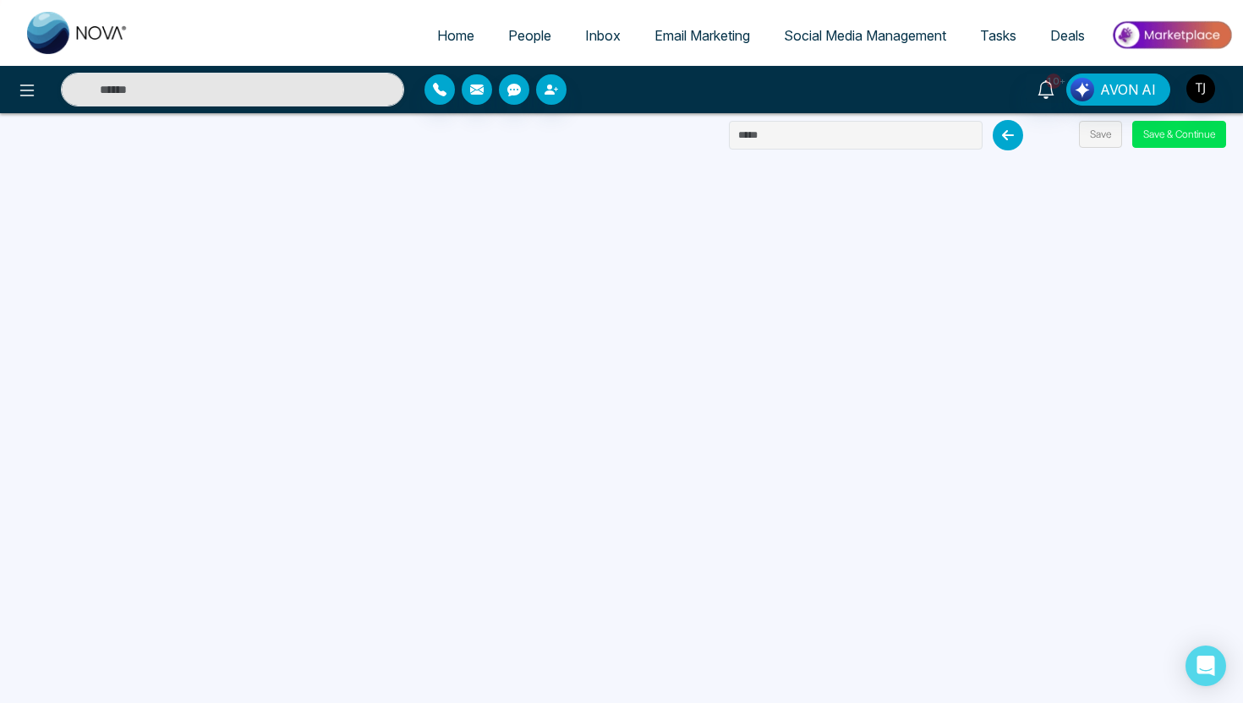
click at [692, 32] on span "Email Marketing" at bounding box center [702, 35] width 96 height 17
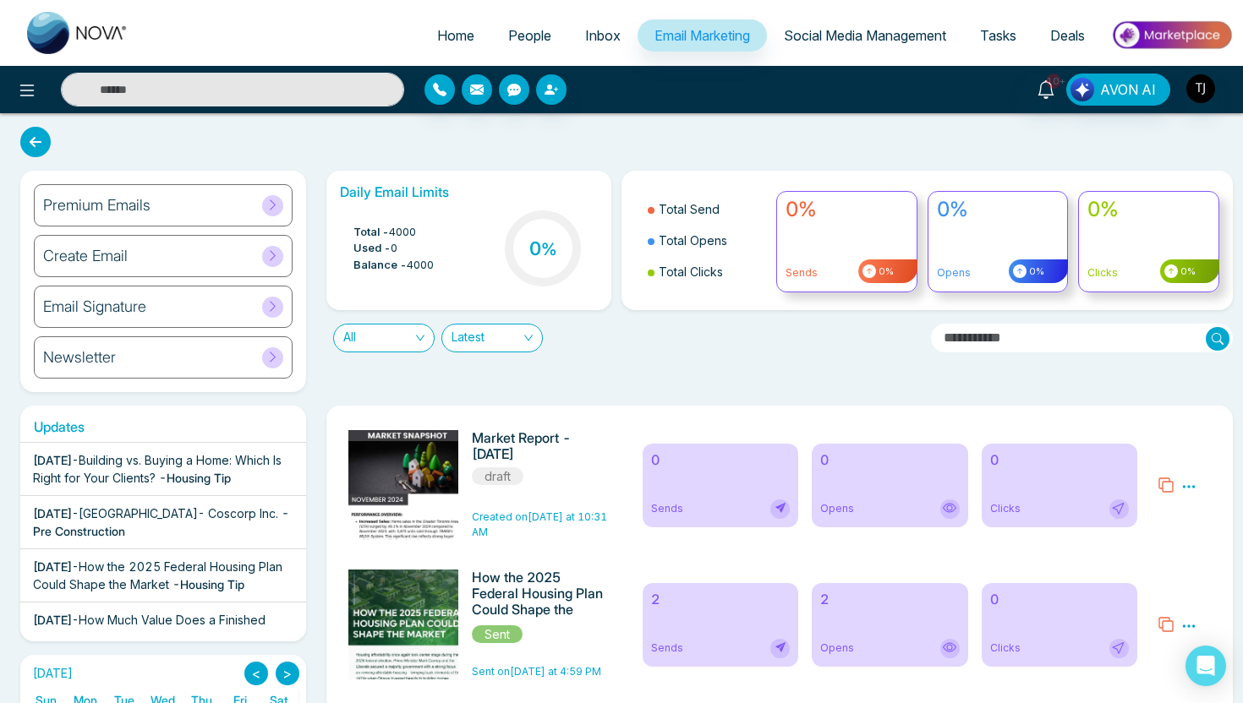
click at [149, 205] on div "Premium Emails" at bounding box center [163, 205] width 259 height 42
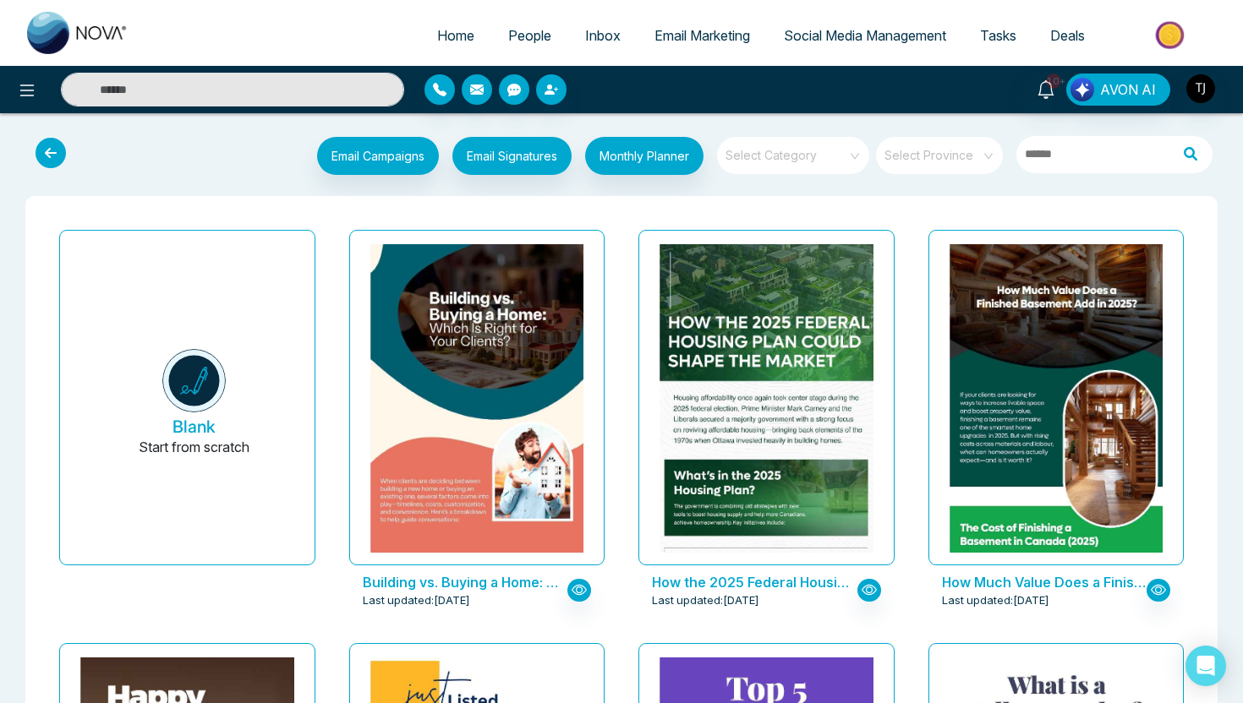
click at [768, 161] on input "search" at bounding box center [787, 149] width 122 height 25
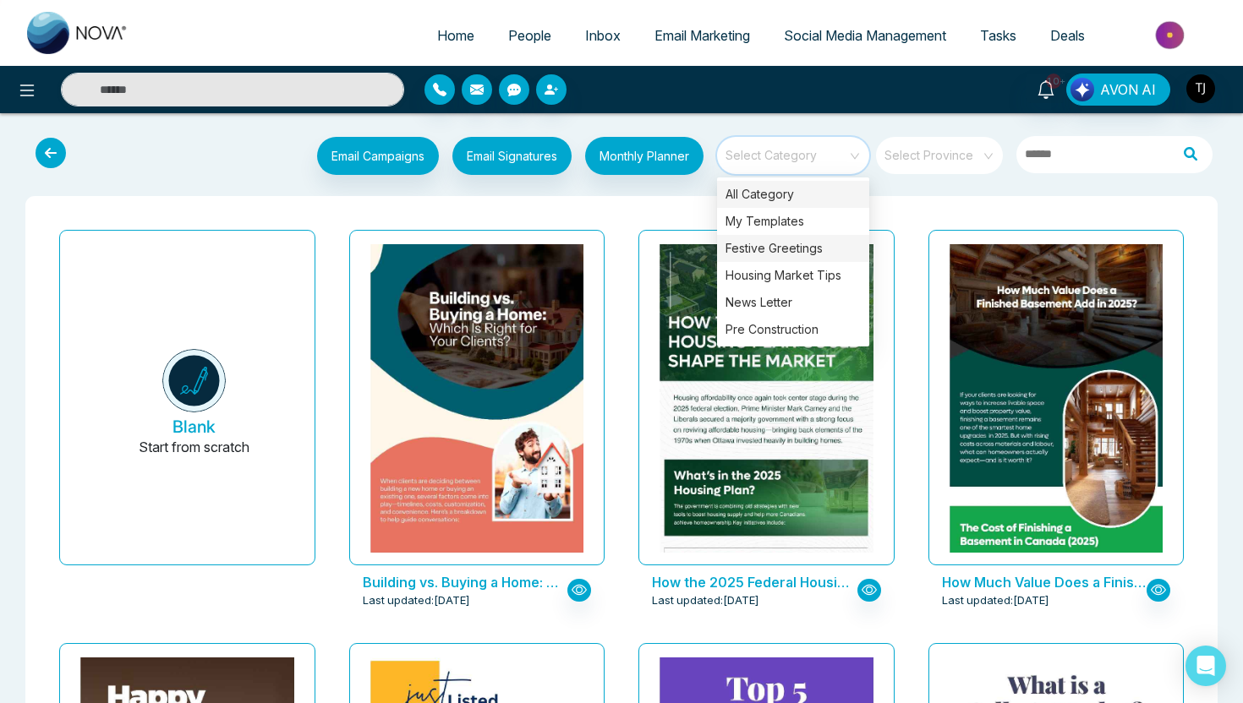
click at [797, 252] on div "Festive Greetings" at bounding box center [793, 248] width 152 height 27
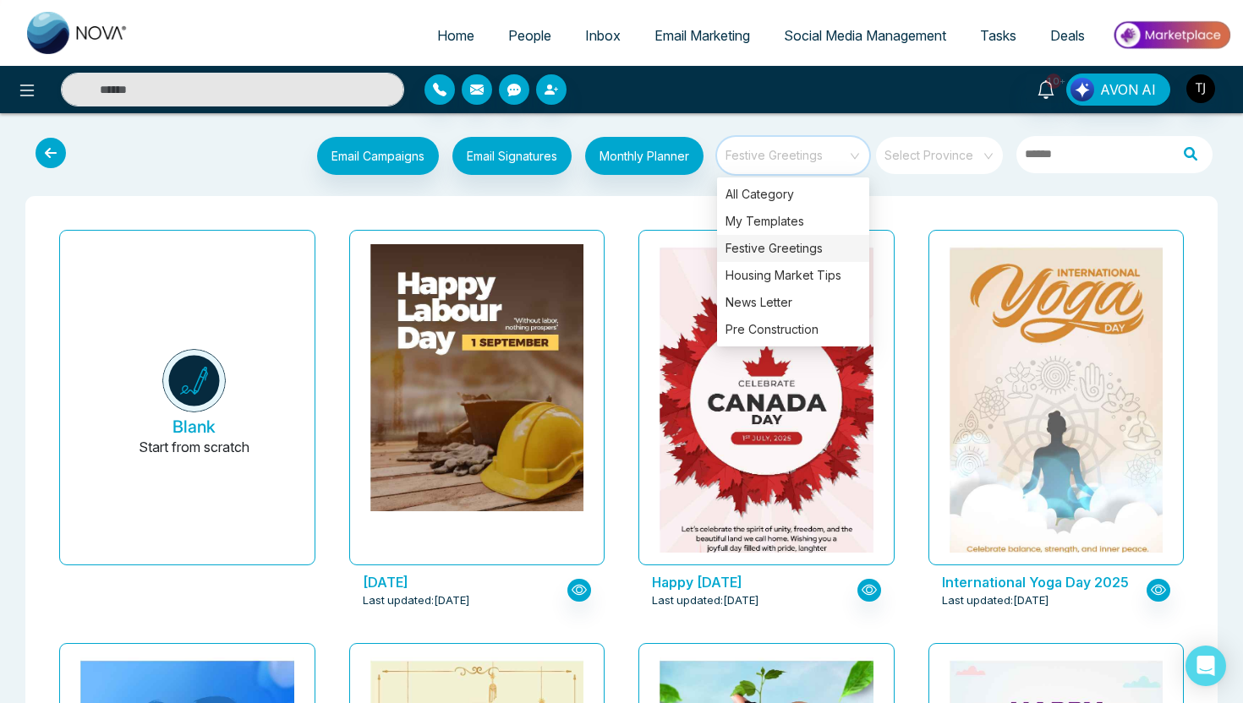
click at [974, 189] on div "Email Campaigns Start from scratch? View my campaigns Email Signatures Monthly …" at bounding box center [621, 158] width 1243 height 63
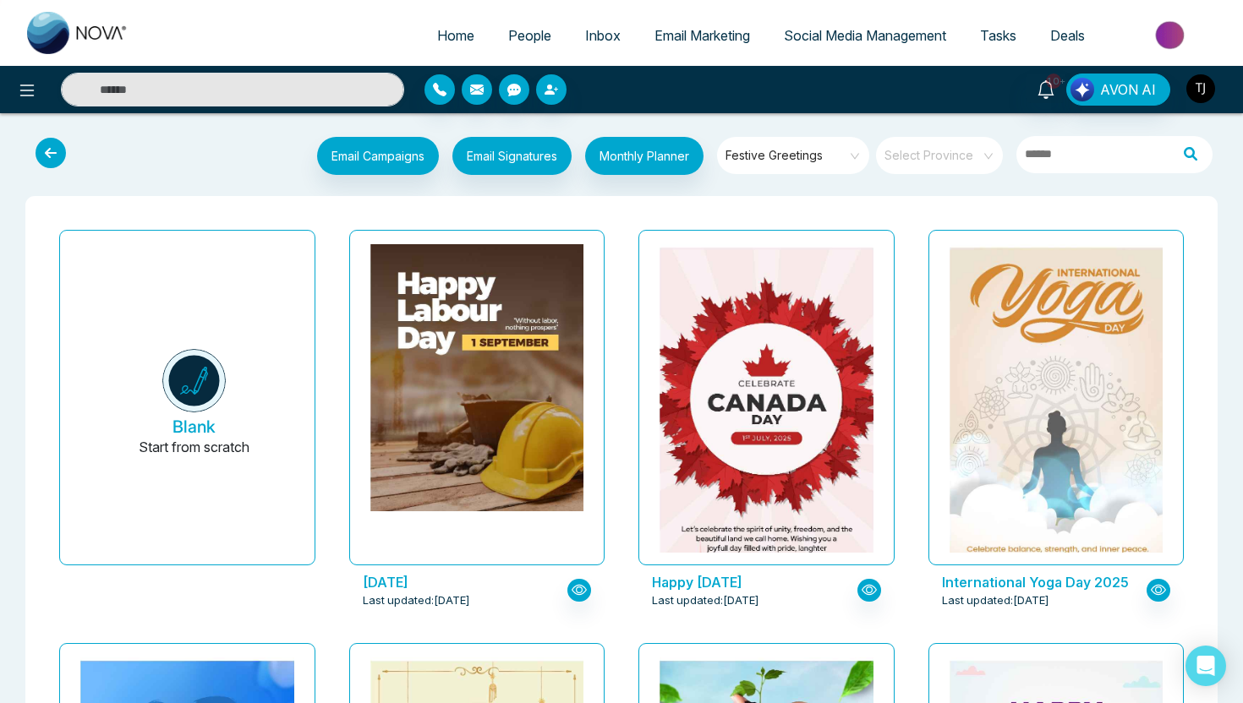
click at [1192, 93] on img "button" at bounding box center [1200, 88] width 29 height 29
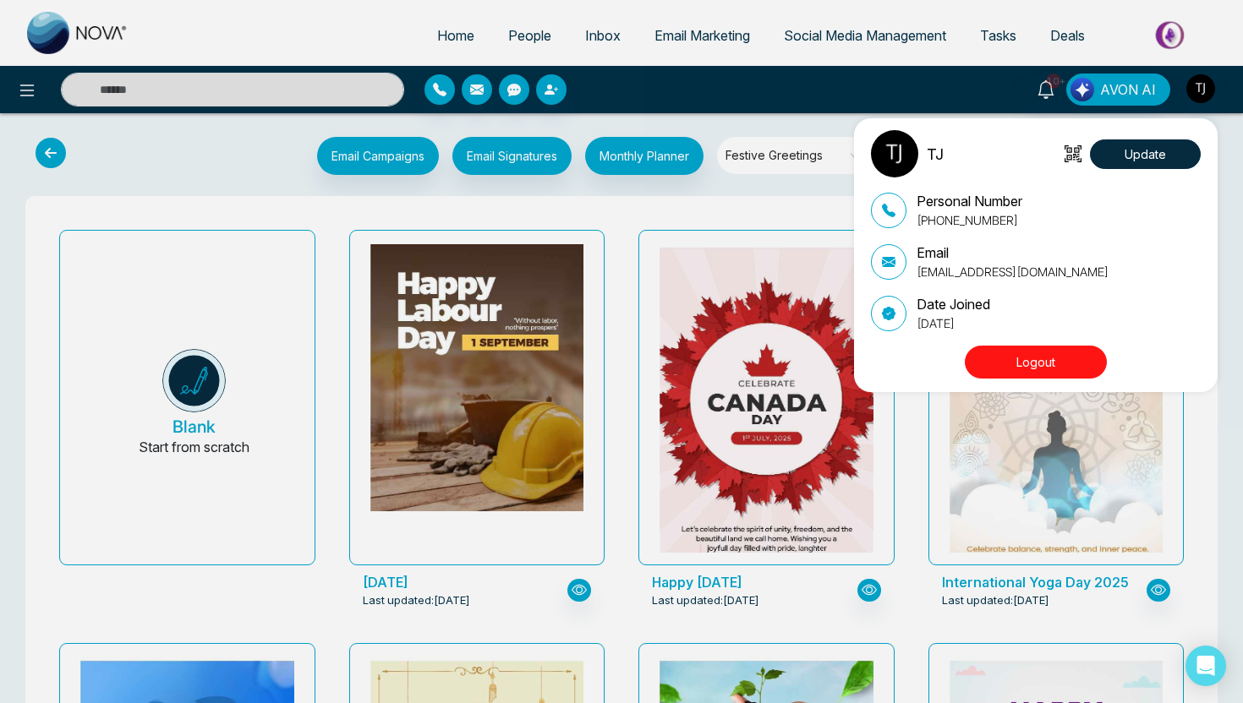
click at [1033, 365] on button "Logout" at bounding box center [1036, 362] width 142 height 33
